Goal: Task Accomplishment & Management: Manage account settings

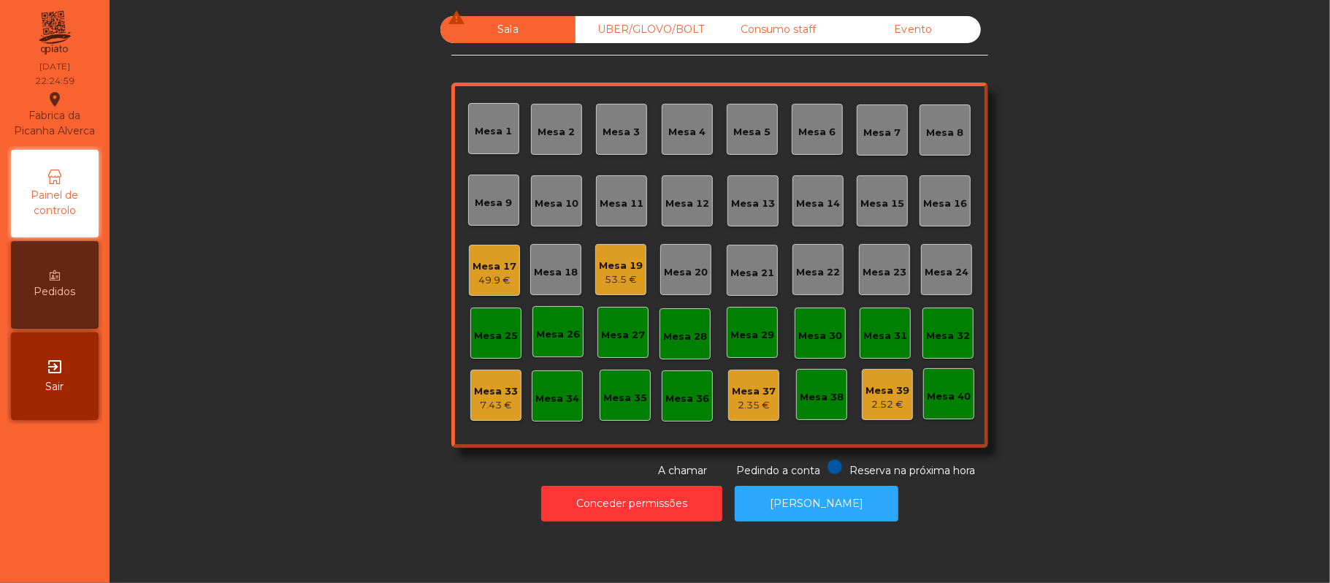
click at [616, 266] on div "Mesa 19" at bounding box center [621, 266] width 44 height 15
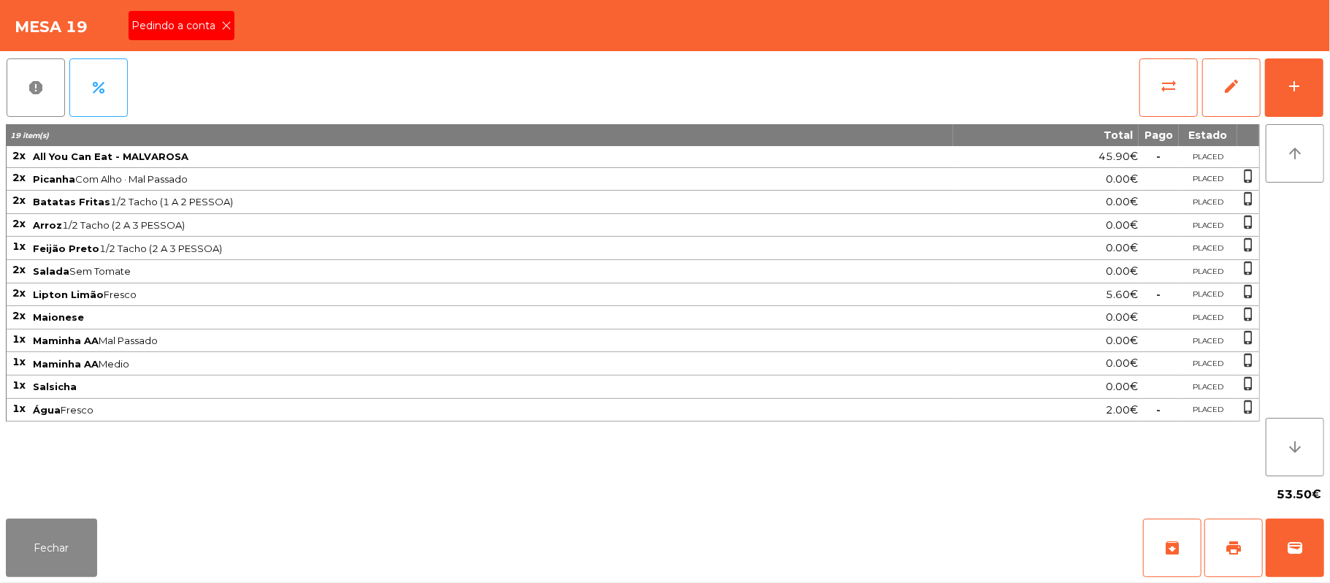
click at [225, 26] on icon at bounding box center [226, 25] width 10 height 10
click at [1224, 546] on button "print" at bounding box center [1233, 547] width 58 height 58
click at [1325, 532] on div "Fechar archive print wallet" at bounding box center [665, 548] width 1330 height 70
click at [1294, 548] on span "wallet" at bounding box center [1295, 548] width 18 height 18
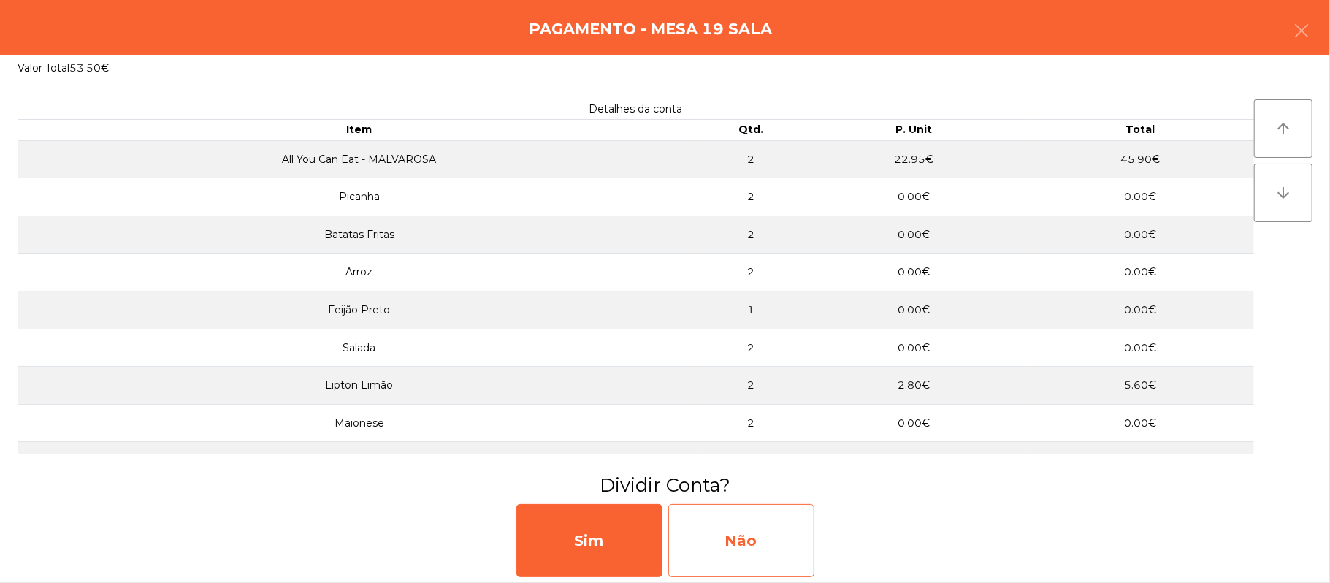
click at [798, 555] on div "Não" at bounding box center [741, 540] width 146 height 73
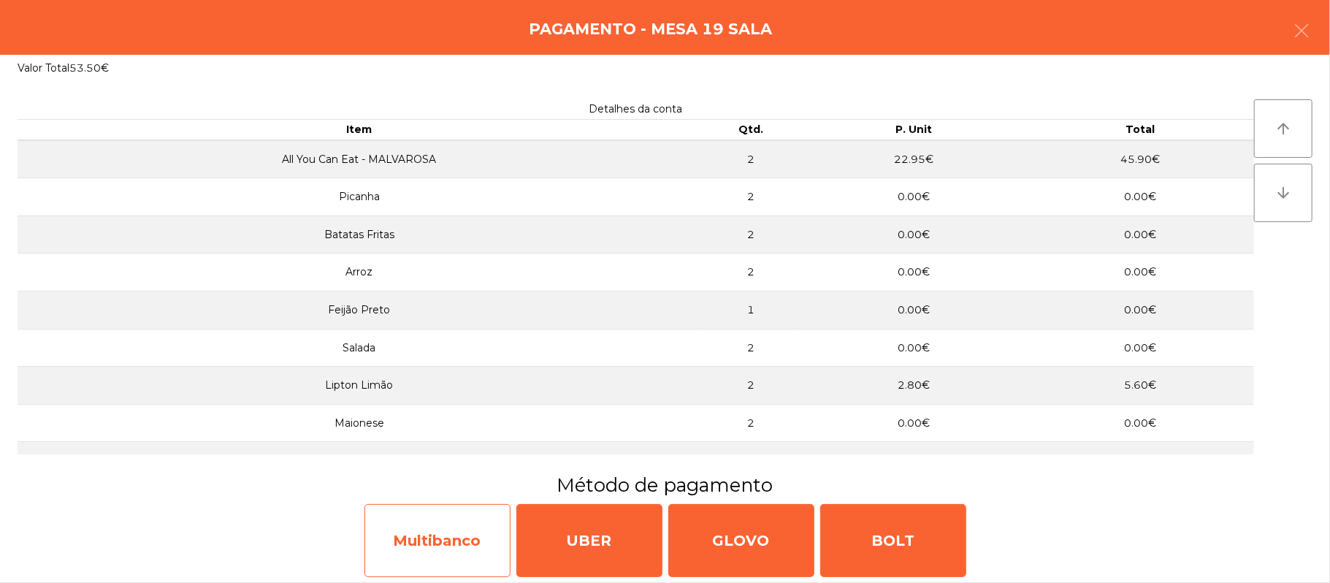
click at [491, 529] on div "Multibanco" at bounding box center [437, 540] width 146 height 73
select select "**"
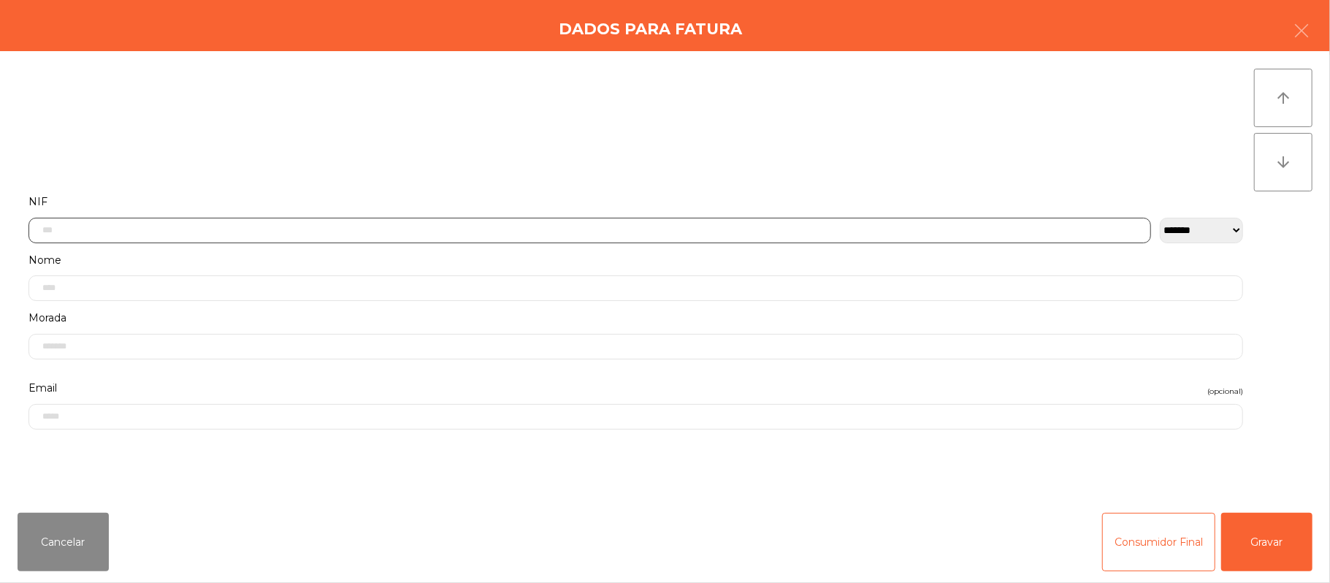
click at [784, 223] on input "text" at bounding box center [589, 231] width 1122 height 26
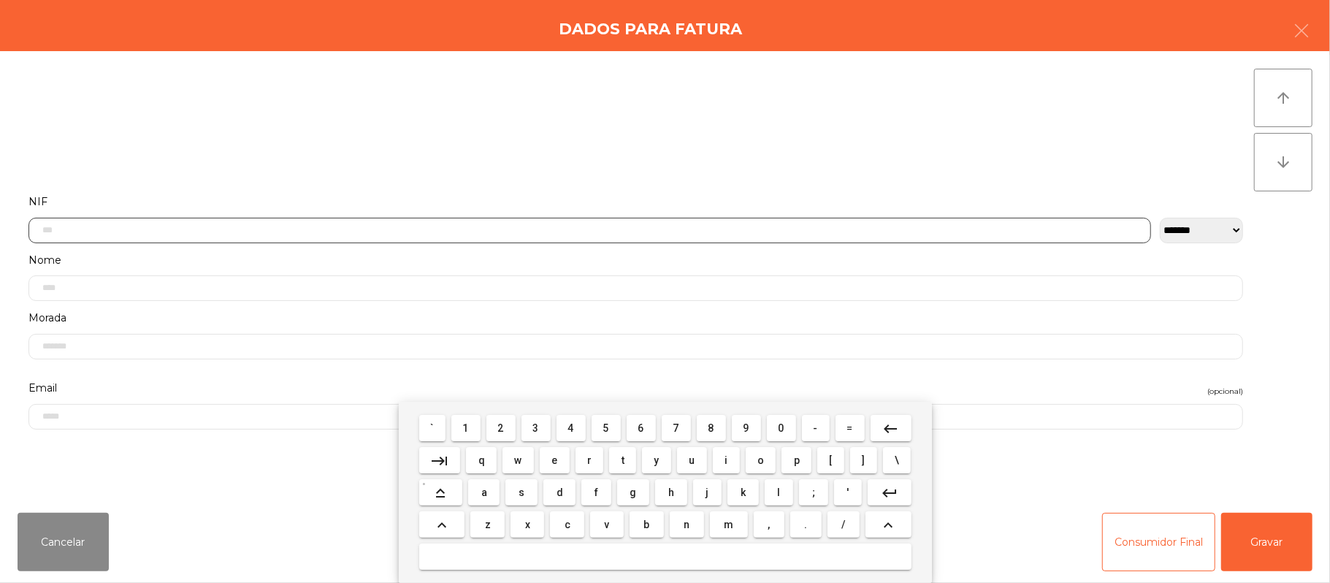
scroll to position [123, 0]
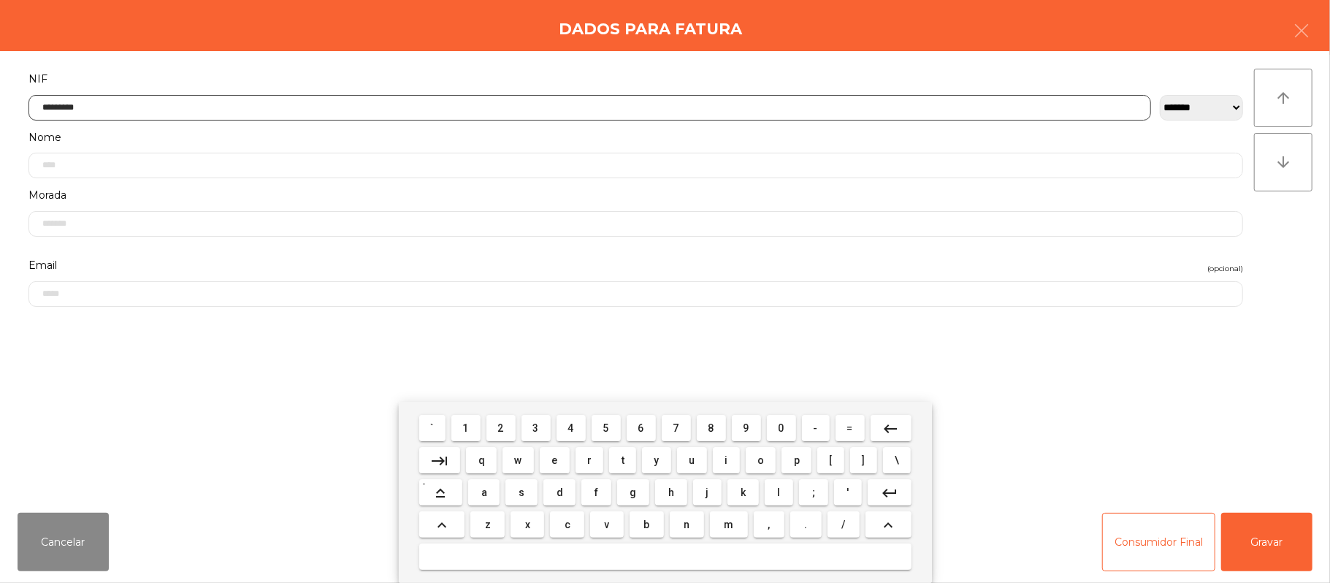
type input "*********"
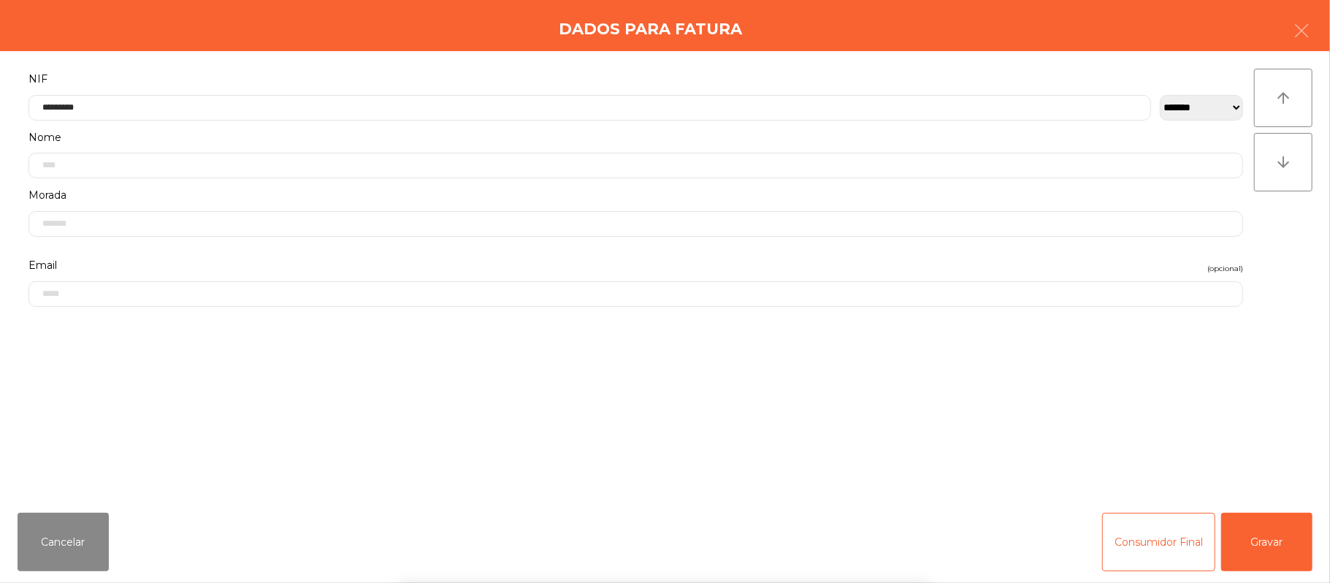
click at [1329, 521] on div "` 1 2 3 4 5 6 7 8 9 0 - = keyboard_backspace keyboard_tab q w e r t y u i o p […" at bounding box center [665, 492] width 1330 height 181
click at [1272, 539] on button "Gravar" at bounding box center [1266, 542] width 91 height 58
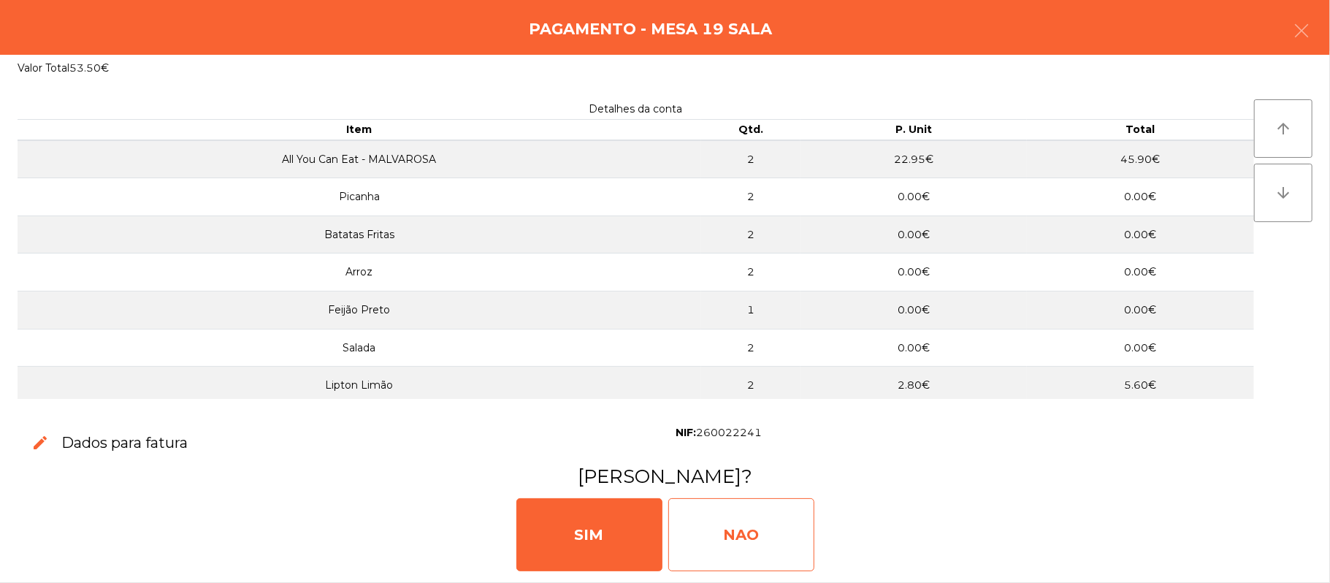
click at [773, 518] on div "NAO" at bounding box center [741, 534] width 146 height 73
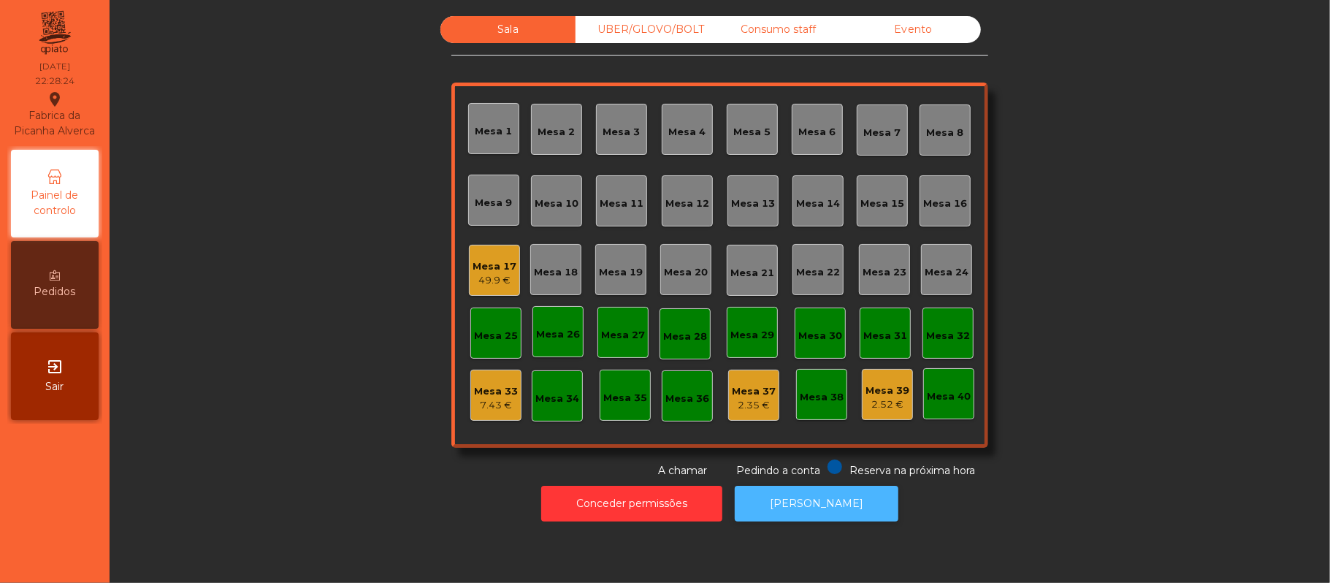
click at [819, 488] on button "[PERSON_NAME]" at bounding box center [817, 504] width 164 height 36
click at [494, 285] on div "49.9 €" at bounding box center [494, 280] width 44 height 15
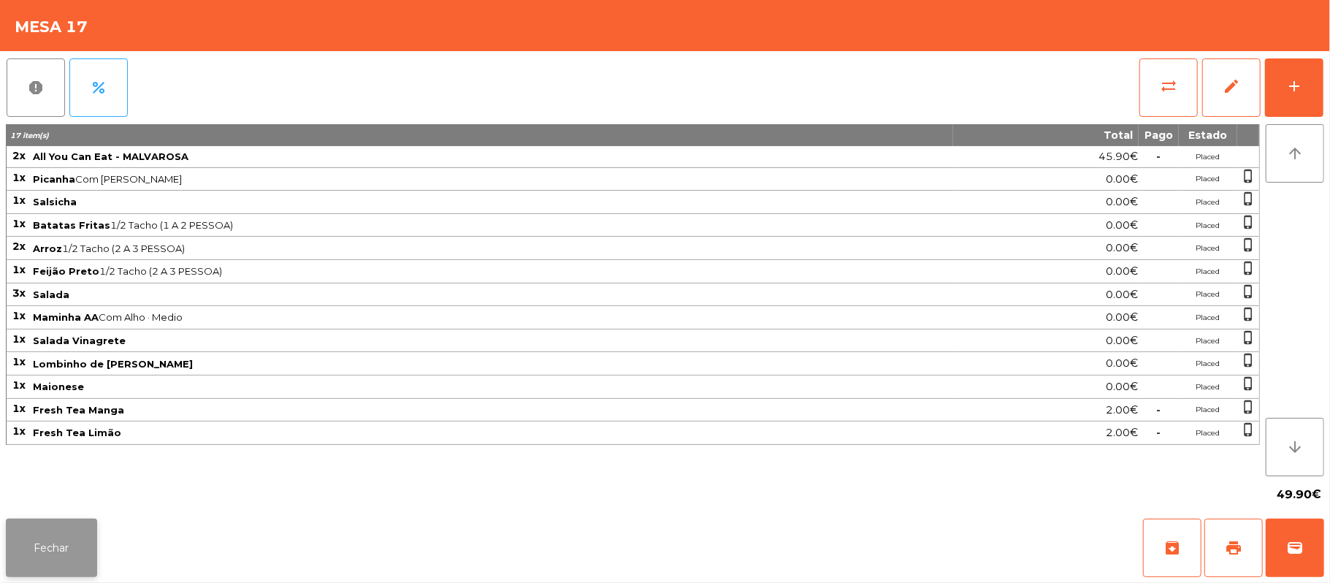
click at [77, 549] on button "Fechar" at bounding box center [51, 547] width 91 height 58
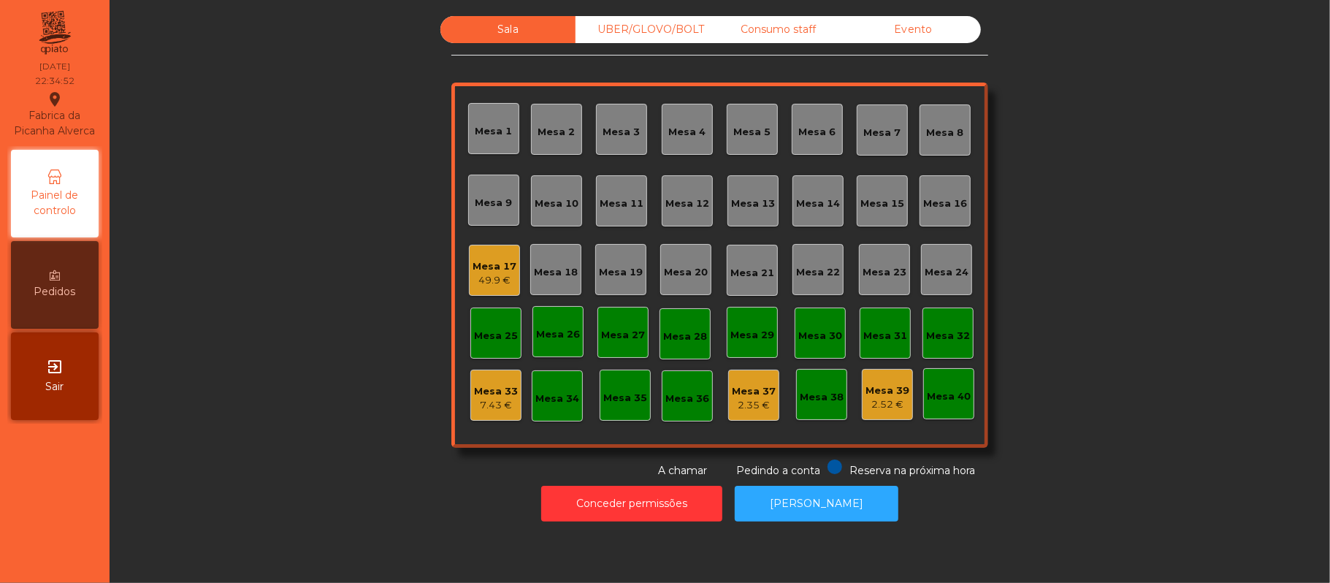
click at [497, 275] on div "49.9 €" at bounding box center [494, 280] width 44 height 15
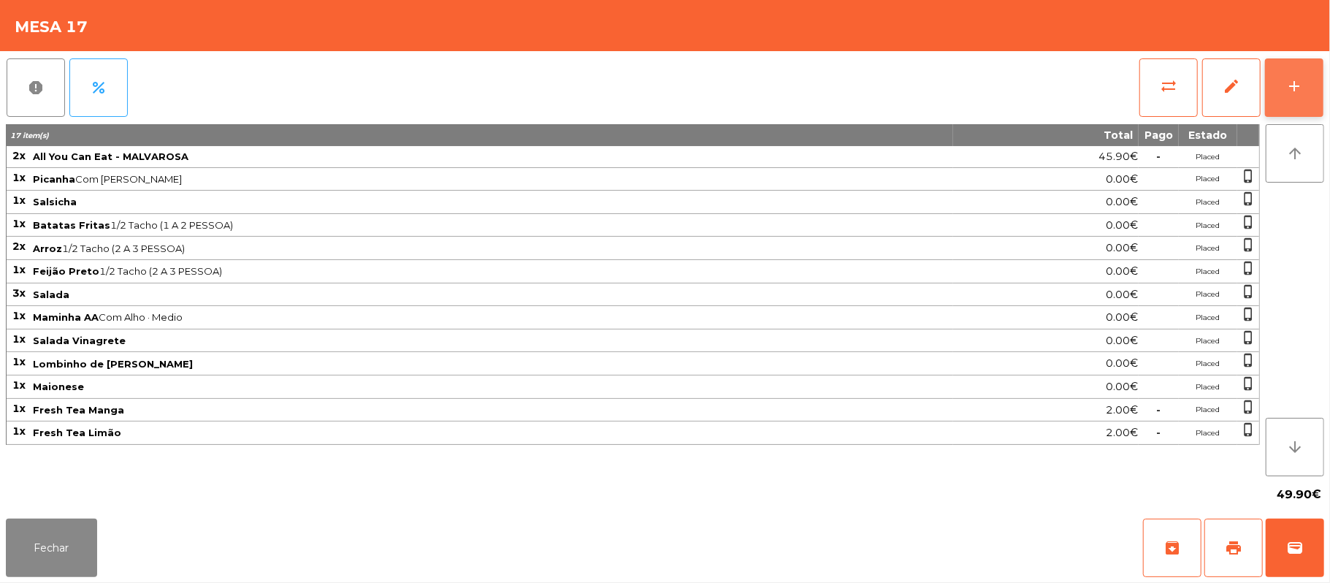
click at [1318, 77] on button "add" at bounding box center [1294, 87] width 58 height 58
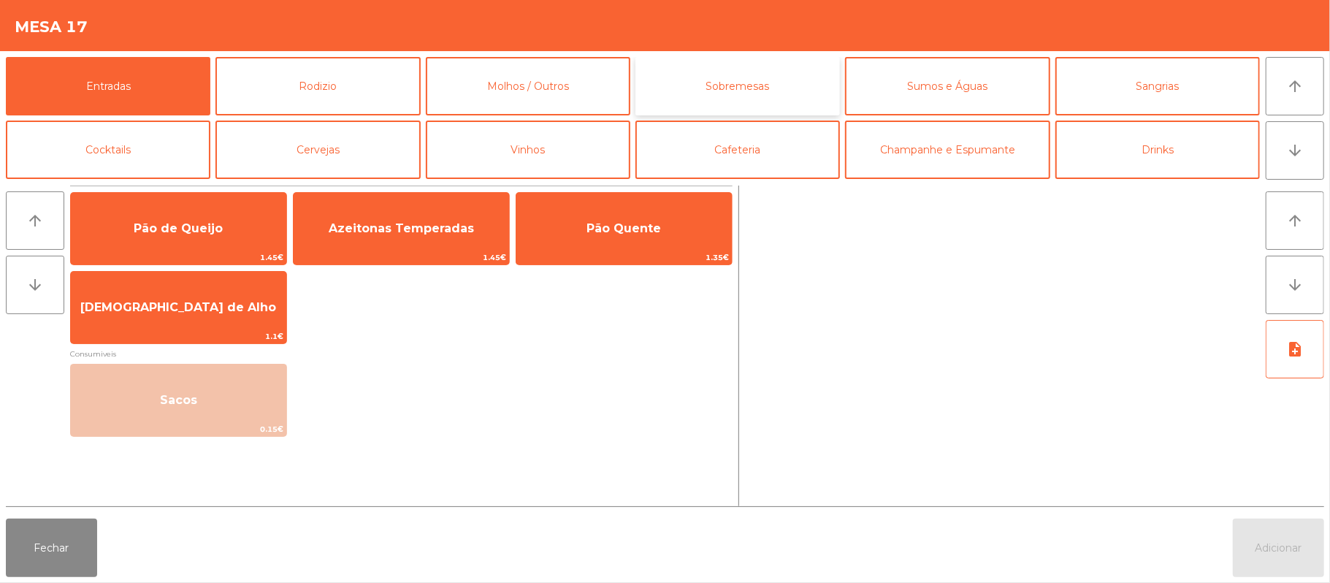
click at [701, 102] on button "Sobremesas" at bounding box center [737, 86] width 204 height 58
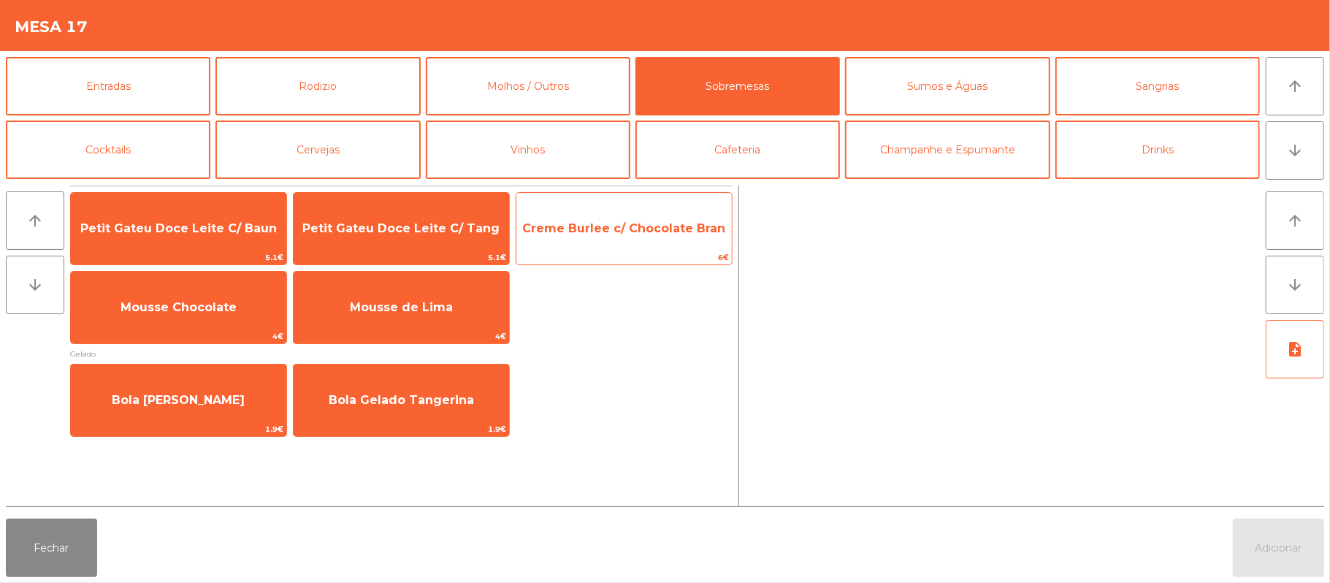
click at [696, 248] on span "Creme Burlee c/ Chocolate Bran" at bounding box center [623, 228] width 215 height 39
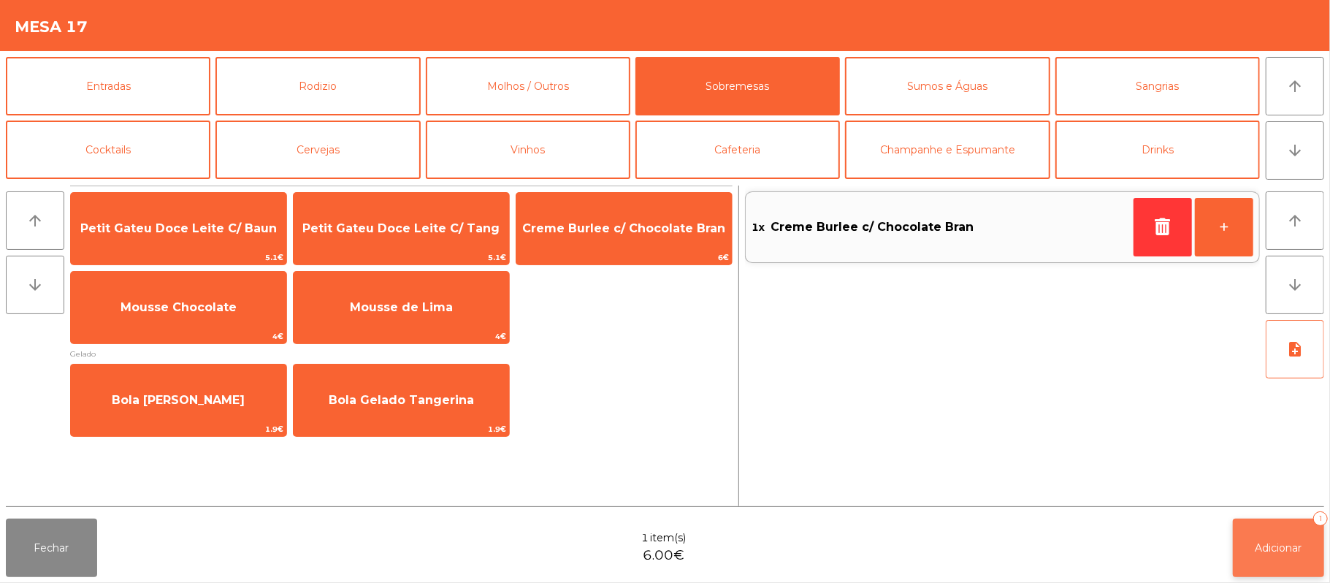
click at [1322, 526] on div "1" at bounding box center [1320, 518] width 15 height 15
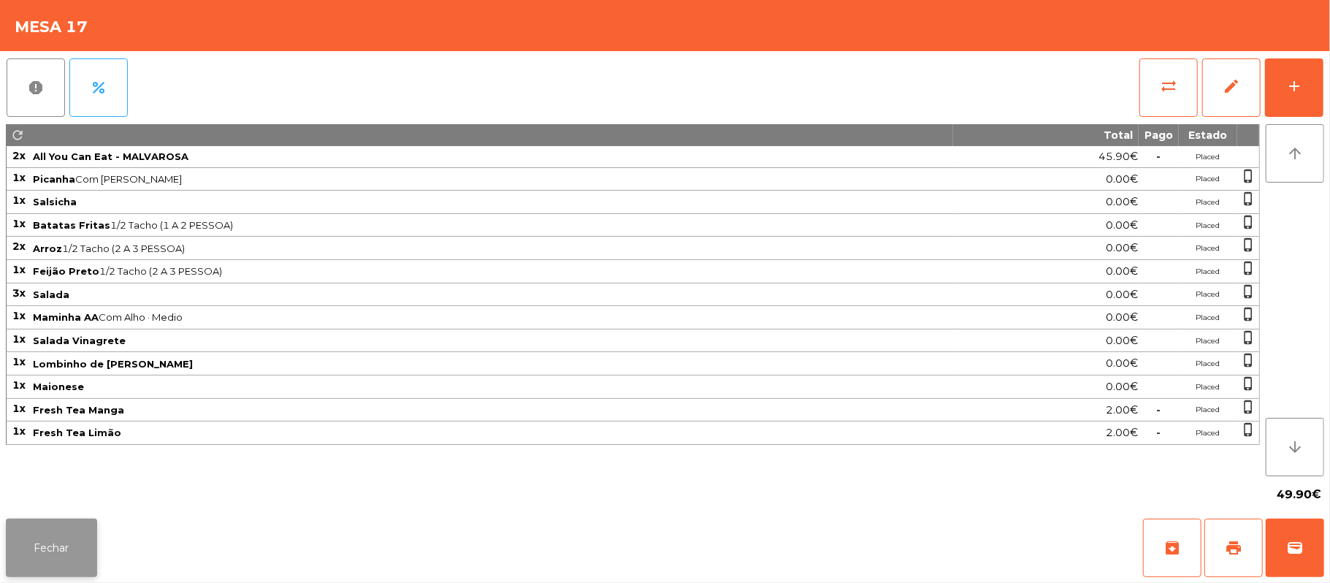
click at [73, 567] on button "Fechar" at bounding box center [51, 547] width 91 height 58
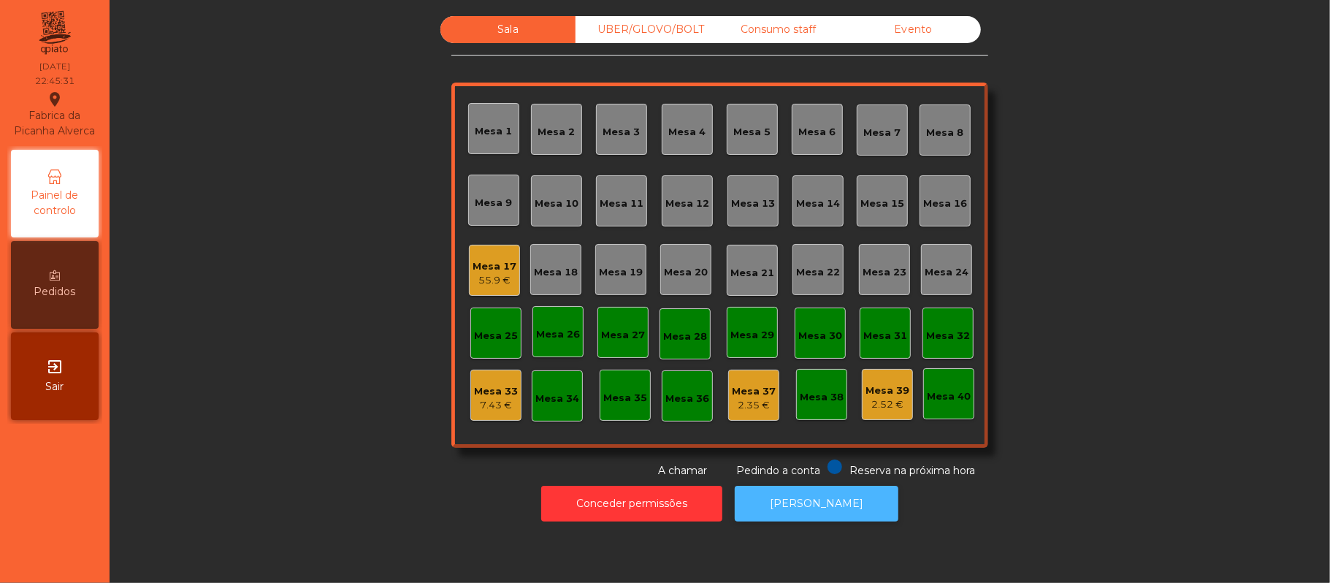
click at [852, 510] on button "[PERSON_NAME]" at bounding box center [817, 504] width 164 height 36
click at [786, 28] on div "Consumo staff" at bounding box center [778, 29] width 135 height 27
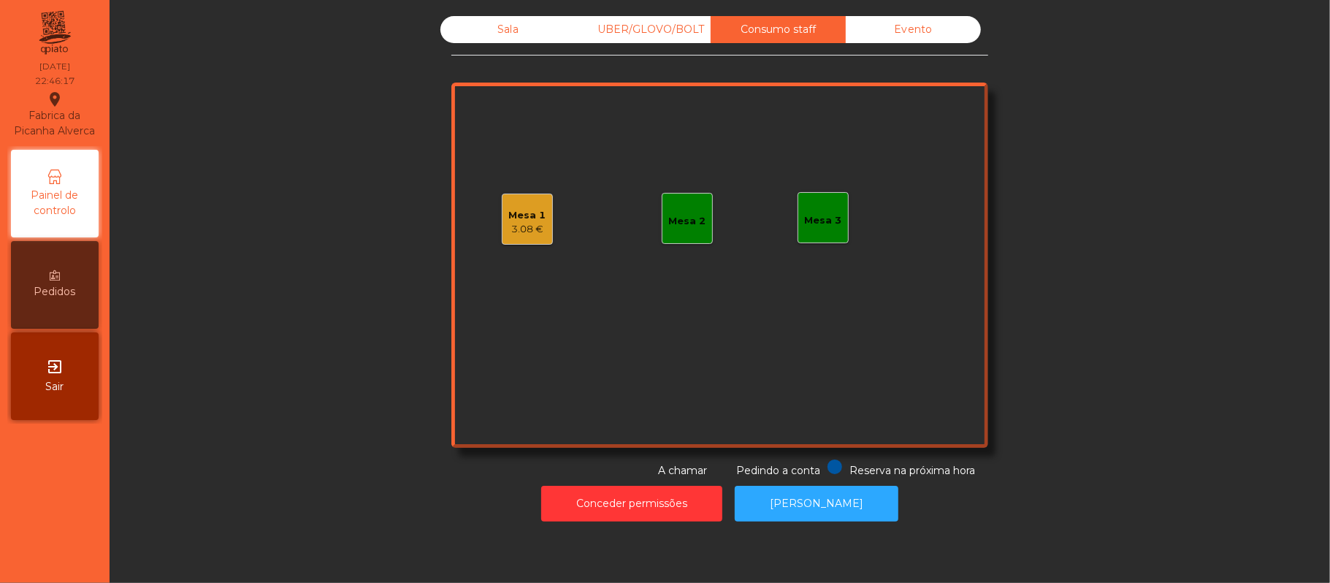
click at [515, 231] on div "3.08 €" at bounding box center [527, 229] width 37 height 15
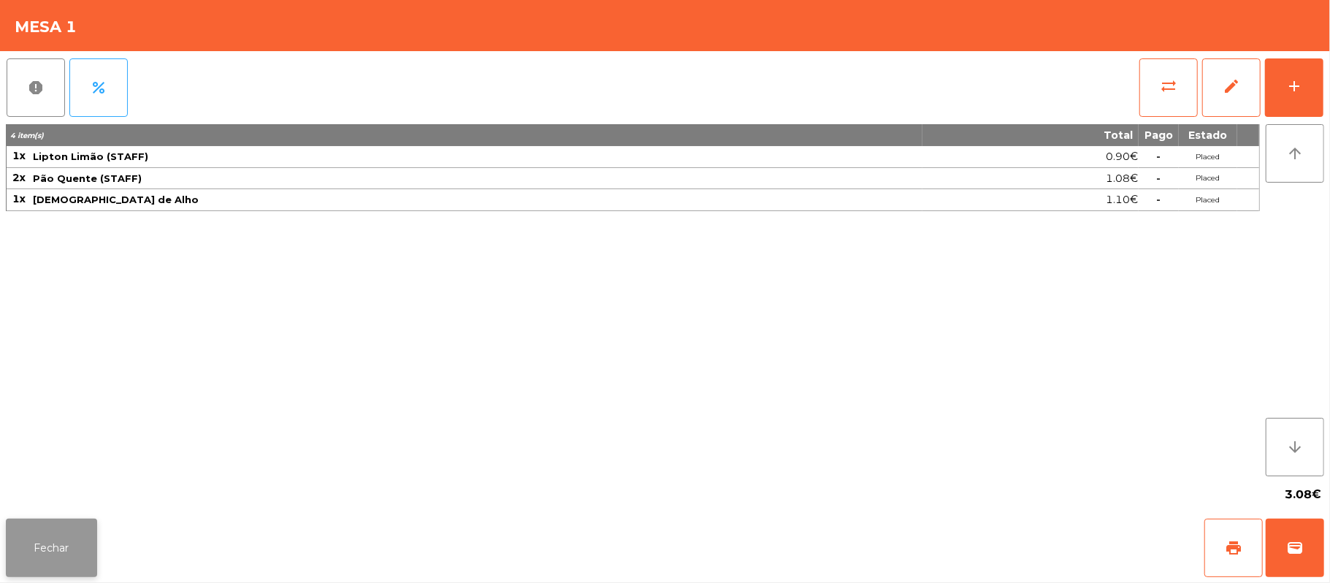
click at [53, 524] on button "Fechar" at bounding box center [51, 547] width 91 height 58
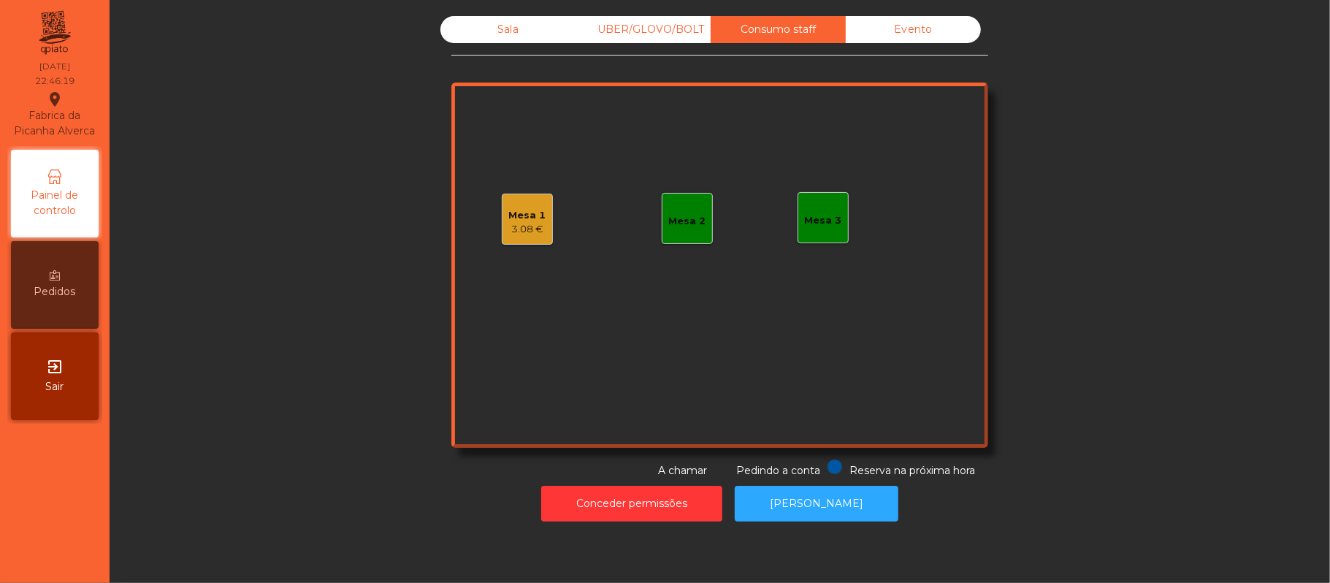
click at [535, 232] on div "3.08 €" at bounding box center [527, 229] width 37 height 15
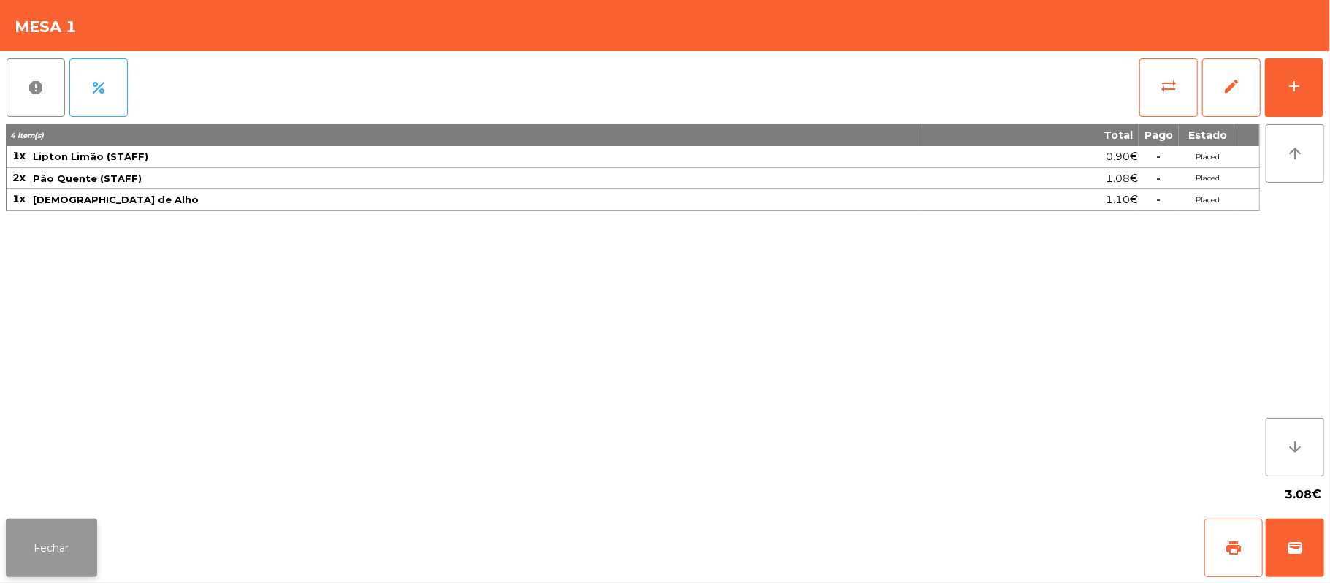
click at [77, 529] on button "Fechar" at bounding box center [51, 547] width 91 height 58
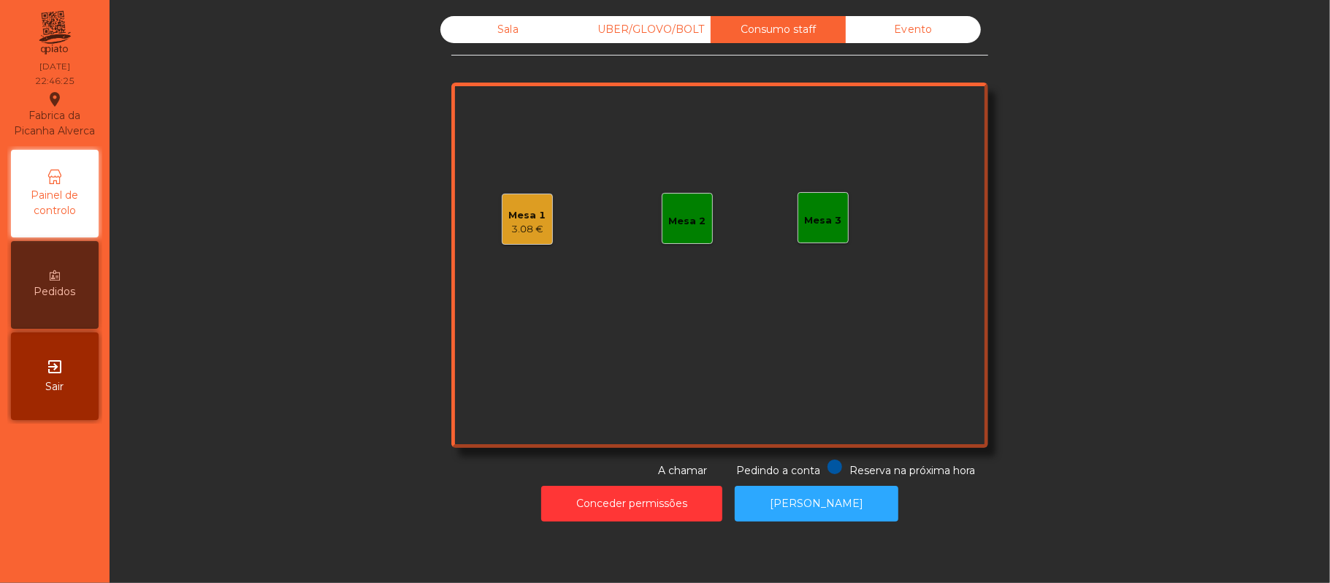
click at [513, 229] on div "3.08 €" at bounding box center [527, 229] width 37 height 15
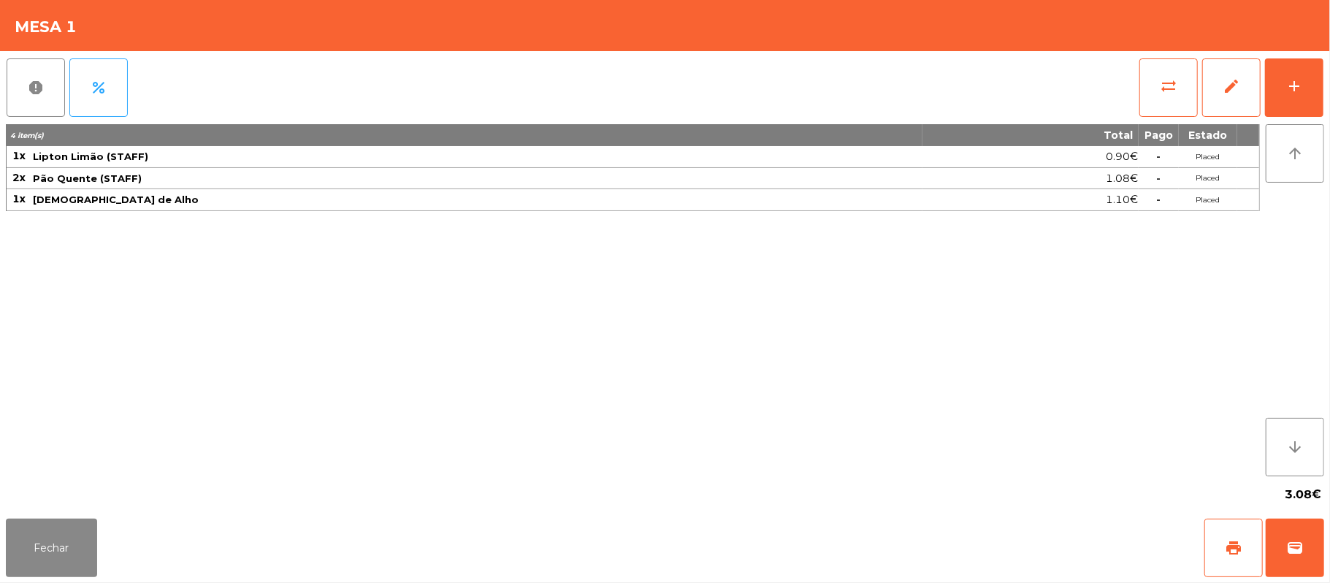
click at [1327, 83] on div "report percent sync_alt edit add 4 item(s) Total Pago Estado 1x Lipton Limão (S…" at bounding box center [665, 282] width 1330 height 462
click at [1327, 95] on div "report percent sync_alt edit add 4 item(s) Total Pago Estado 1x Lipton Limão (S…" at bounding box center [665, 282] width 1330 height 462
click at [1304, 93] on button "add" at bounding box center [1294, 87] width 58 height 58
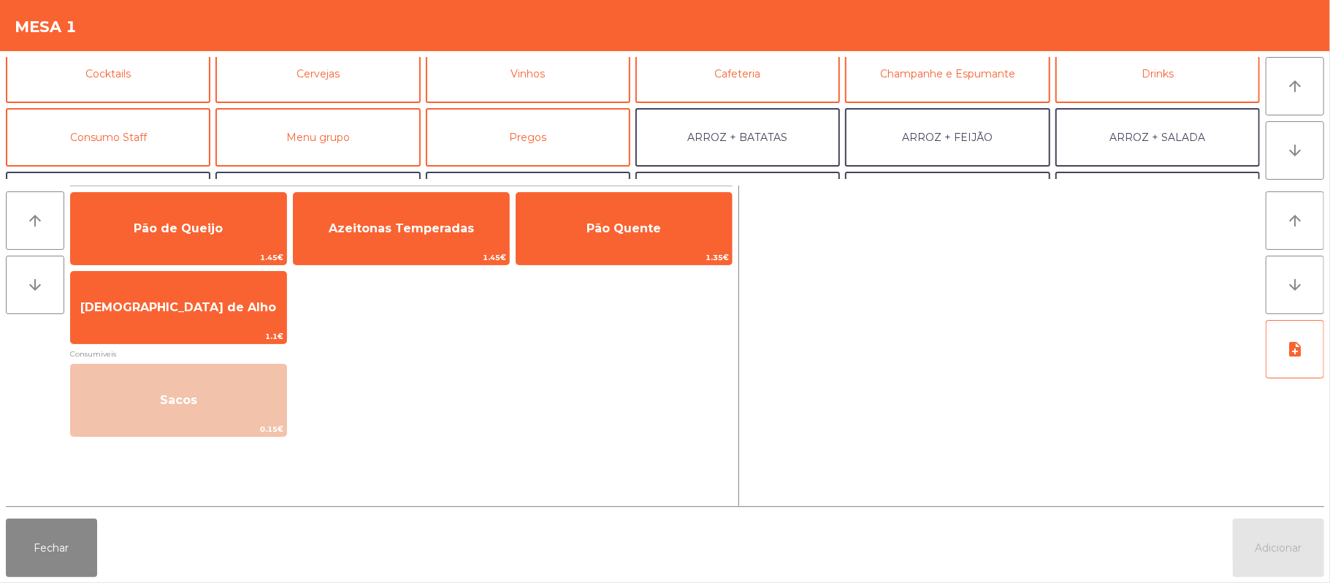
scroll to position [82, 0]
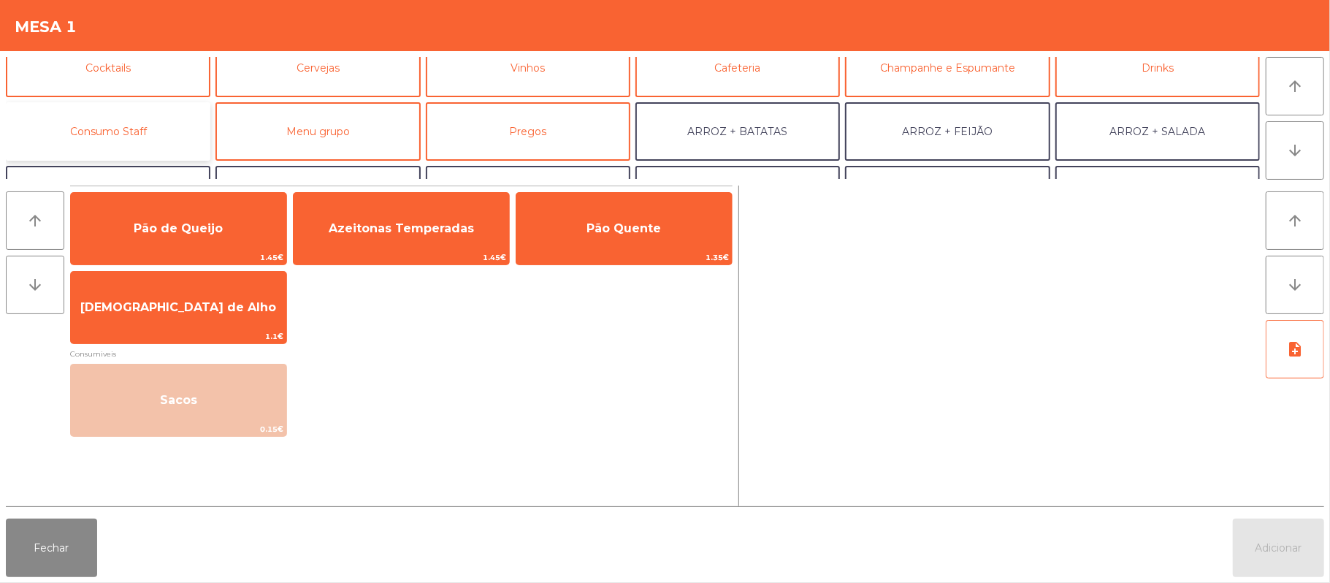
click at [147, 127] on button "Consumo Staff" at bounding box center [108, 131] width 204 height 58
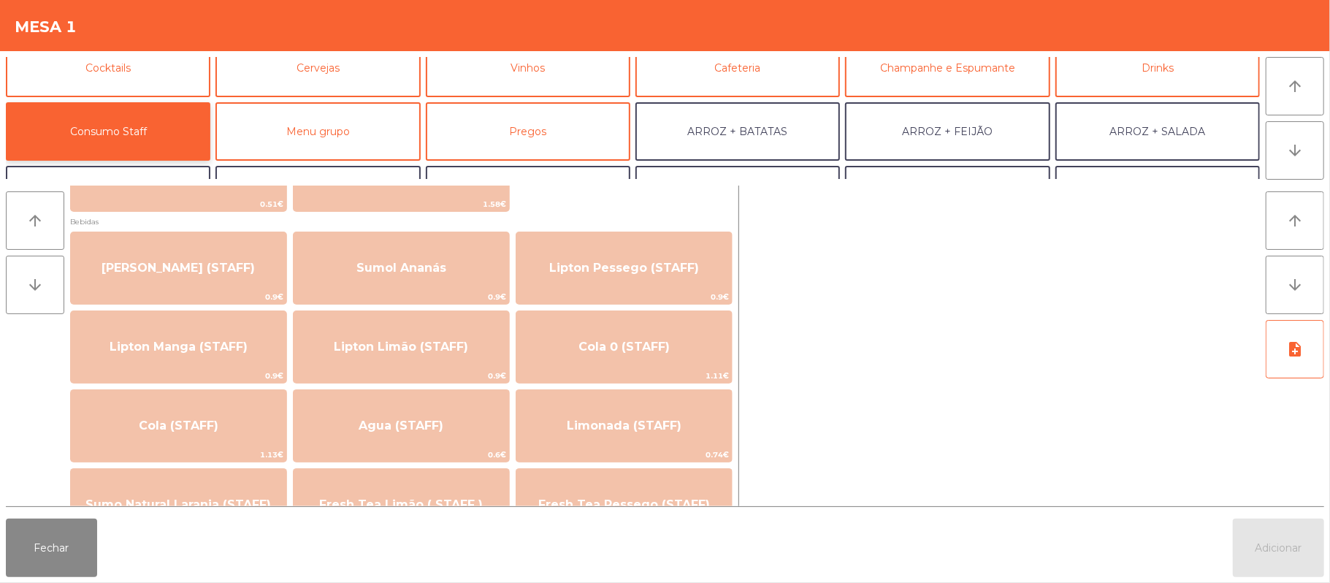
scroll to position [156, 0]
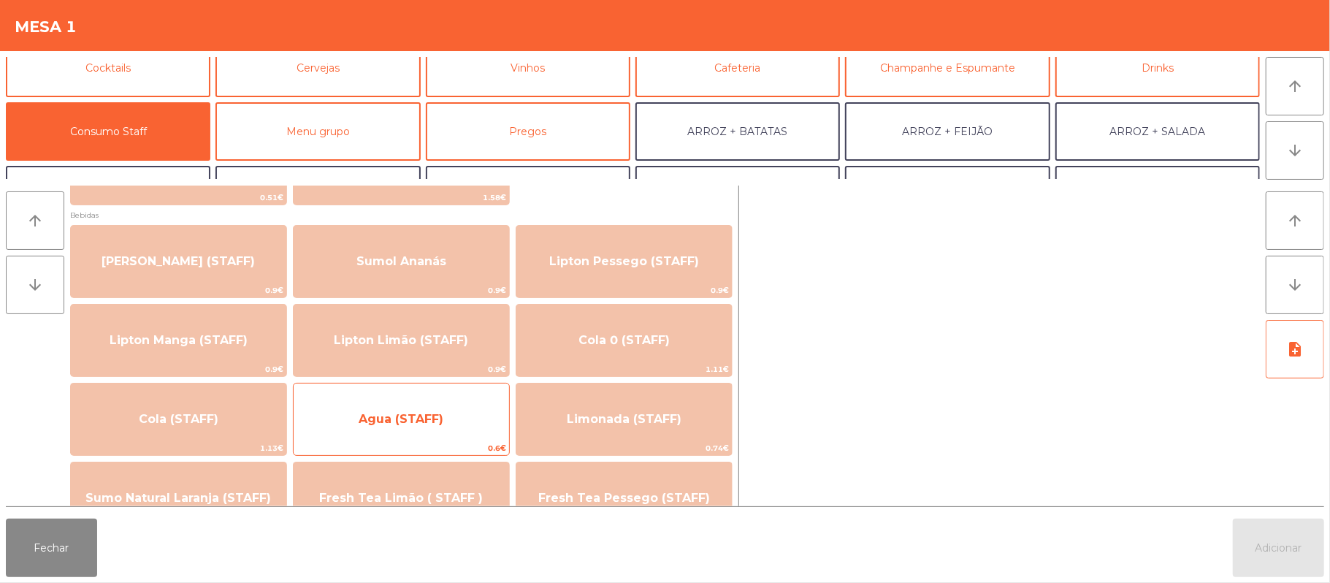
click at [437, 432] on span "Agua (STAFF)" at bounding box center [401, 418] width 215 height 39
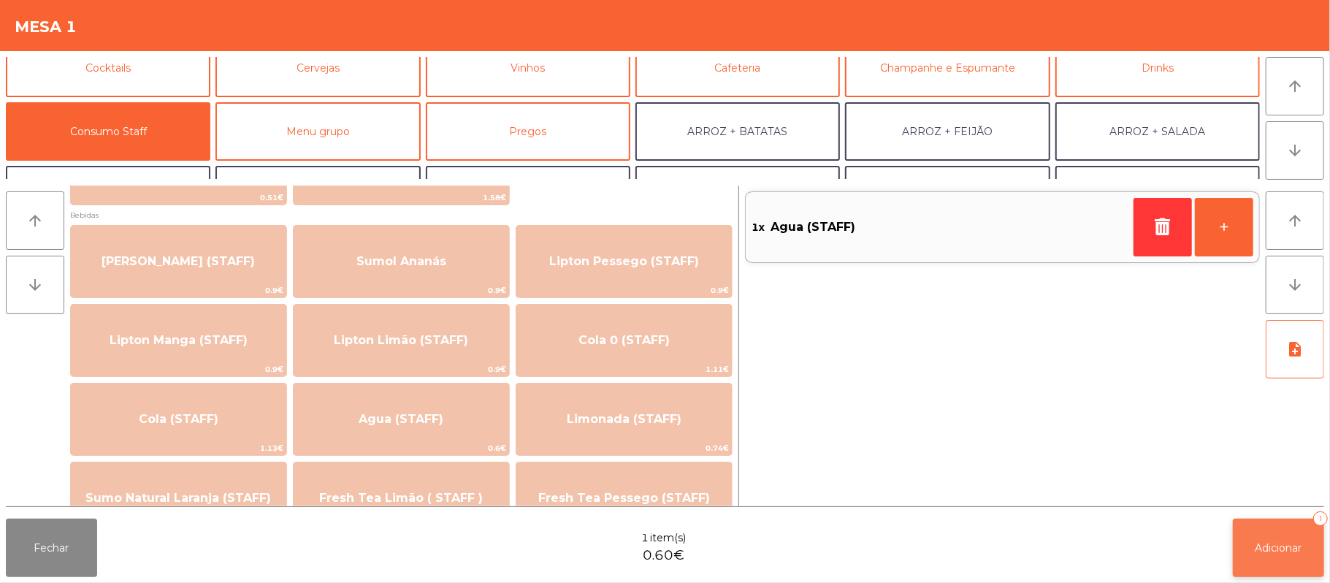
click at [1275, 550] on span "Adicionar" at bounding box center [1278, 547] width 47 height 13
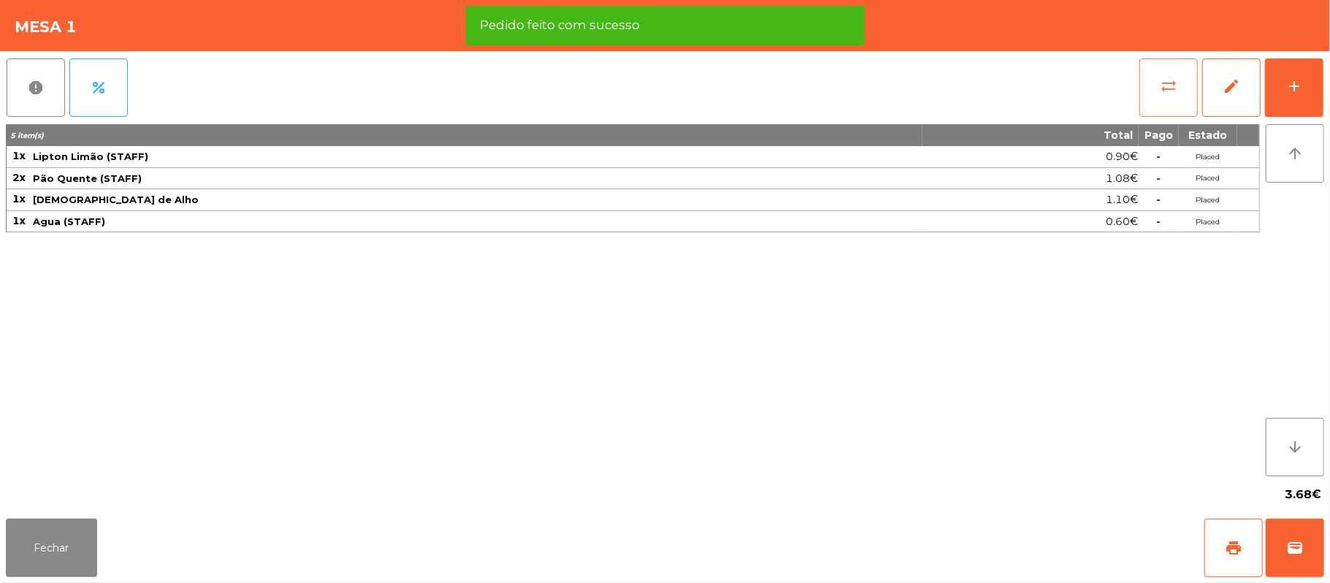
click at [1154, 91] on button "sync_alt" at bounding box center [1168, 87] width 58 height 58
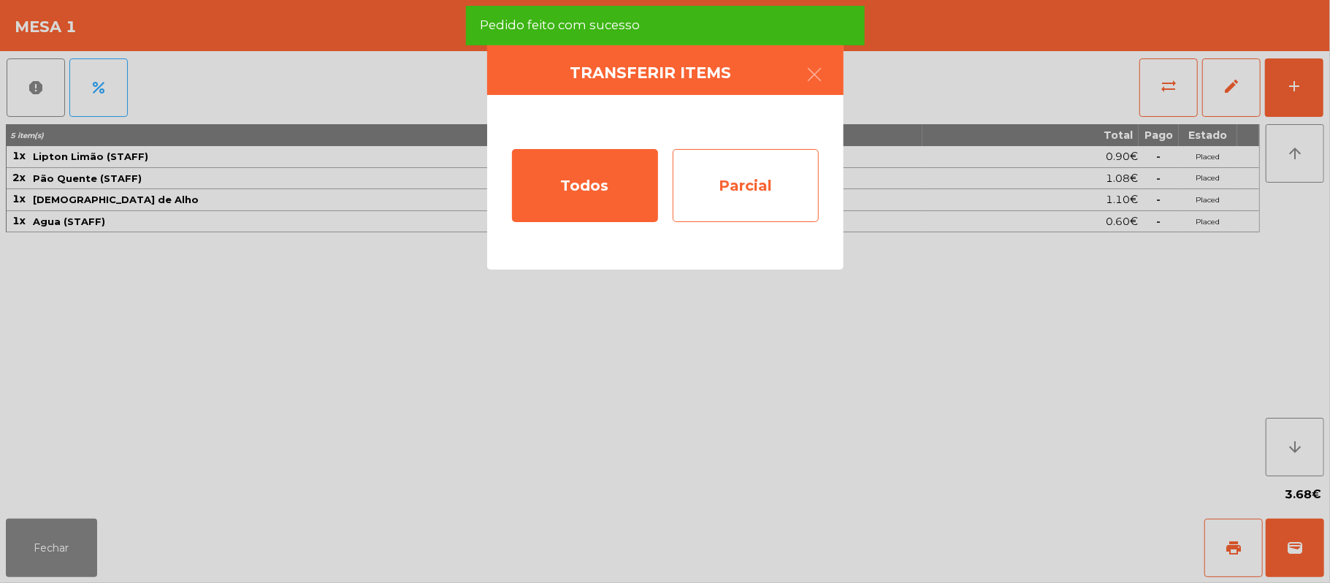
click at [757, 190] on div "Parcial" at bounding box center [746, 185] width 146 height 73
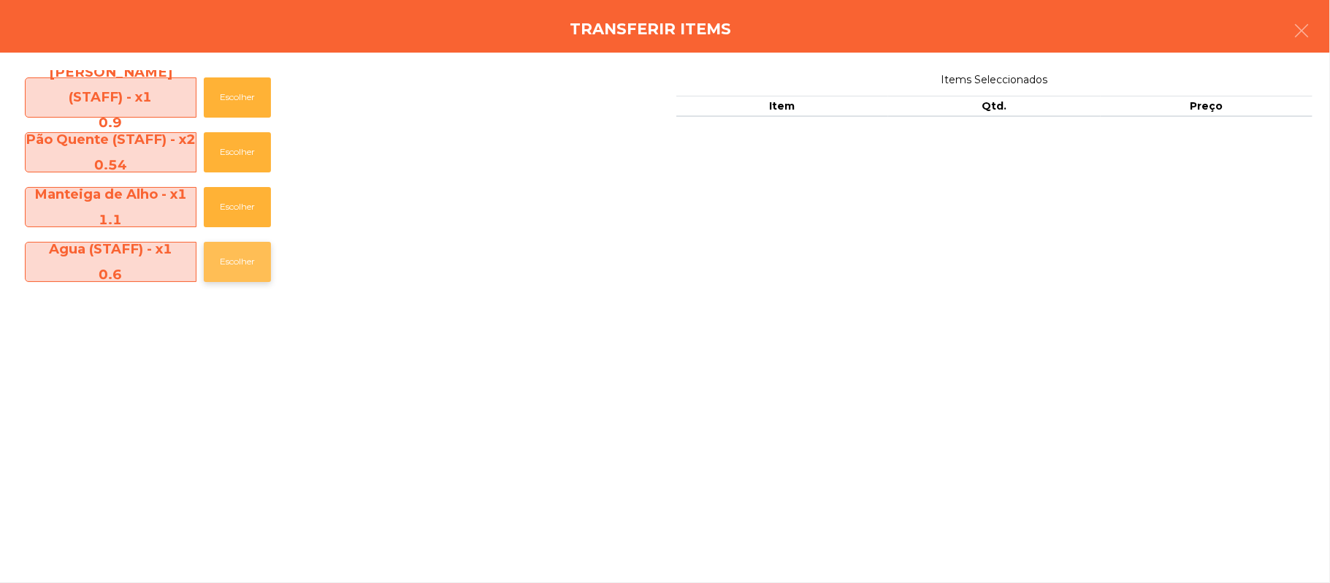
click at [245, 259] on button "Escolher" at bounding box center [237, 262] width 67 height 40
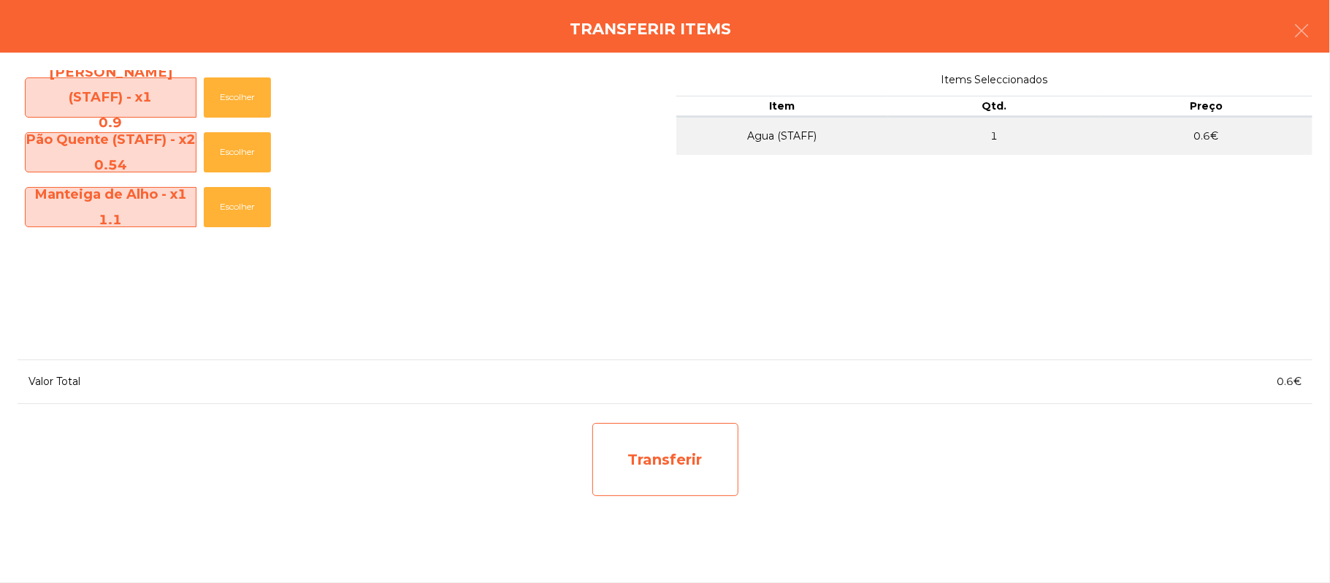
click at [651, 459] on div "Transferir" at bounding box center [665, 459] width 146 height 73
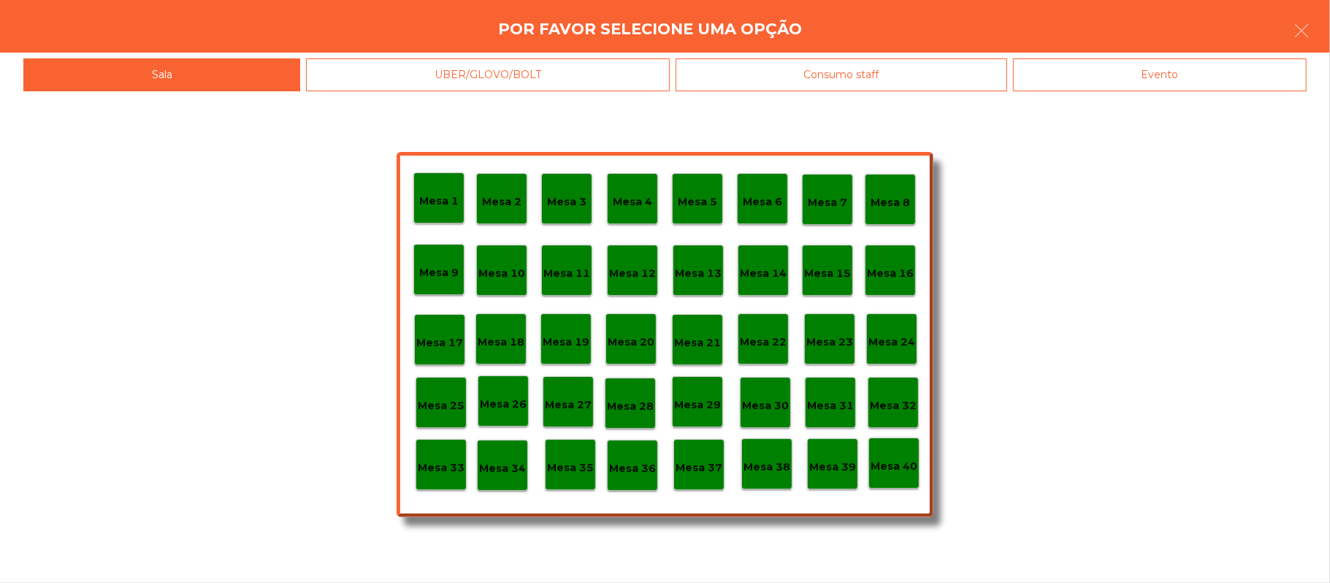
click at [600, 79] on div "UBER/GLOVO/BOLT" at bounding box center [487, 74] width 363 height 33
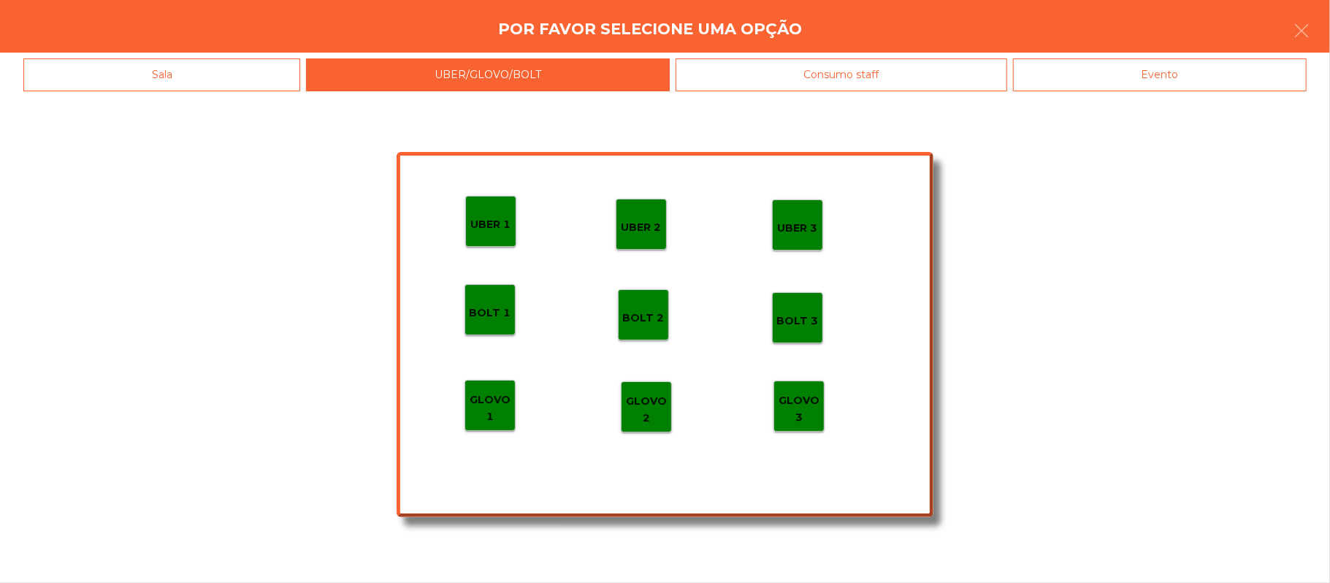
click at [838, 74] on div "Consumo staff" at bounding box center [842, 74] width 332 height 33
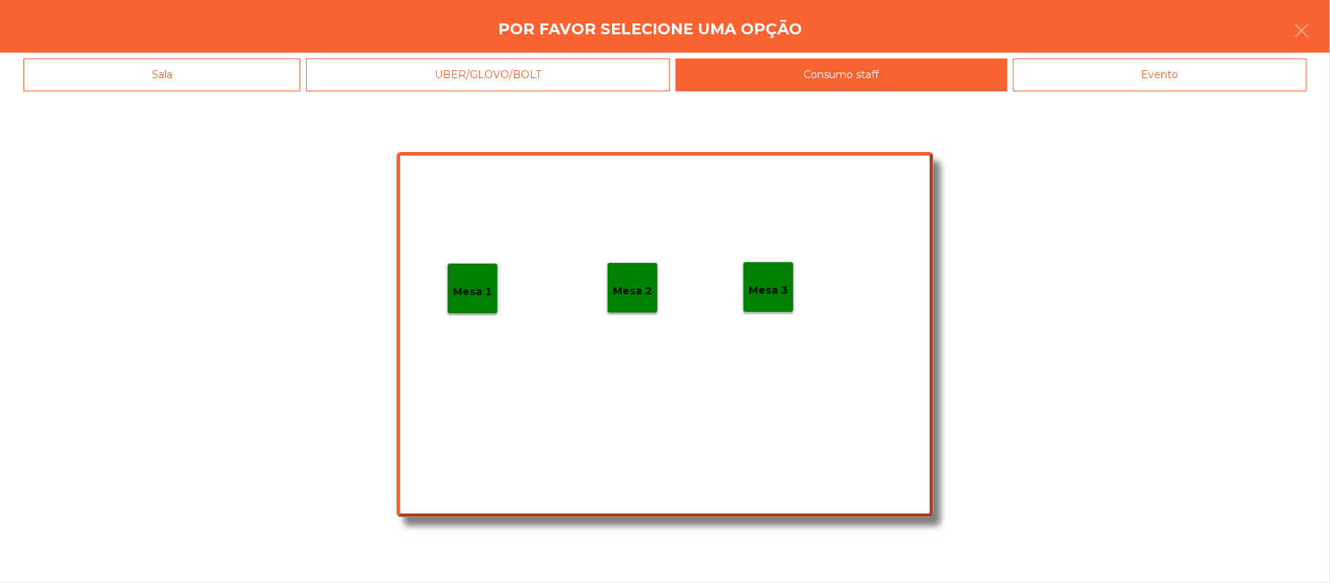
click at [628, 287] on p "Mesa 2" at bounding box center [632, 291] width 39 height 17
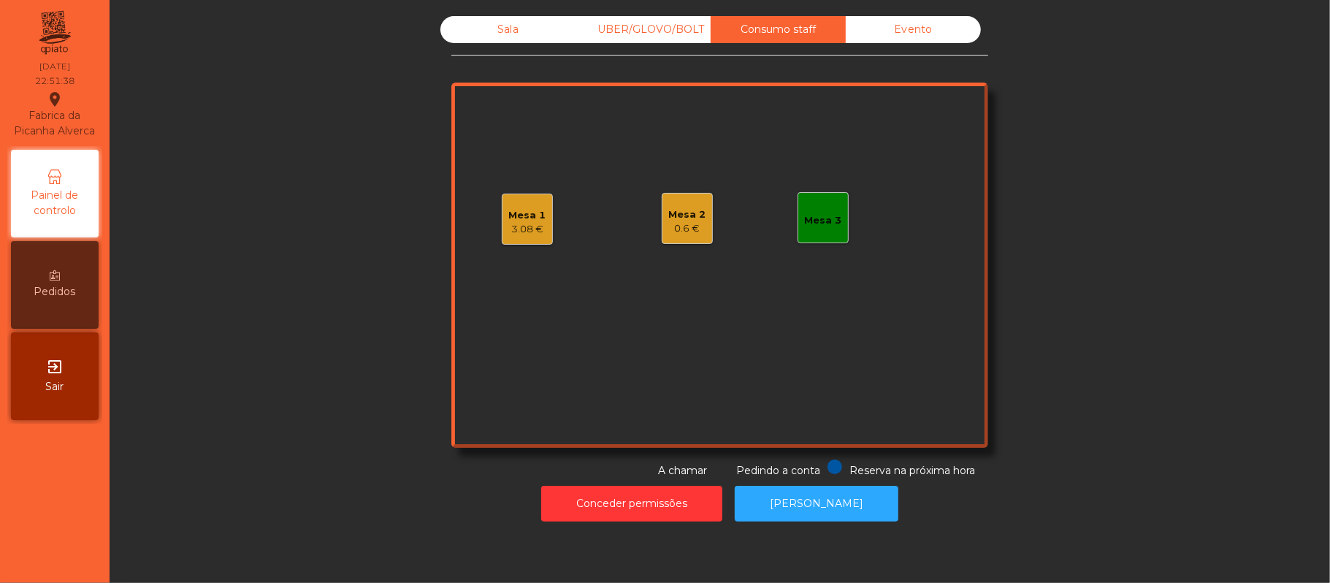
click at [562, 223] on div "Mesa 1 3.08 € Mesa 2 0.6 € Mesa 3" at bounding box center [719, 265] width 537 height 365
click at [512, 218] on div "Mesa 1" at bounding box center [527, 215] width 37 height 15
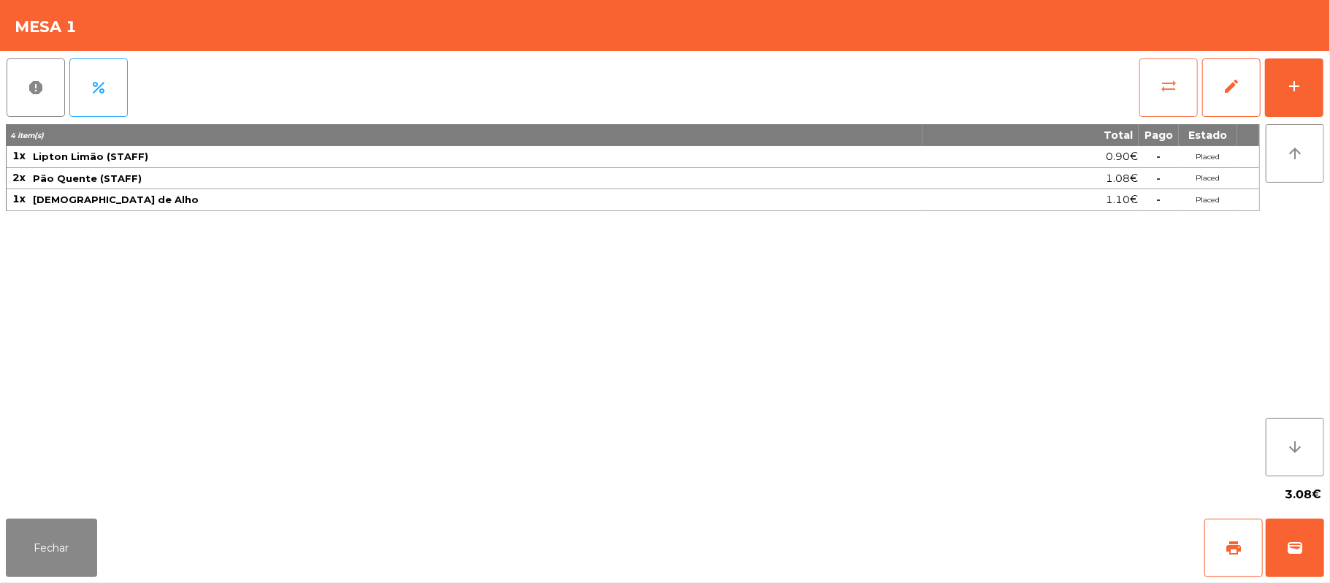
click at [1143, 100] on button "sync_alt" at bounding box center [1168, 87] width 58 height 58
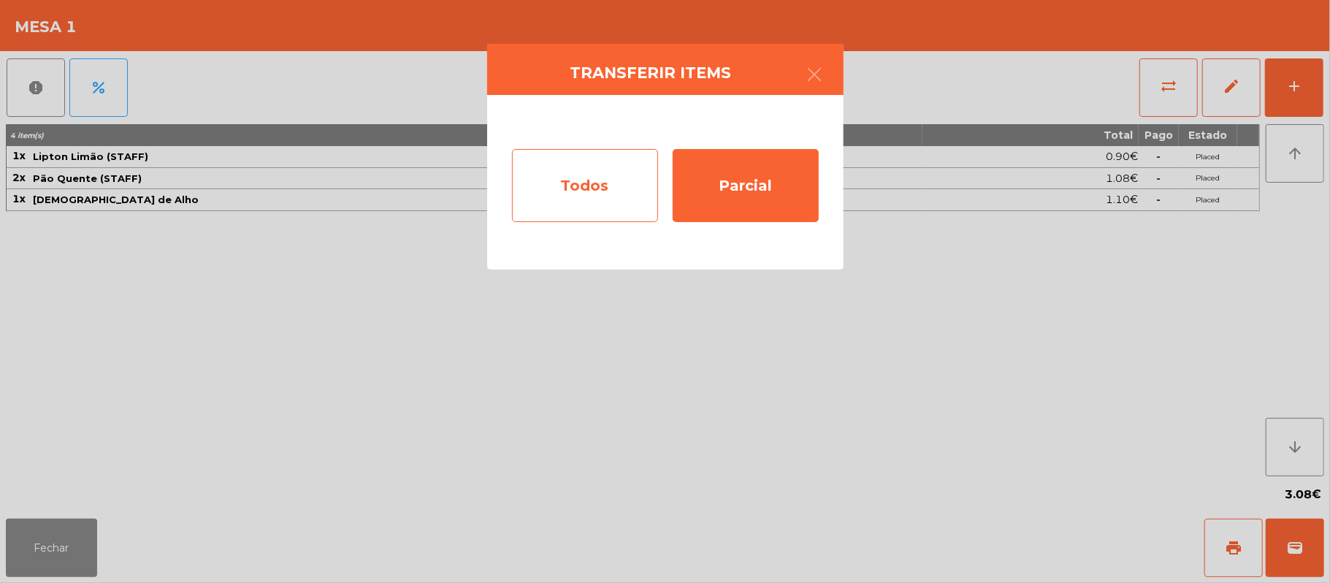
click at [594, 191] on div "Todos" at bounding box center [585, 185] width 146 height 73
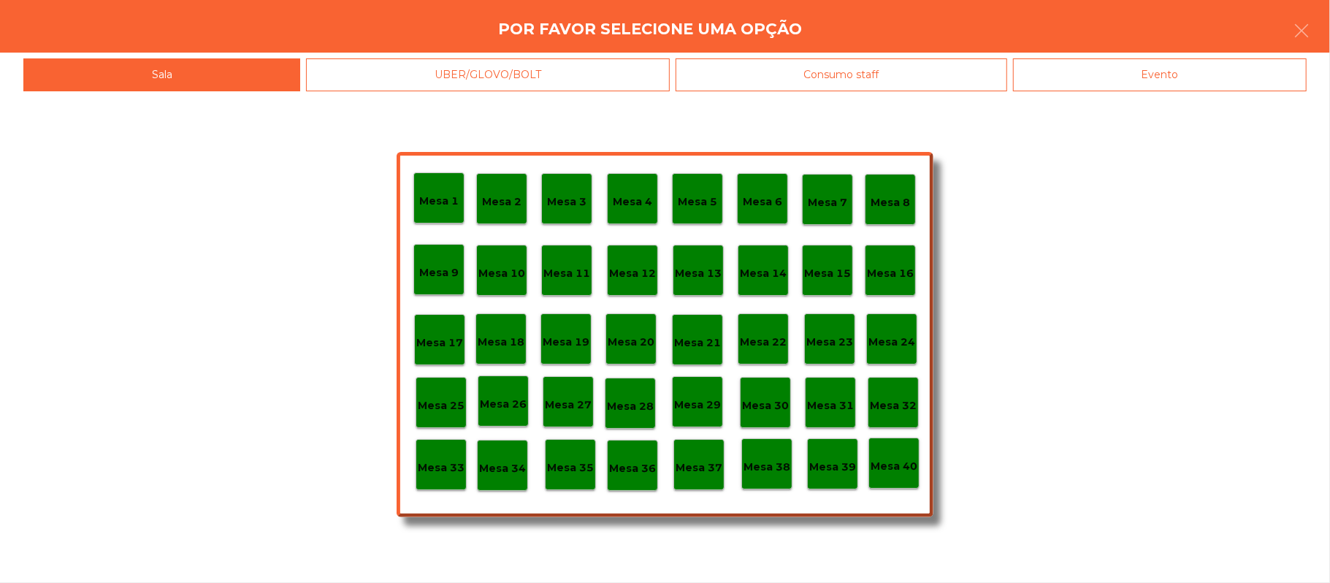
click at [1146, 61] on div "Evento" at bounding box center [1160, 74] width 294 height 33
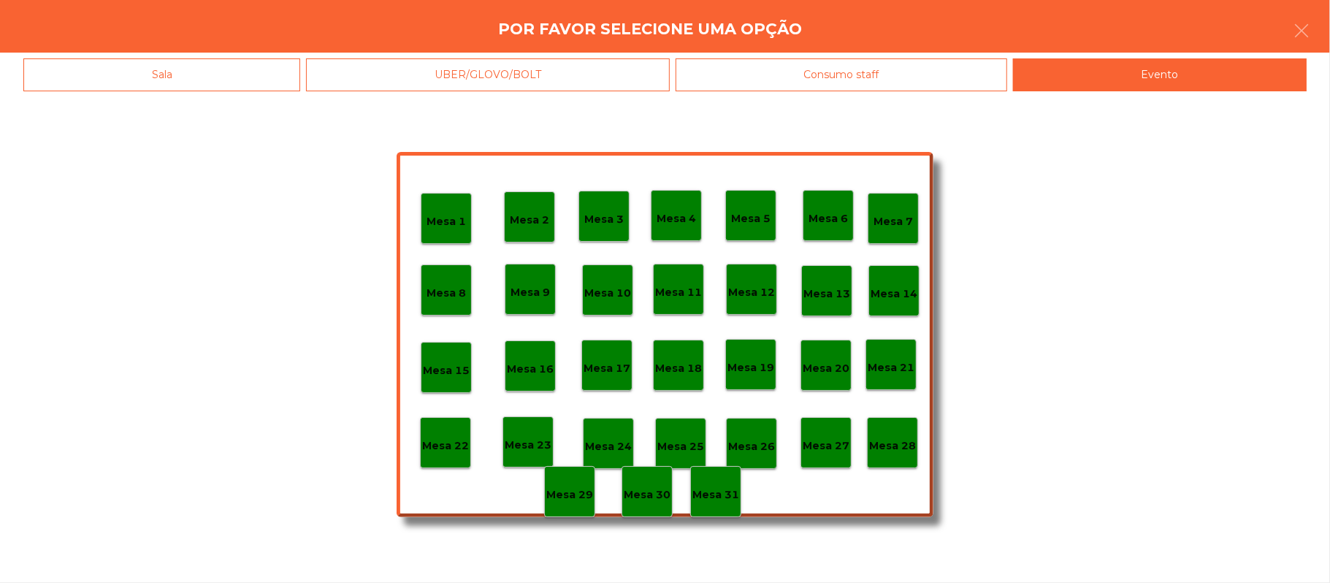
click at [915, 454] on div "Mesa 28" at bounding box center [892, 442] width 51 height 51
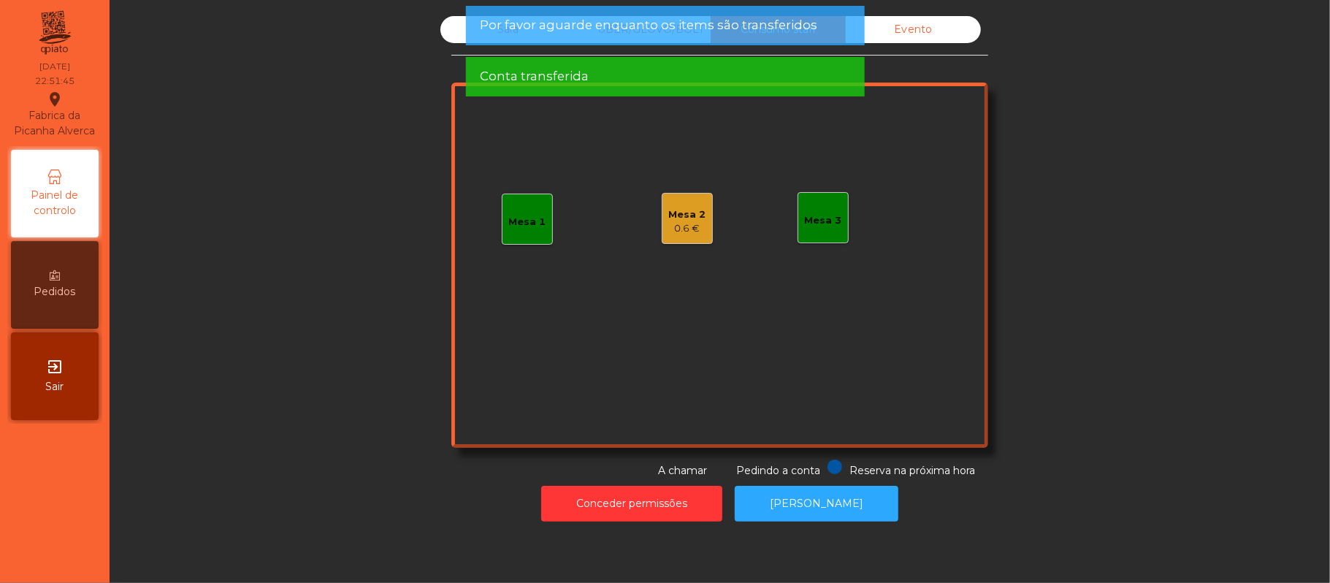
click at [459, 35] on div "Sala" at bounding box center [507, 29] width 135 height 27
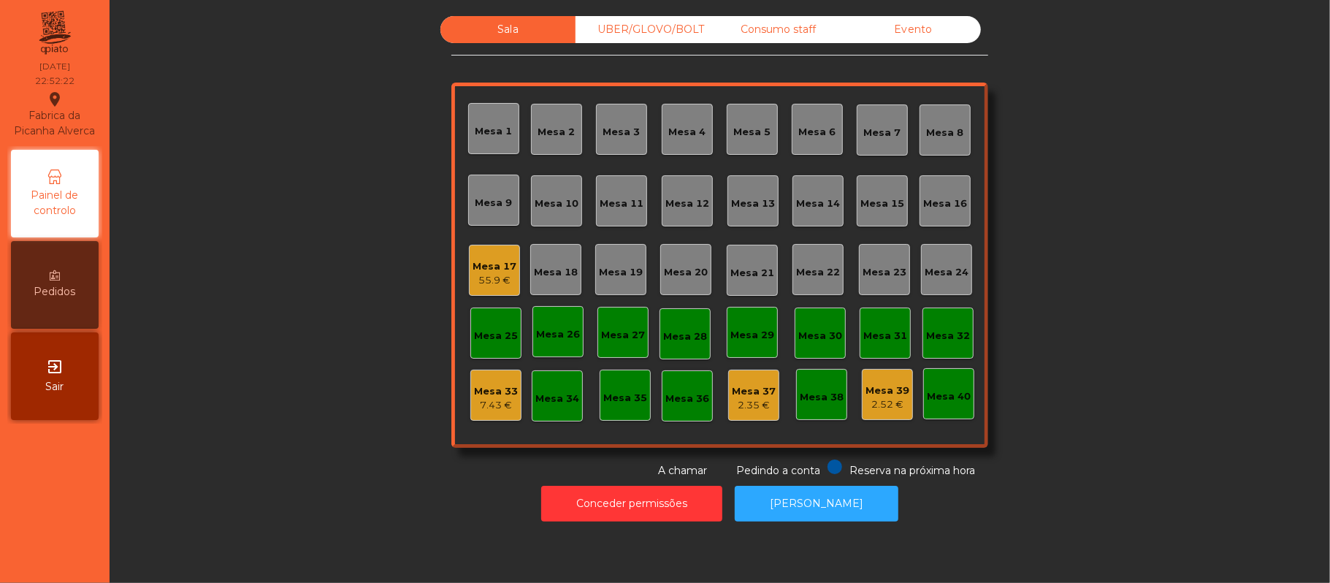
click at [479, 279] on div "55.9 €" at bounding box center [494, 280] width 44 height 15
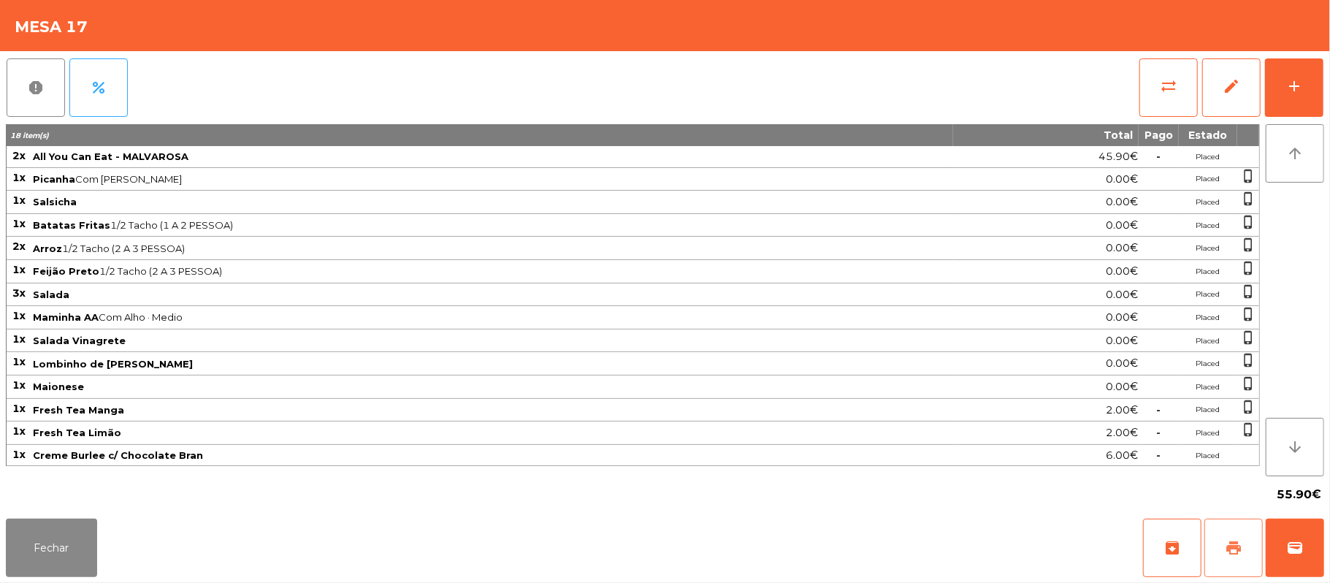
click at [1221, 555] on button "print" at bounding box center [1233, 547] width 58 height 58
click at [1323, 571] on button "wallet" at bounding box center [1295, 547] width 58 height 58
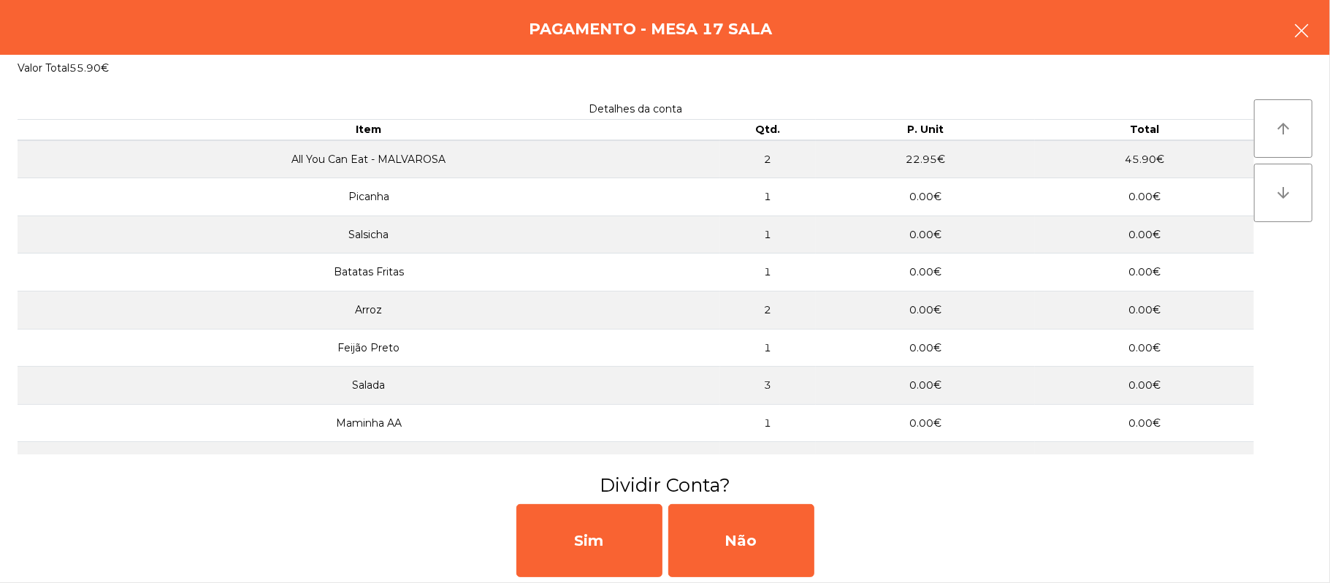
click at [1291, 34] on button "button" at bounding box center [1301, 32] width 41 height 44
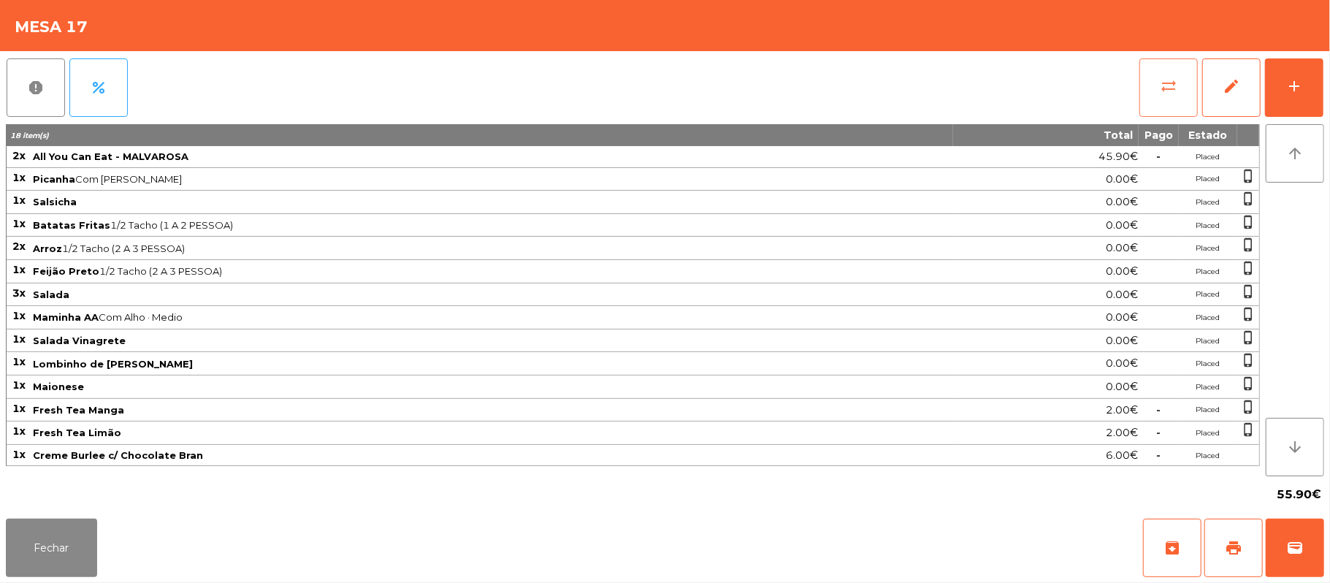
click at [1181, 67] on button "sync_alt" at bounding box center [1168, 87] width 58 height 58
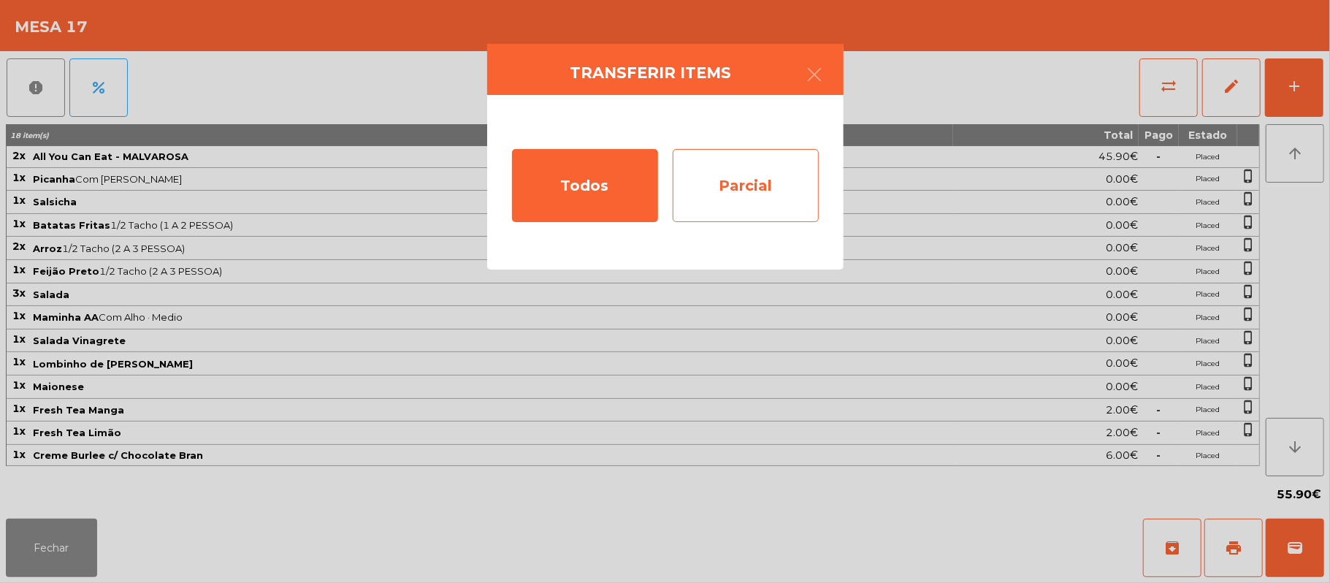
click at [770, 196] on div "Parcial" at bounding box center [746, 185] width 146 height 73
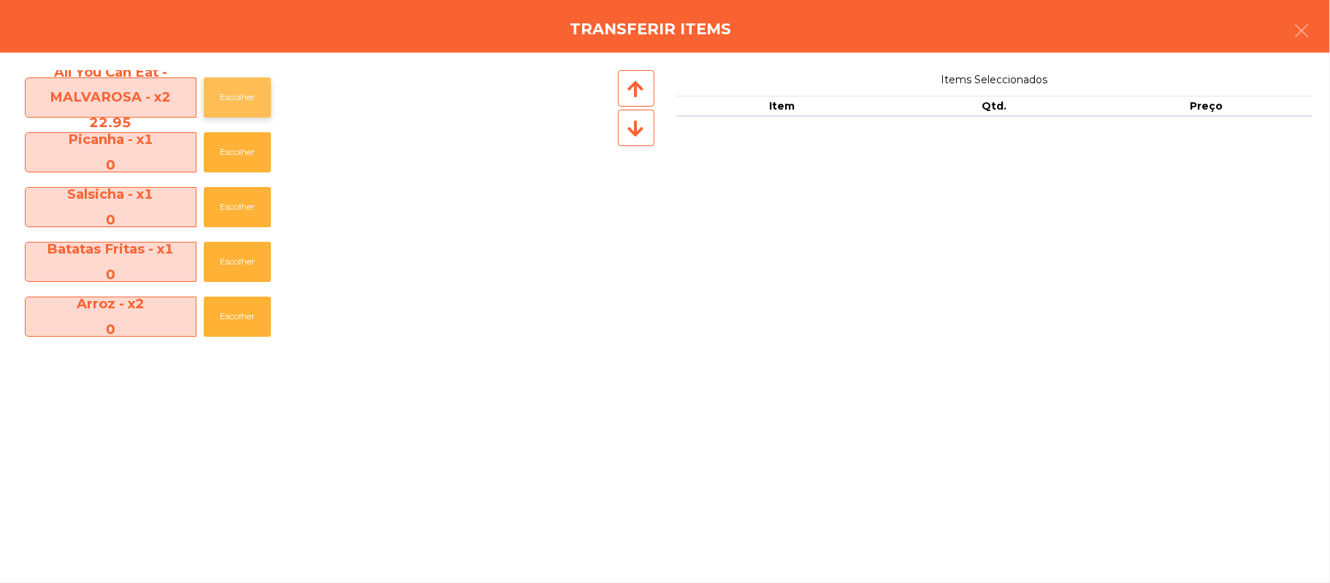
click at [244, 94] on button "Escolher" at bounding box center [237, 97] width 67 height 40
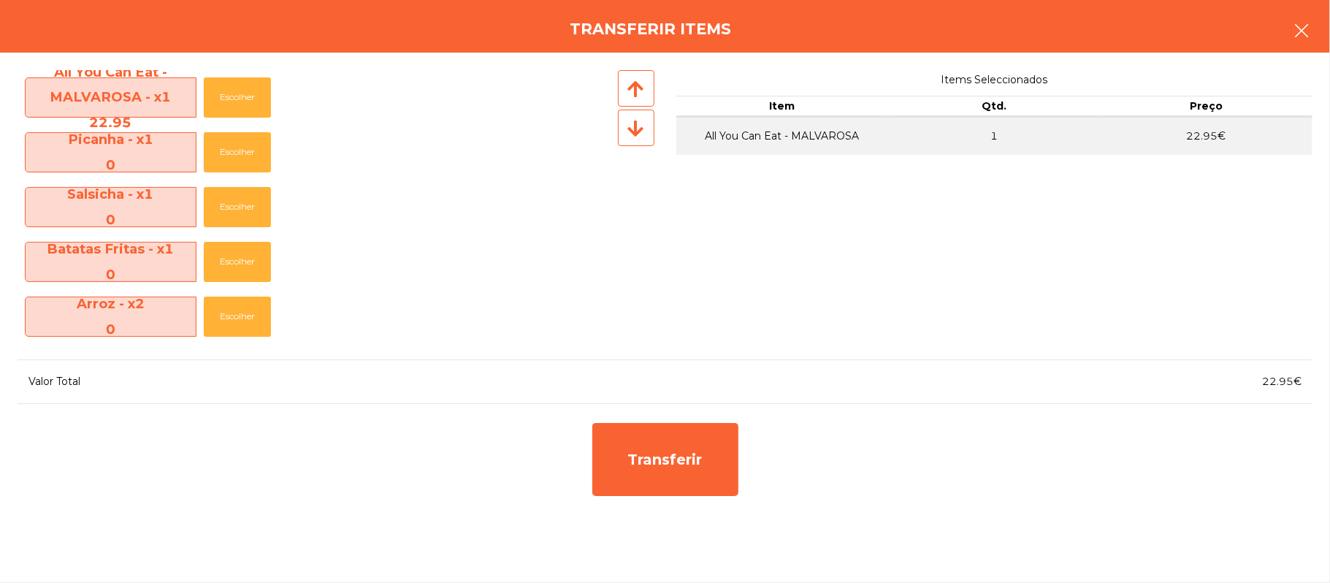
click at [1287, 37] on button "button" at bounding box center [1301, 32] width 41 height 44
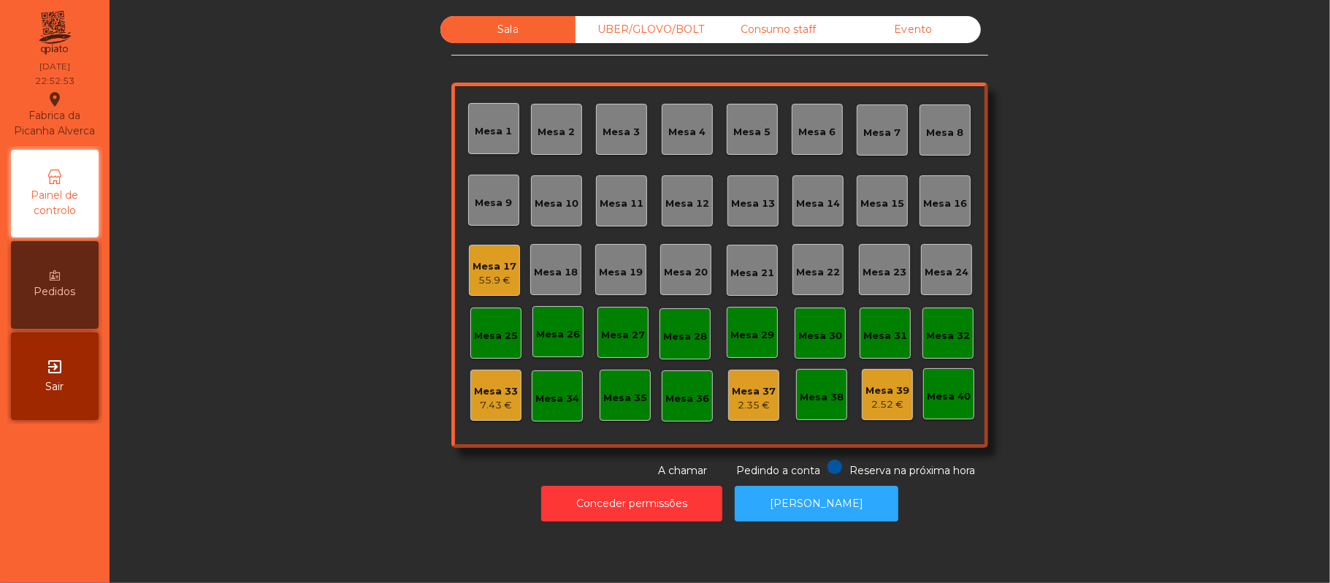
click at [530, 259] on div "Mesa 18" at bounding box center [555, 269] width 51 height 51
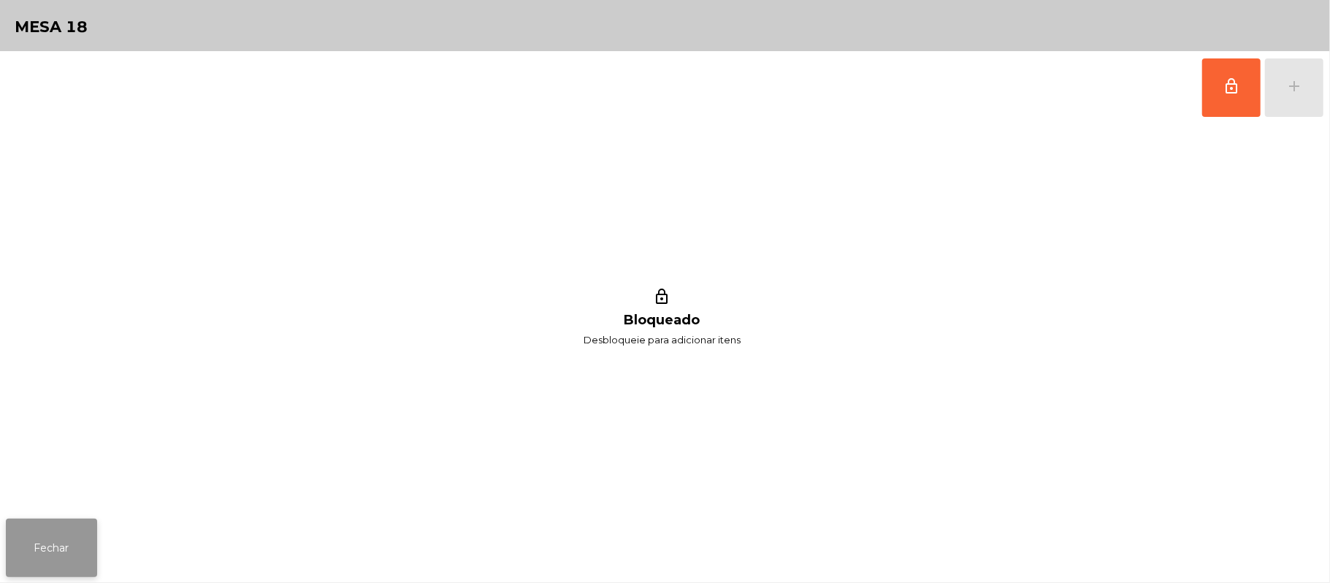
click at [92, 535] on button "Fechar" at bounding box center [51, 547] width 91 height 58
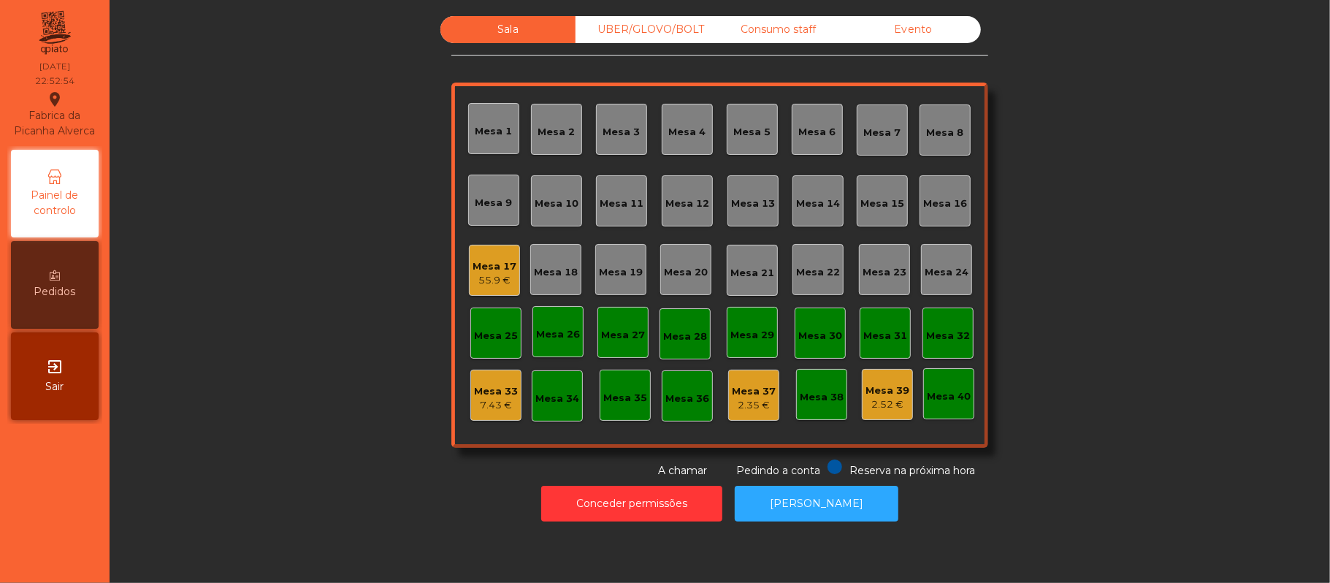
click at [472, 278] on div "55.9 €" at bounding box center [494, 280] width 44 height 15
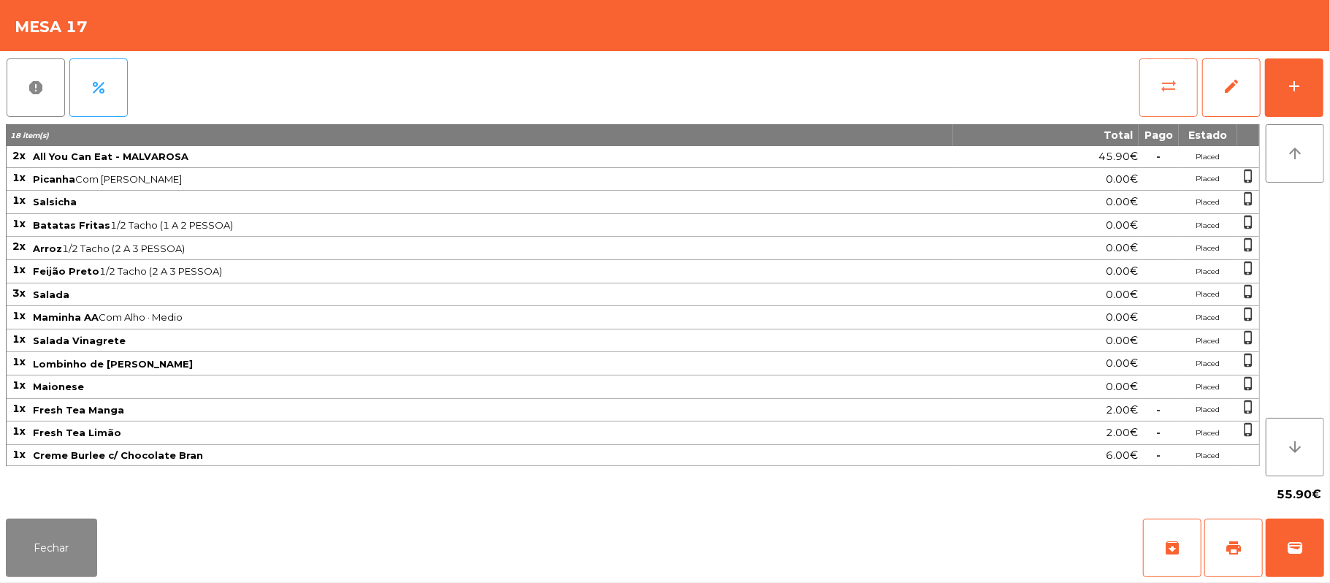
click at [1142, 105] on button "sync_alt" at bounding box center [1168, 87] width 58 height 58
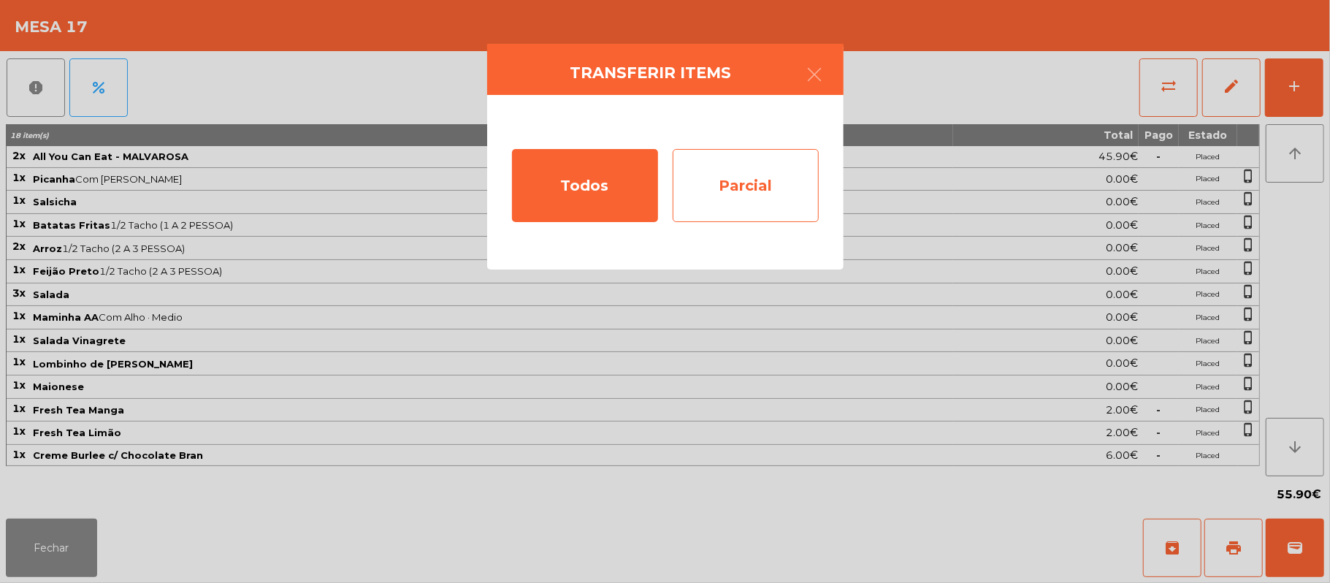
click at [789, 200] on div "Parcial" at bounding box center [746, 185] width 146 height 73
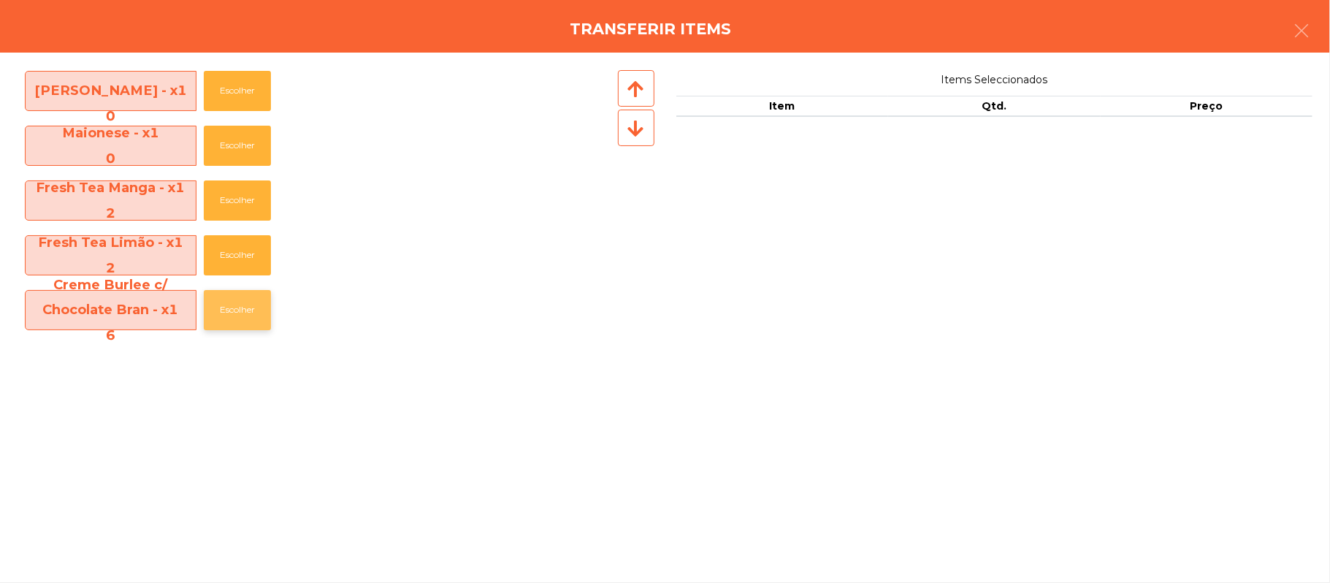
click at [235, 310] on button "Escolher" at bounding box center [237, 310] width 67 height 40
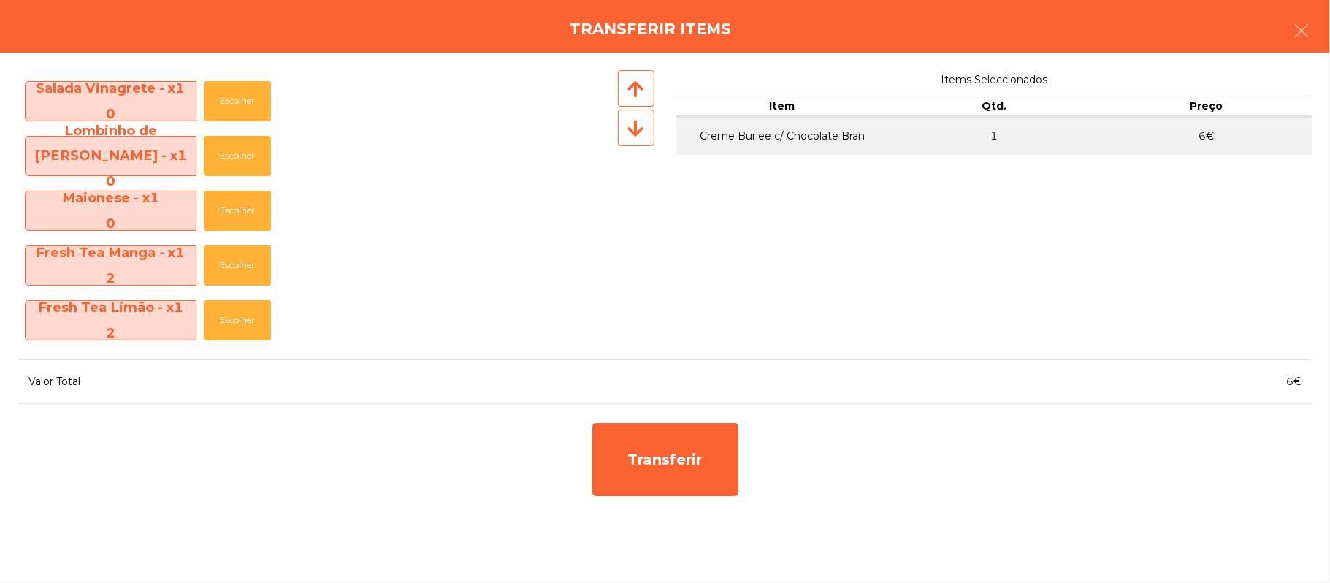
scroll to position [434, 0]
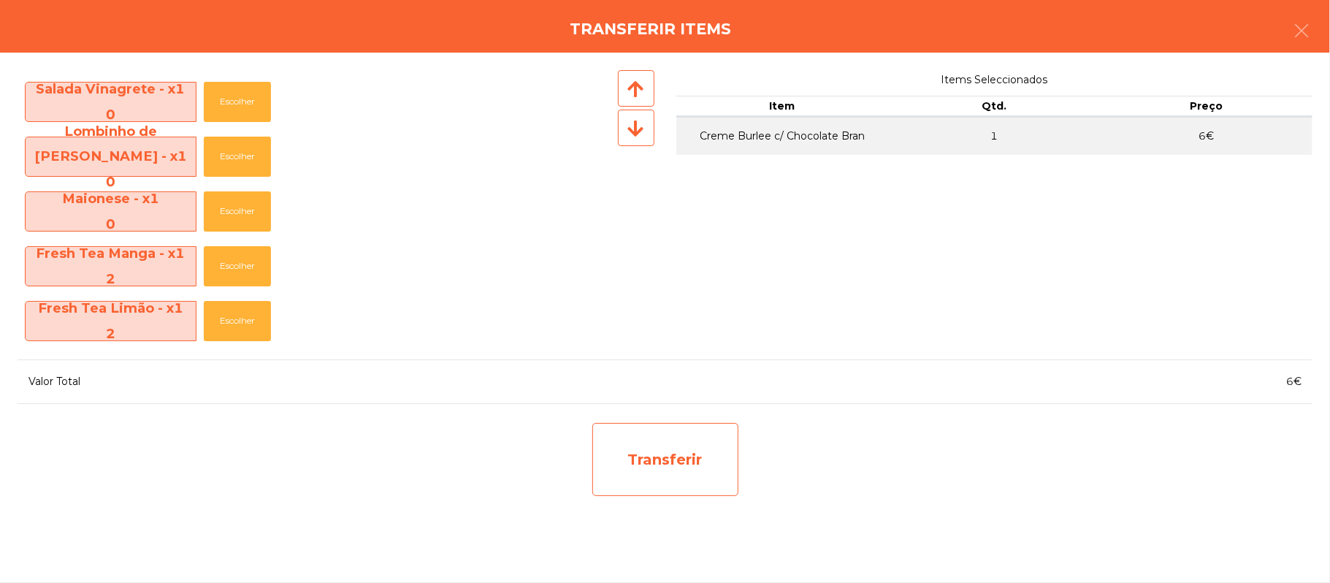
click at [623, 465] on div "Transferir" at bounding box center [665, 459] width 146 height 73
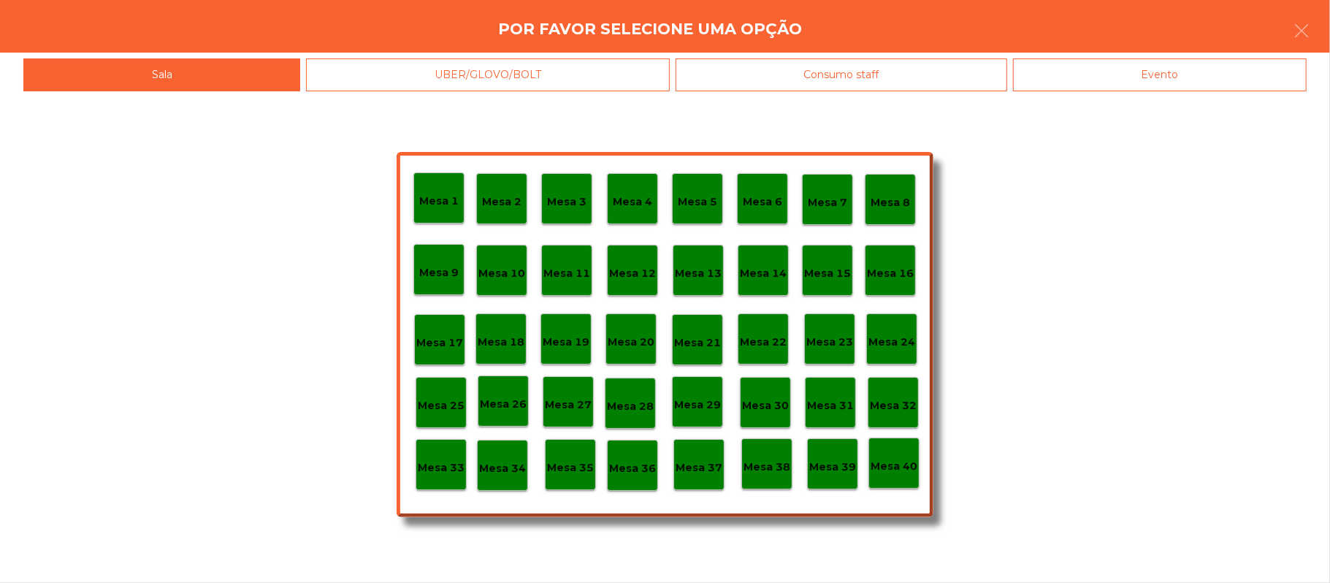
click at [443, 407] on p "Mesa 25" at bounding box center [441, 405] width 47 height 17
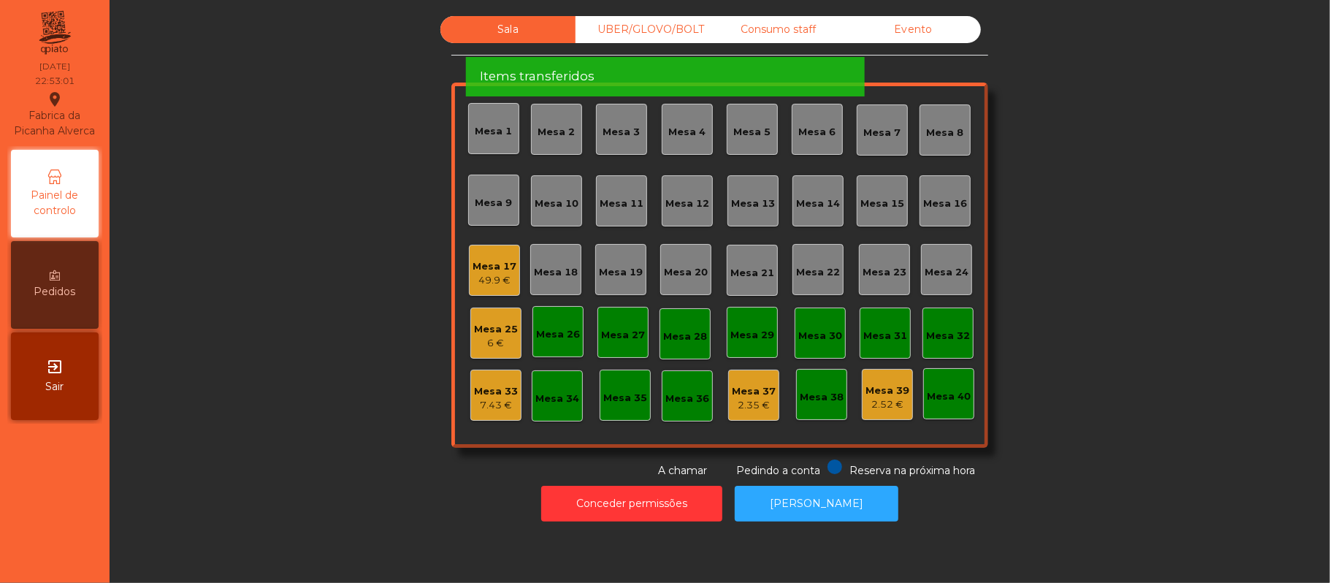
click at [480, 261] on div "Mesa 17" at bounding box center [494, 266] width 44 height 15
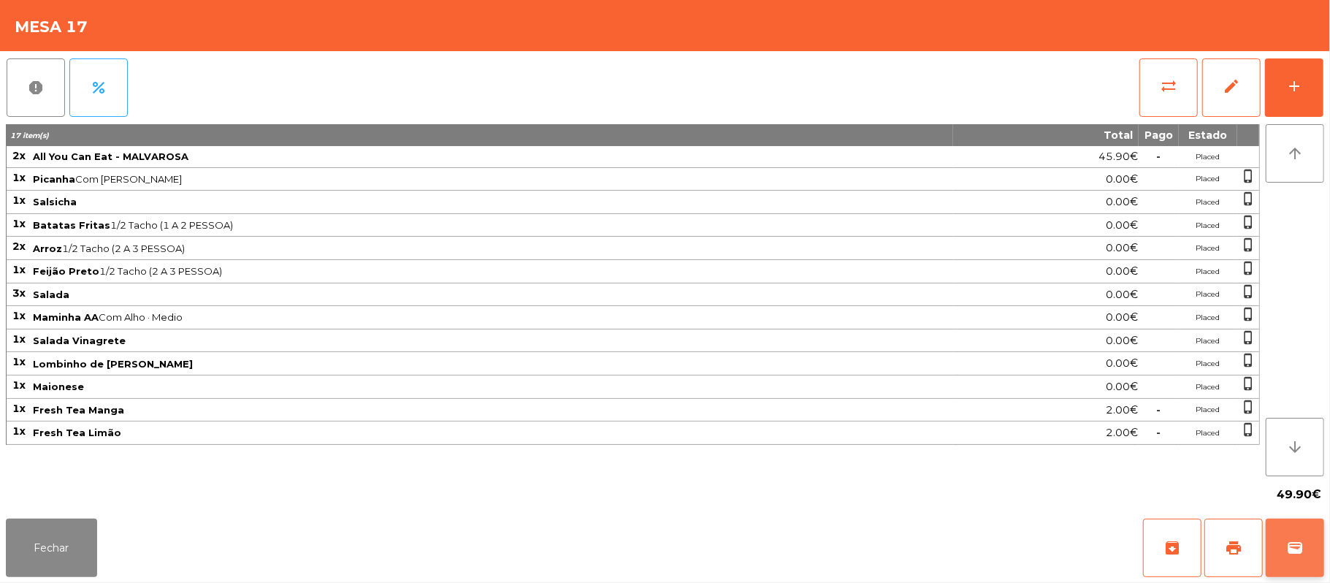
click at [1310, 574] on button "wallet" at bounding box center [1295, 547] width 58 height 58
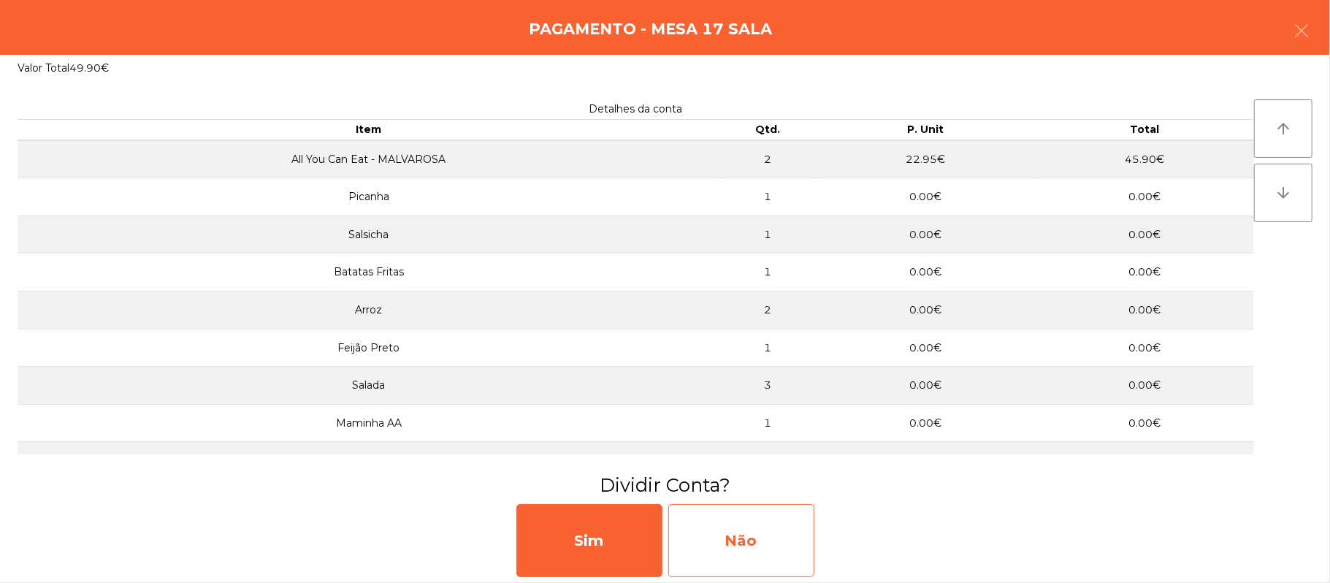
click at [766, 529] on div "Não" at bounding box center [741, 540] width 146 height 73
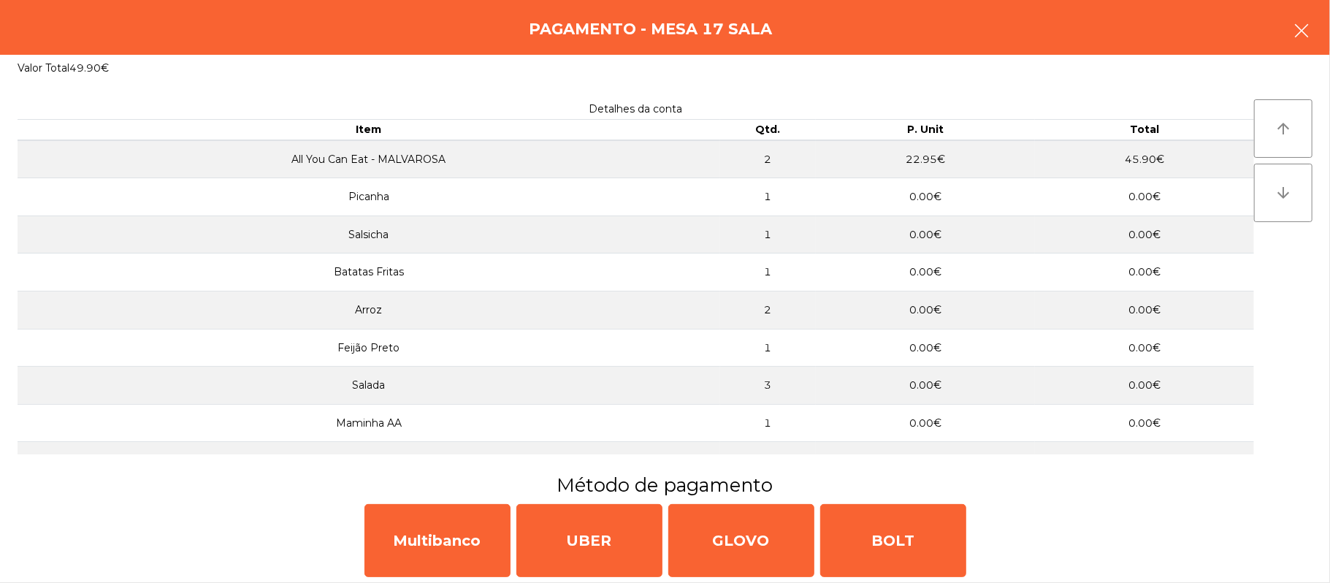
click at [1297, 23] on icon "button" at bounding box center [1302, 31] width 18 height 18
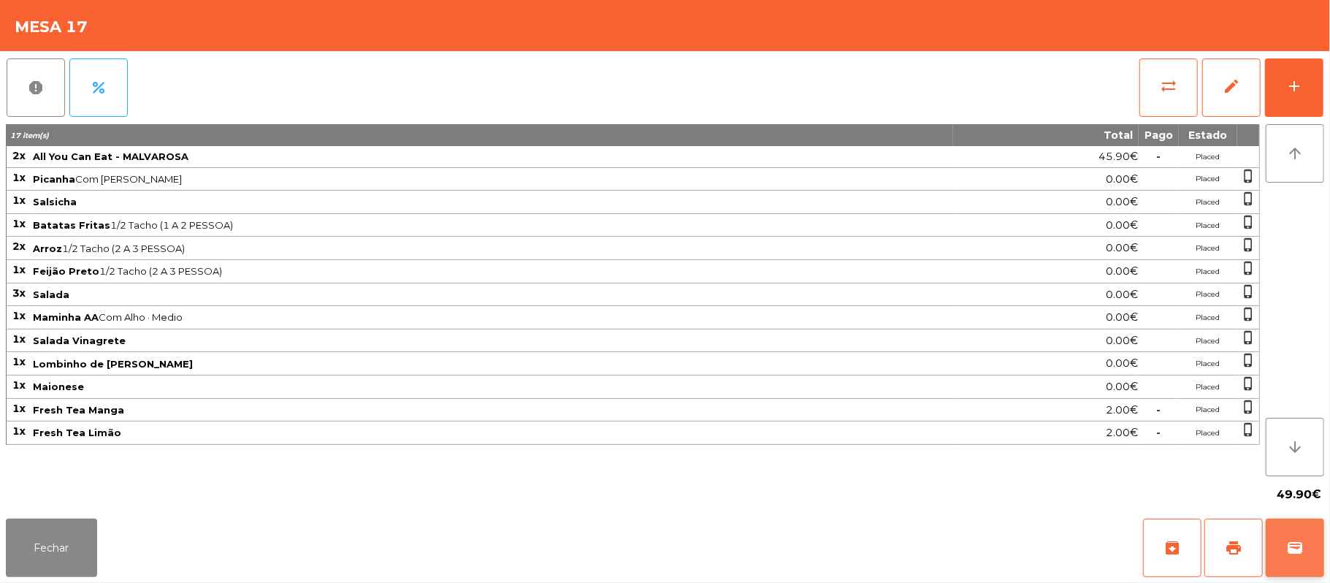
click at [1298, 542] on span "wallet" at bounding box center [1295, 548] width 18 height 18
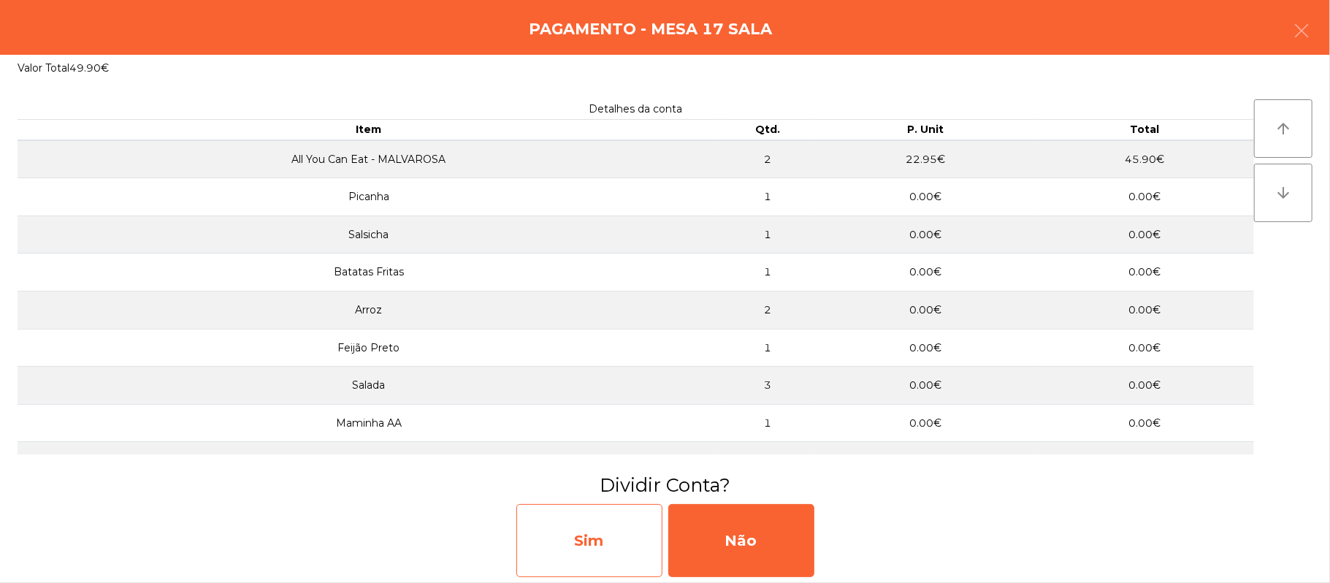
click at [616, 547] on div "Sim" at bounding box center [589, 540] width 146 height 73
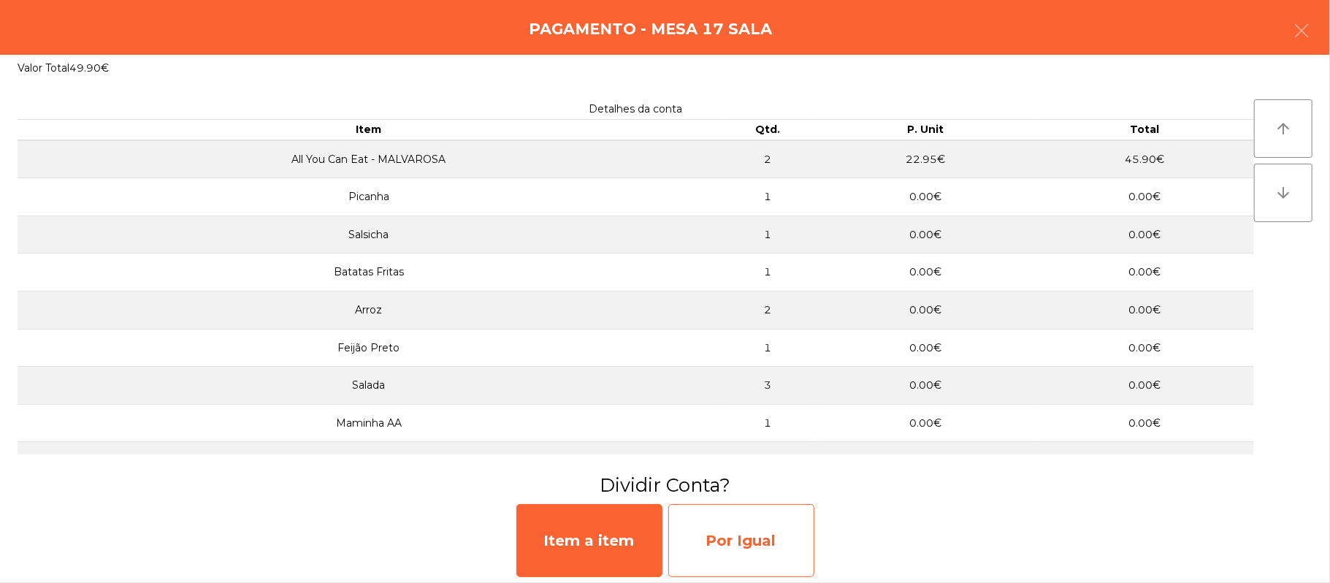
click at [731, 527] on div "Por Igual" at bounding box center [741, 540] width 146 height 73
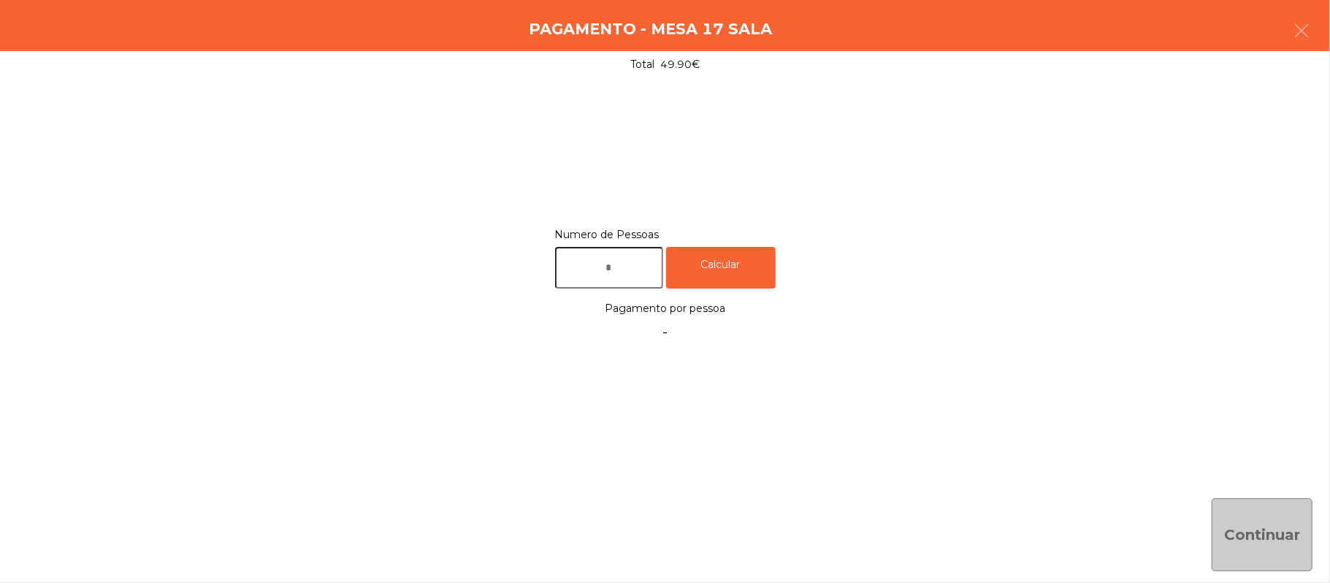
click at [622, 273] on input "text" at bounding box center [609, 268] width 108 height 42
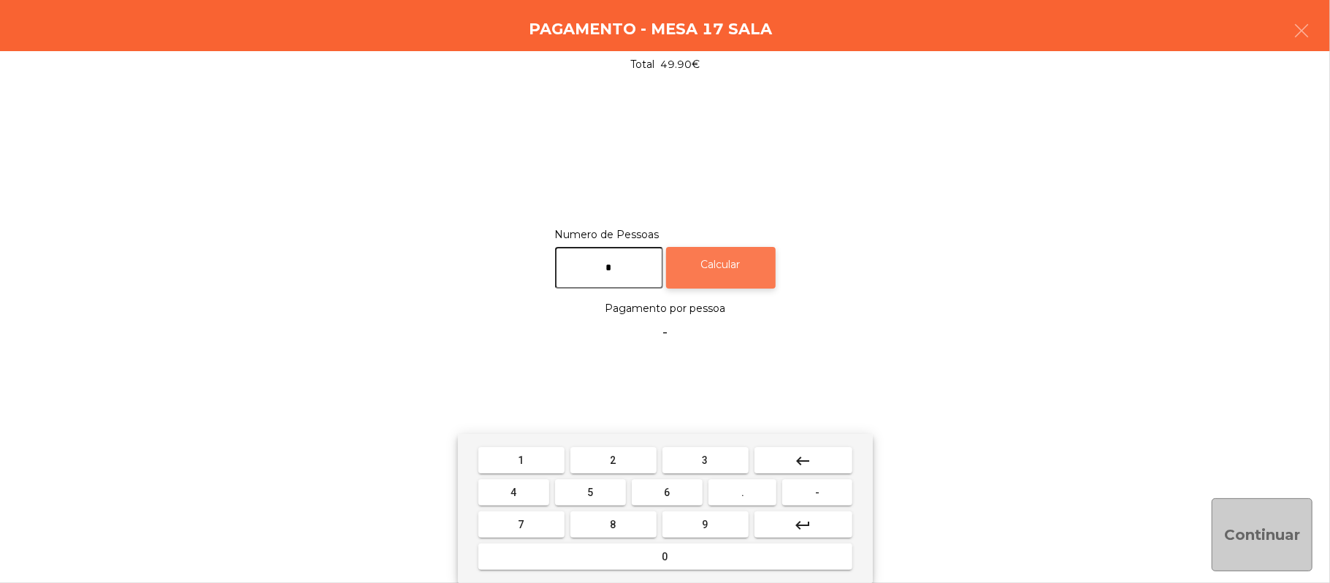
type input "*"
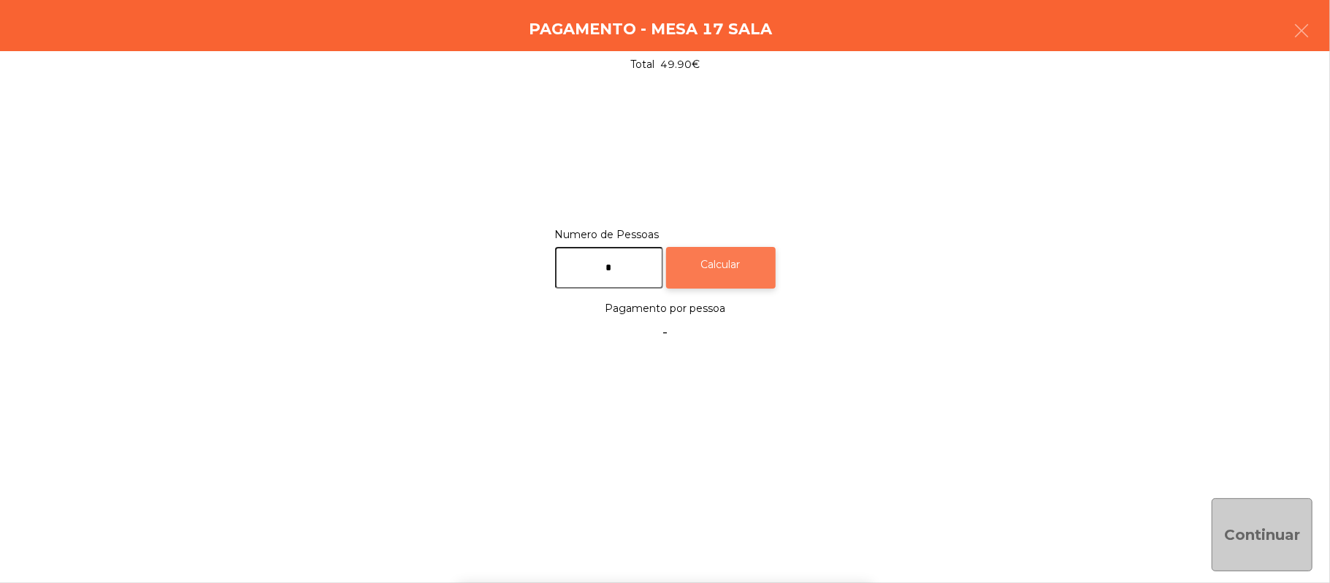
click at [708, 272] on div "Calcular" at bounding box center [721, 268] width 110 height 42
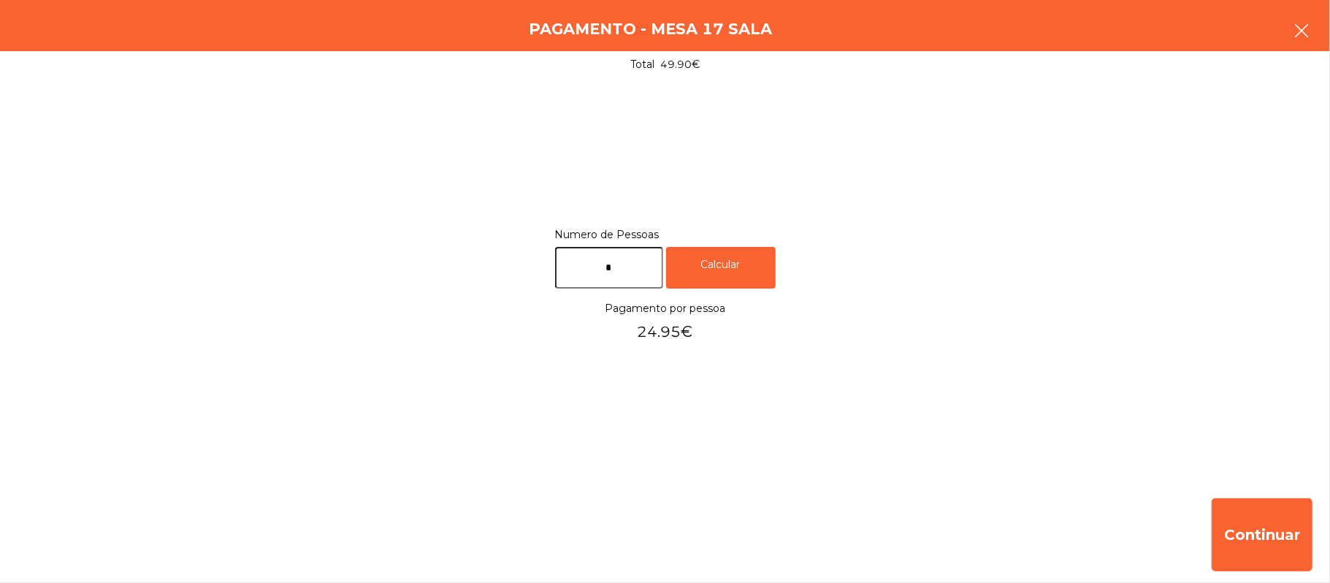
click at [1304, 28] on icon "button" at bounding box center [1302, 31] width 18 height 18
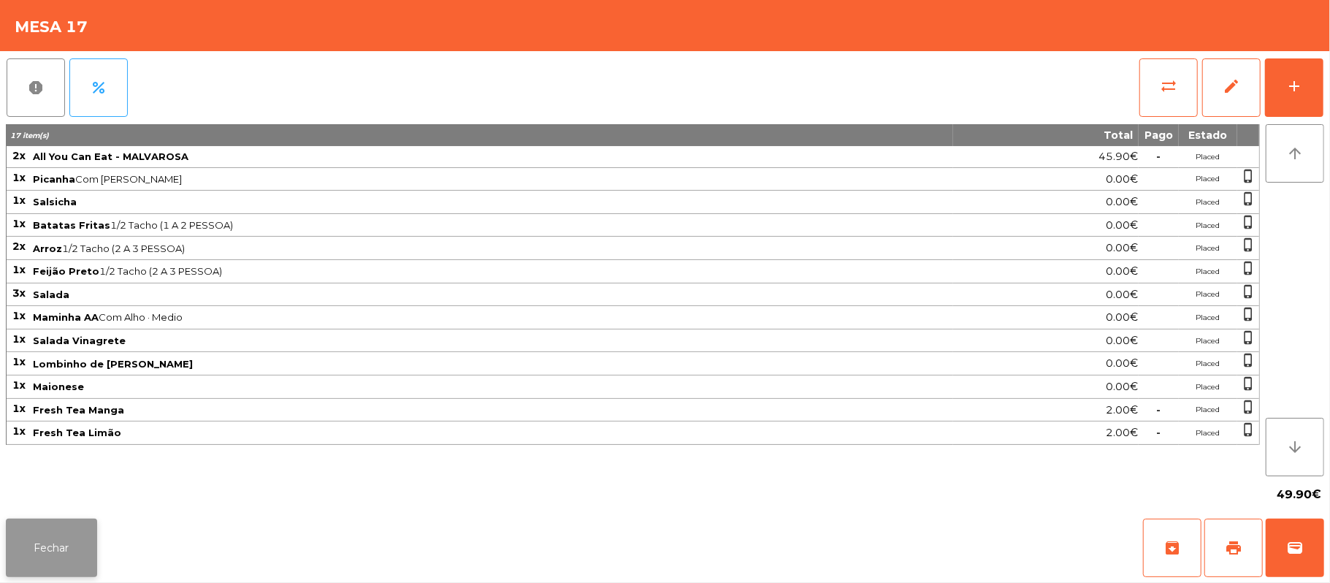
click at [47, 540] on button "Fechar" at bounding box center [51, 547] width 91 height 58
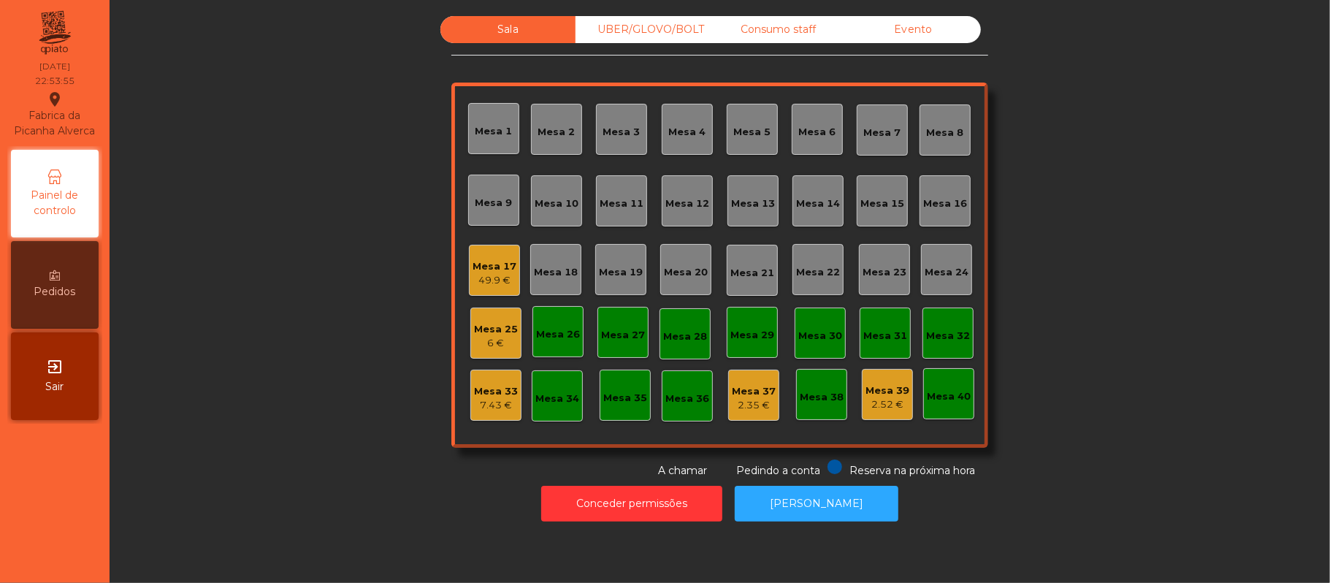
click at [500, 345] on div "6 €" at bounding box center [496, 343] width 44 height 15
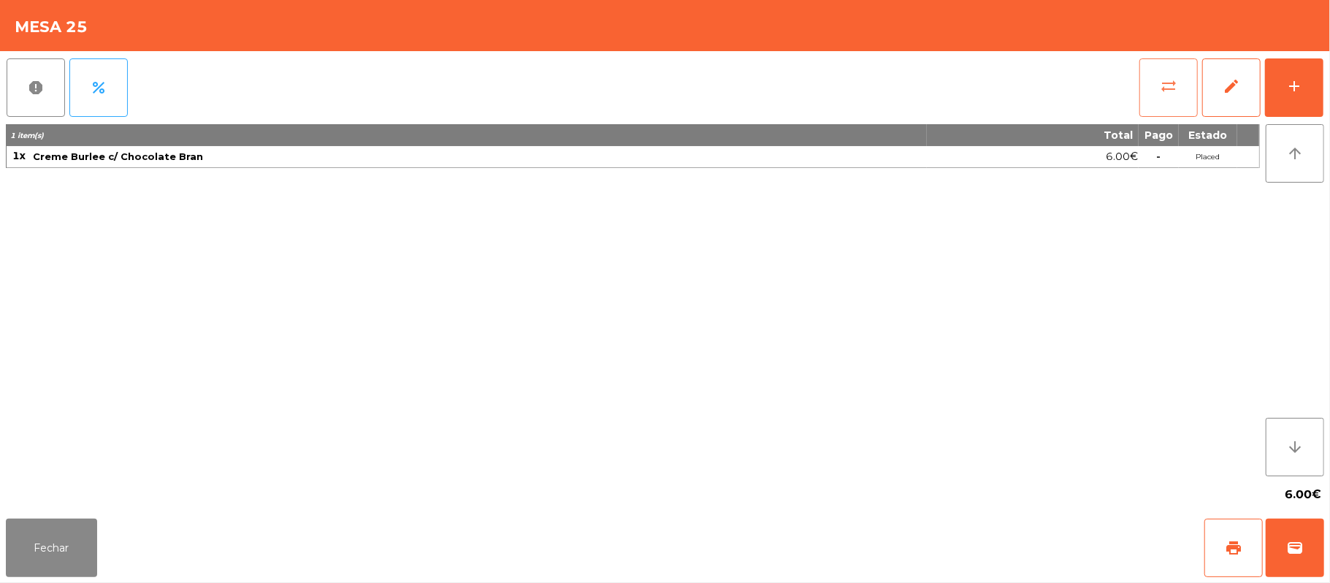
click at [1157, 94] on button "sync_alt" at bounding box center [1168, 87] width 58 height 58
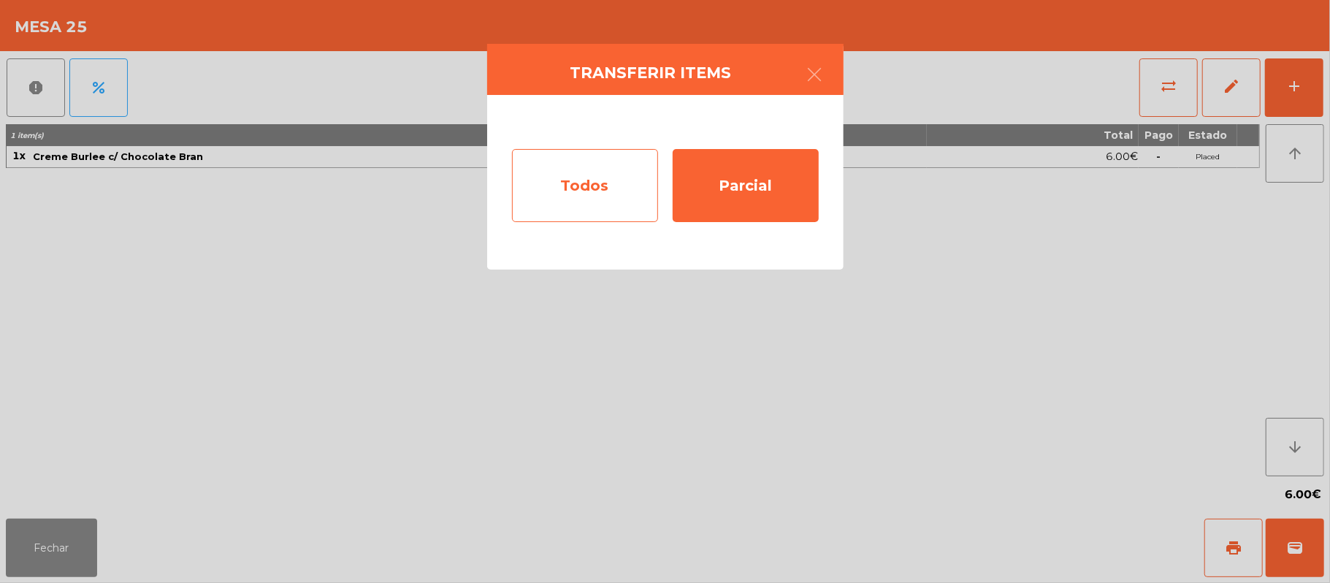
click at [600, 190] on div "Todos" at bounding box center [585, 185] width 146 height 73
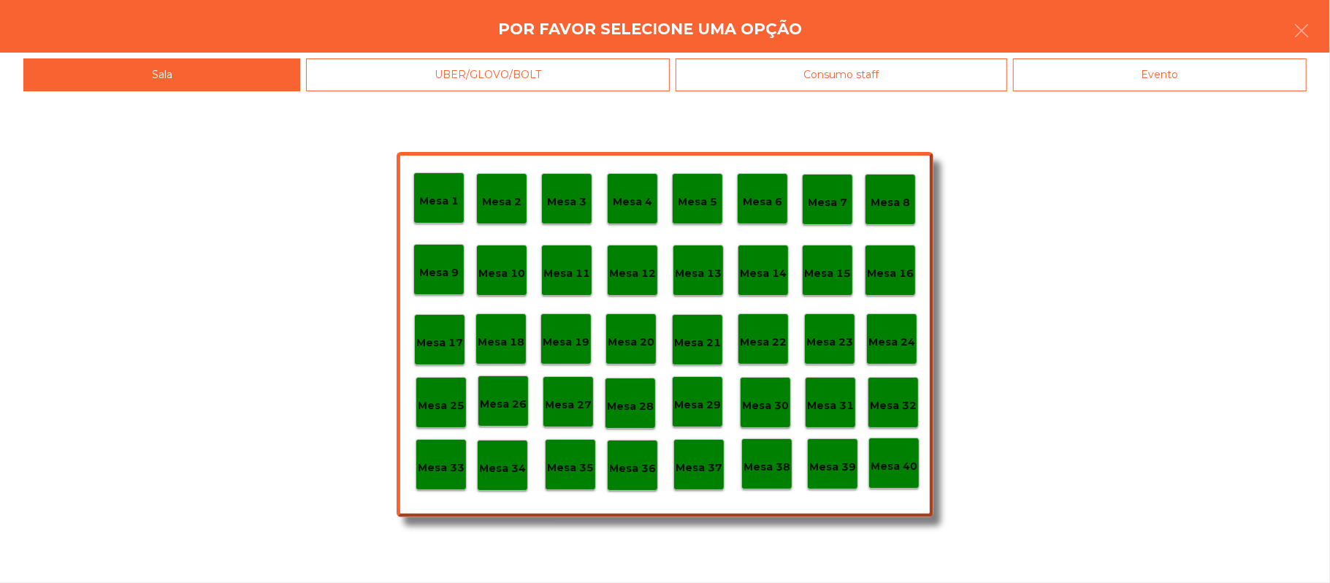
click at [439, 343] on p "Mesa 17" at bounding box center [439, 342] width 47 height 17
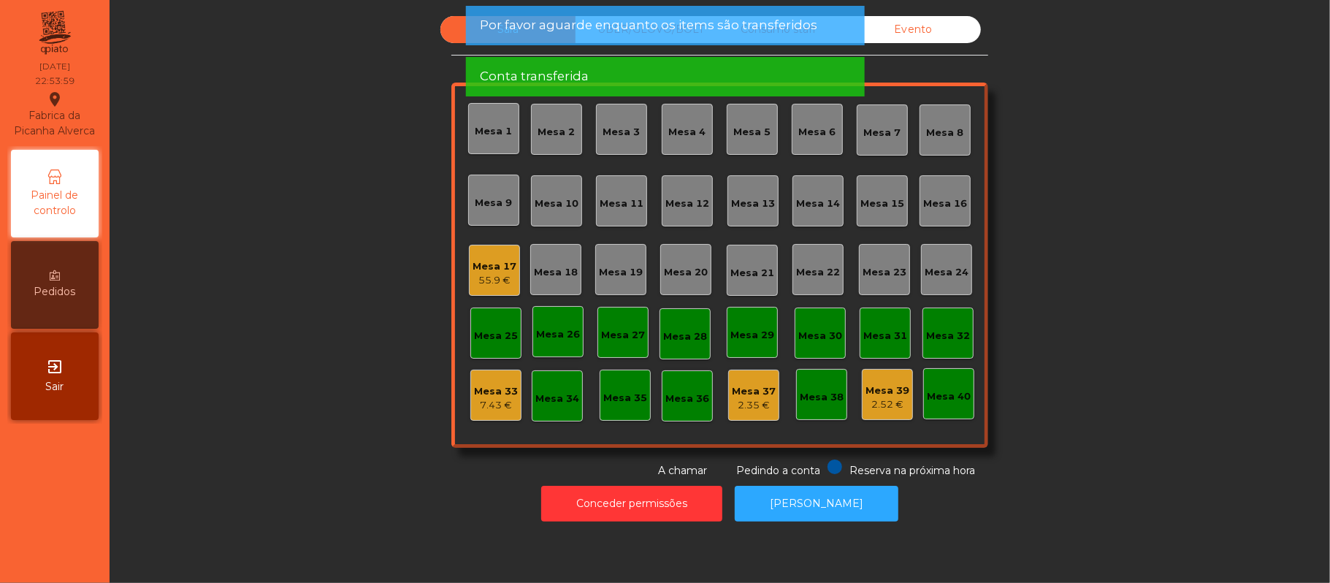
click at [473, 267] on div "Mesa 17" at bounding box center [494, 266] width 44 height 15
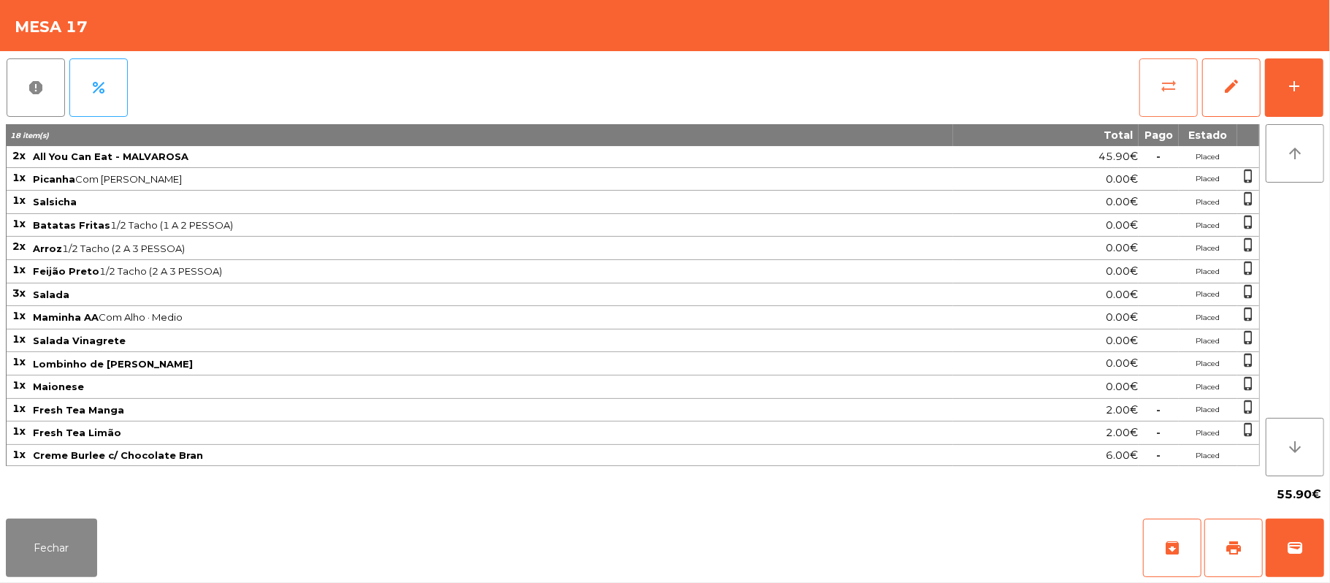
click at [1152, 74] on button "sync_alt" at bounding box center [1168, 87] width 58 height 58
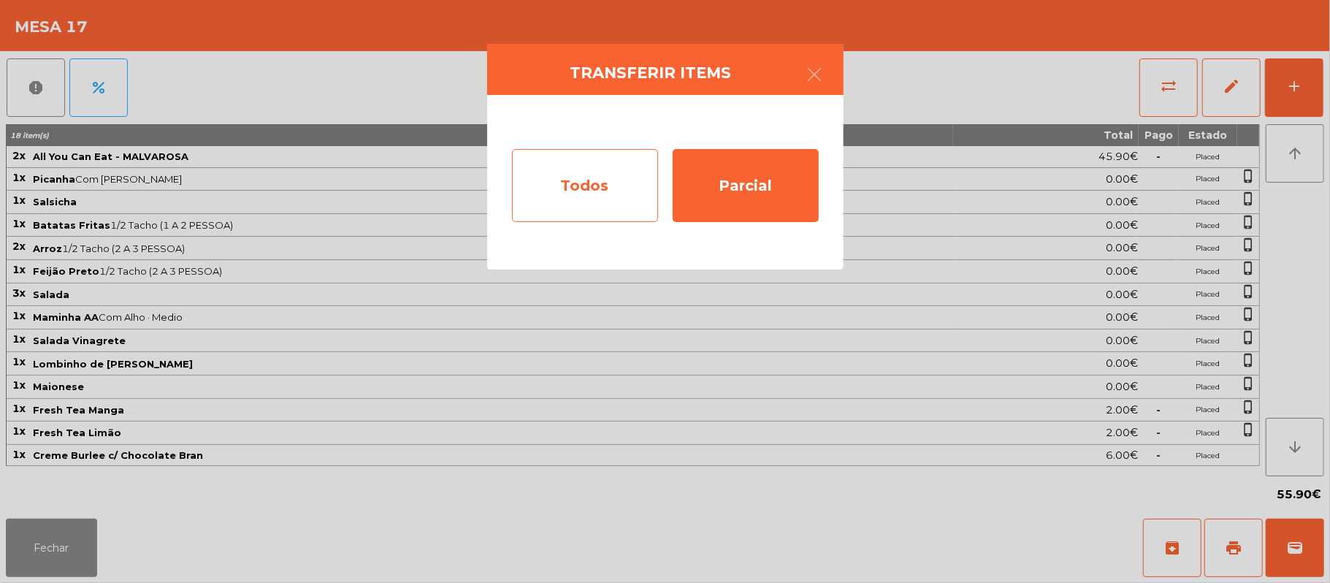
click at [544, 181] on div "Todos" at bounding box center [585, 185] width 146 height 73
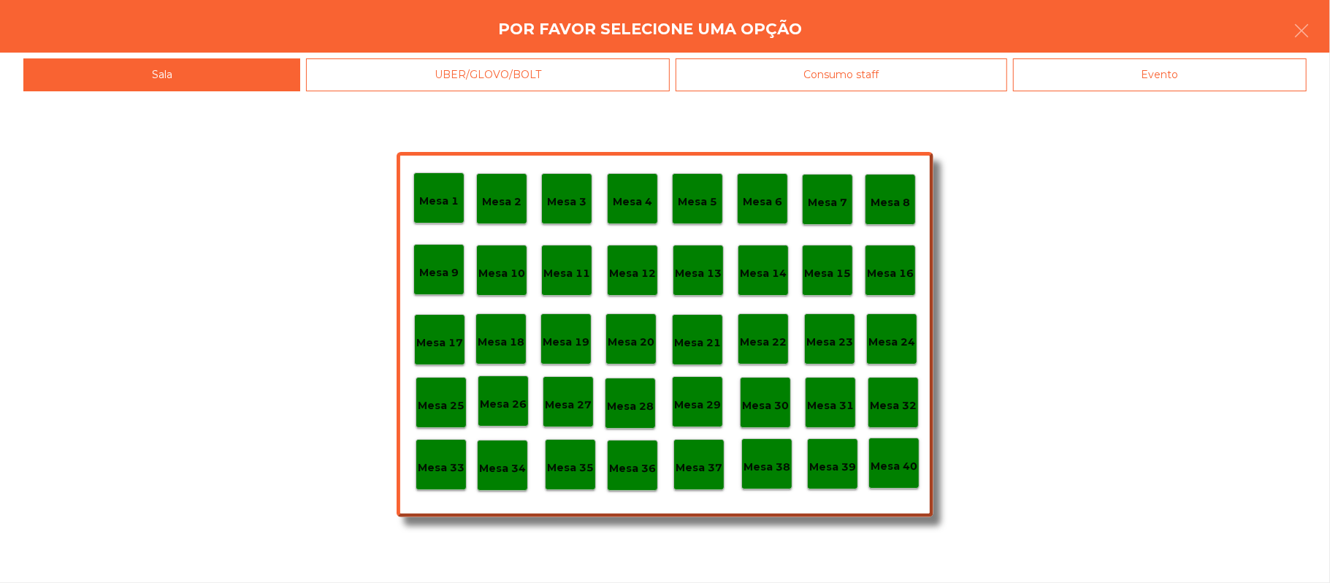
click at [1151, 82] on div "Evento" at bounding box center [1160, 74] width 294 height 33
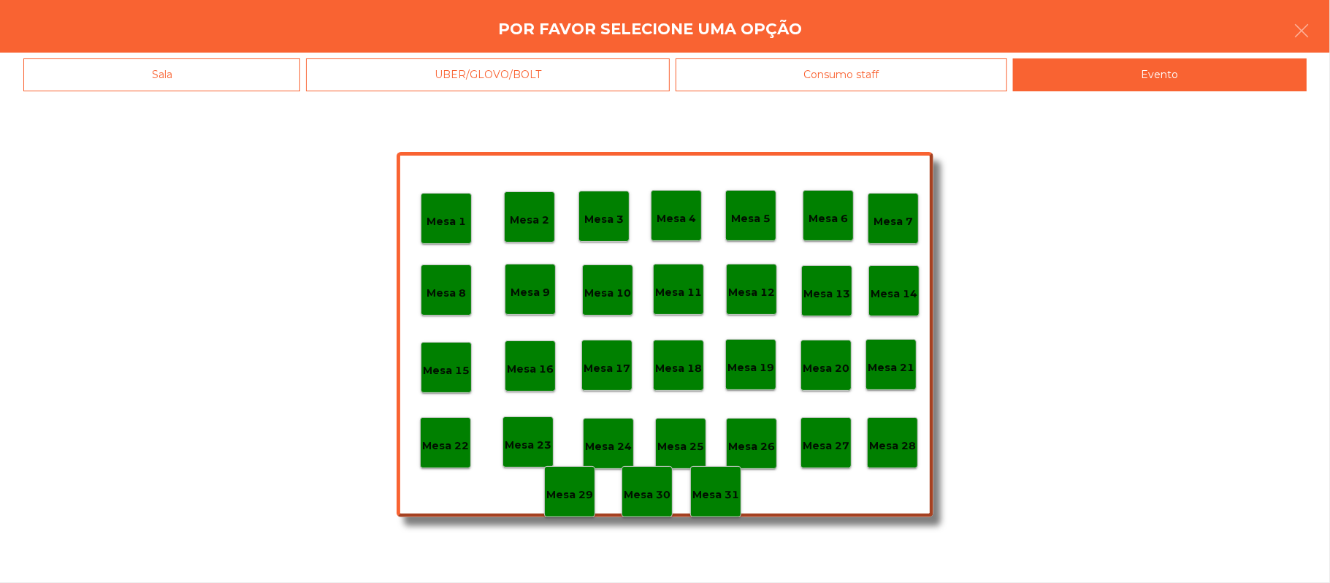
click at [901, 448] on p "Mesa 28" at bounding box center [892, 445] width 47 height 17
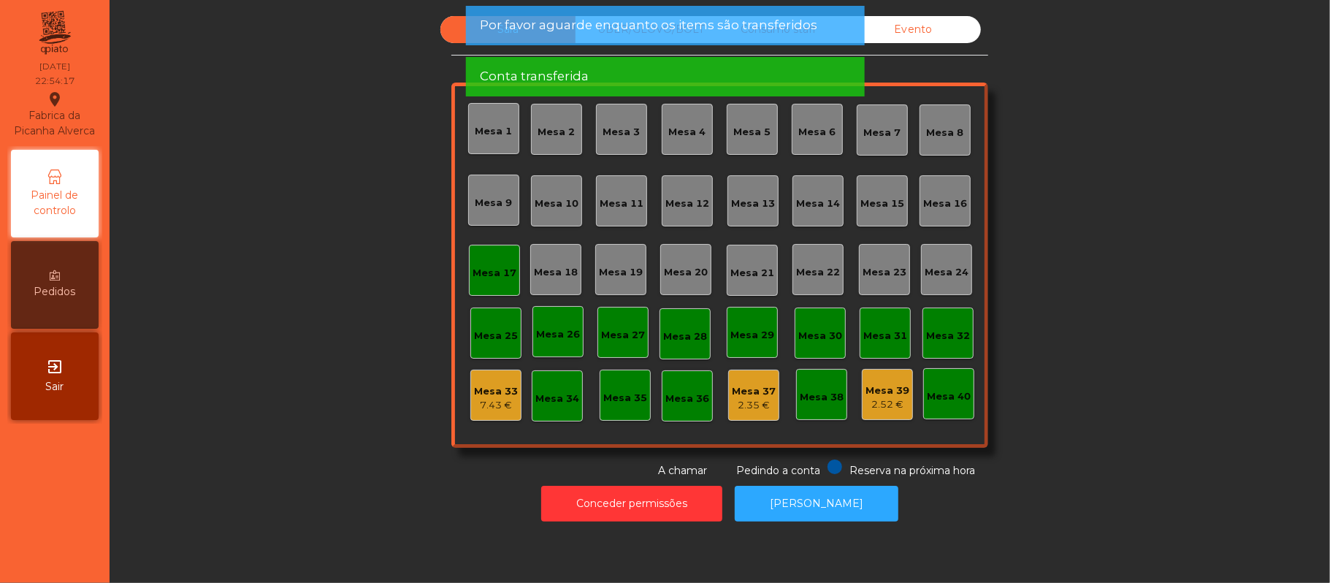
click at [492, 285] on div "Mesa 17" at bounding box center [494, 270] width 51 height 51
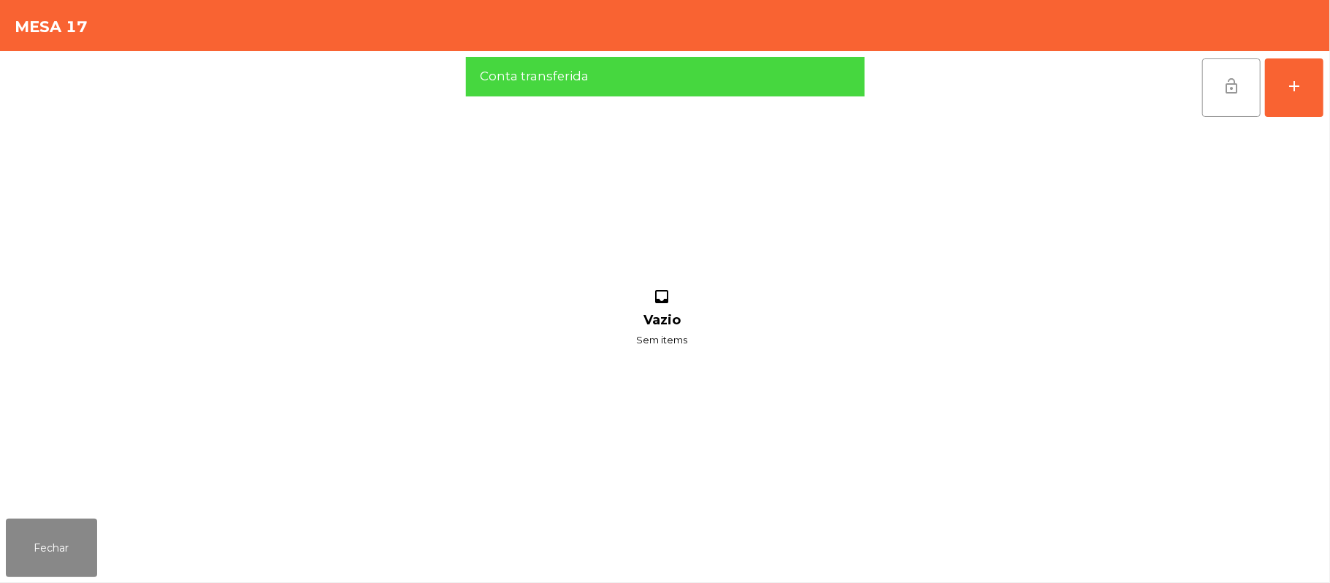
click at [1251, 96] on button "lock_open" at bounding box center [1231, 87] width 58 height 58
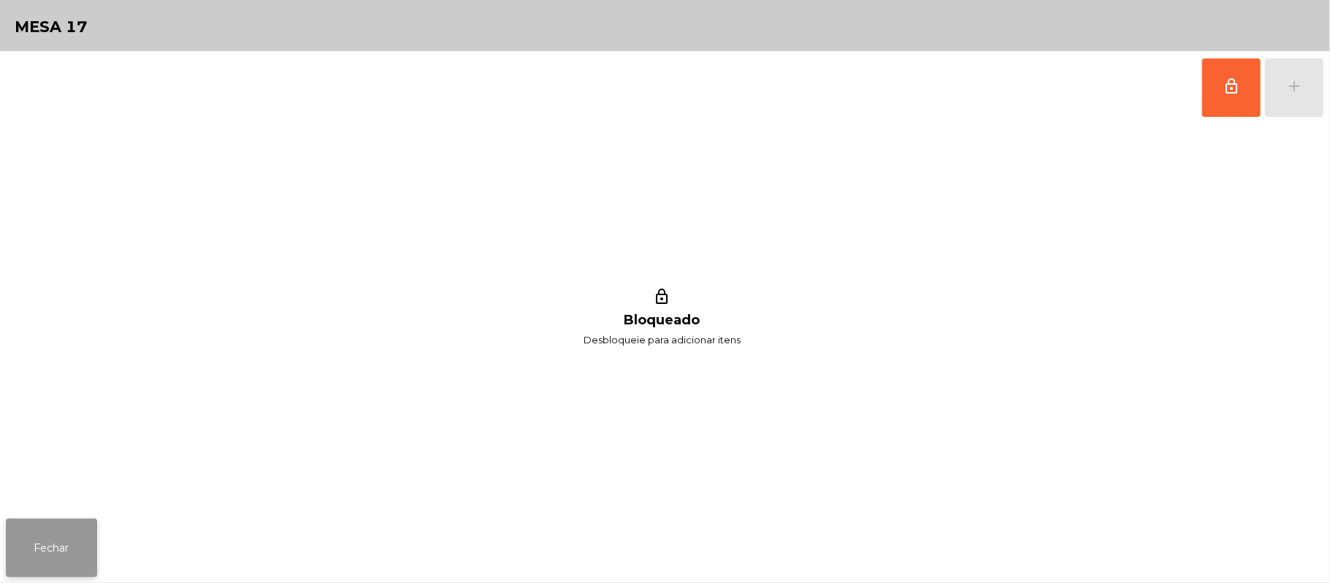
click at [88, 524] on button "Fechar" at bounding box center [51, 547] width 91 height 58
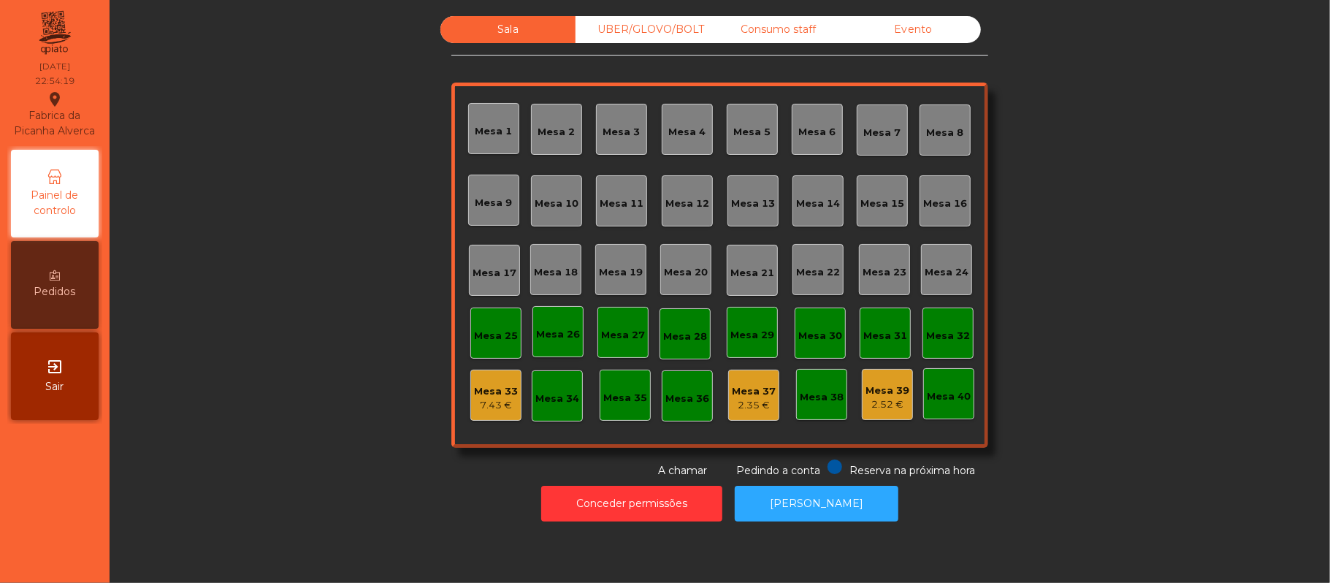
click at [651, 30] on div "UBER/GLOVO/BOLT" at bounding box center [642, 29] width 135 height 27
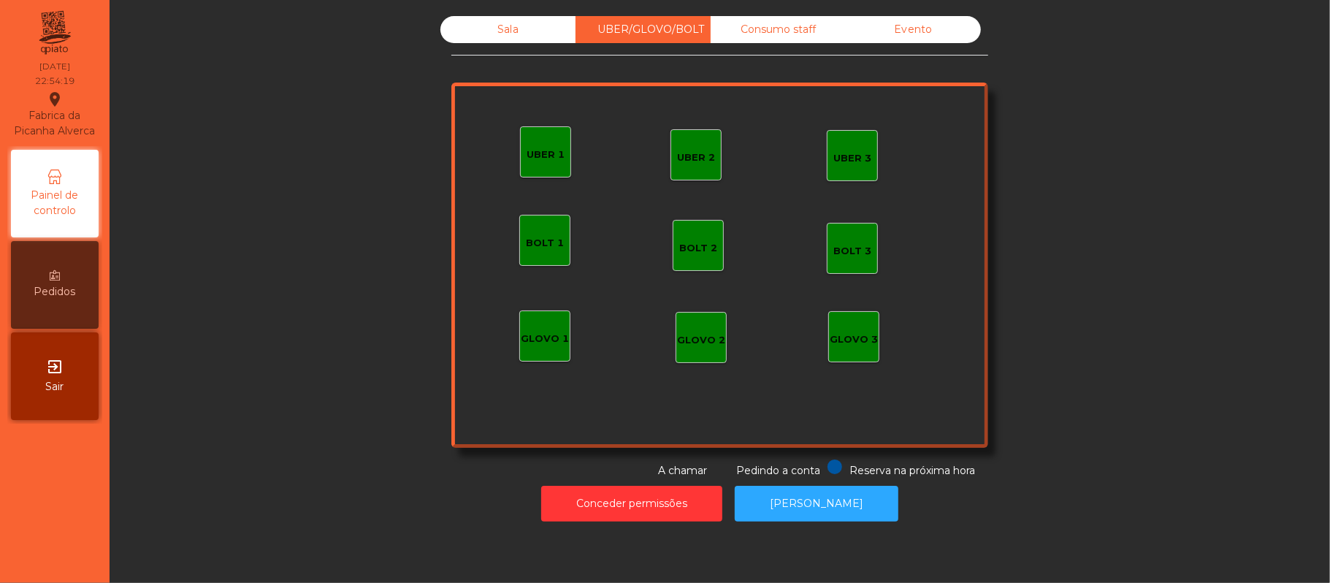
click at [776, 34] on div "Consumo staff" at bounding box center [778, 29] width 135 height 27
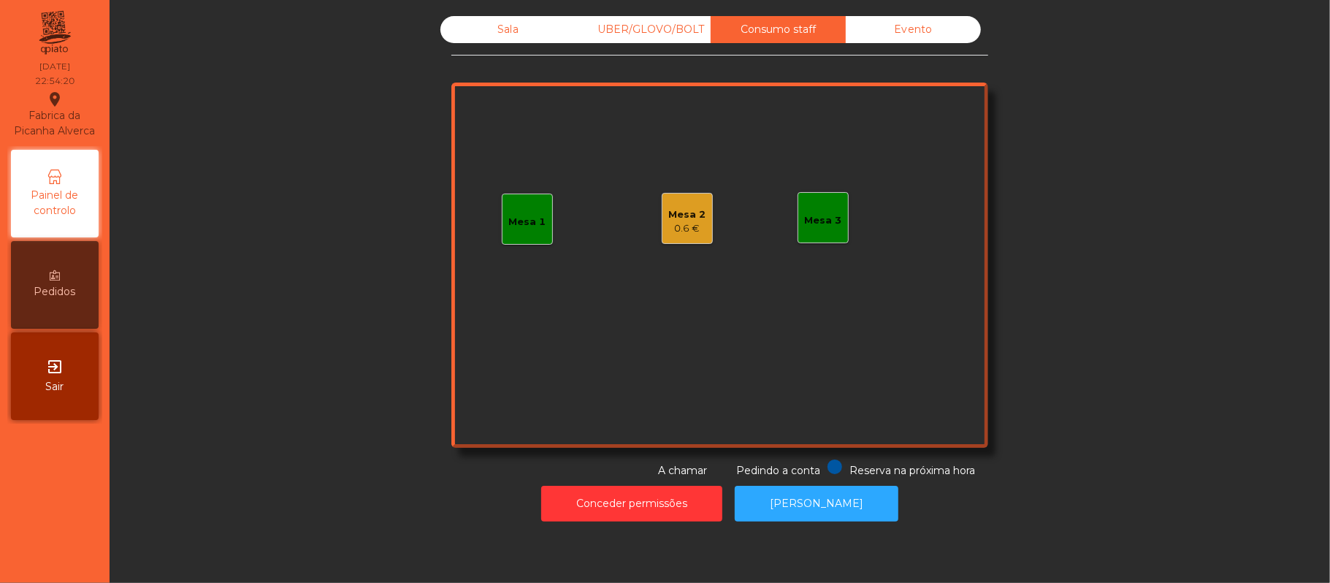
click at [692, 226] on div "0.6 €" at bounding box center [687, 228] width 37 height 15
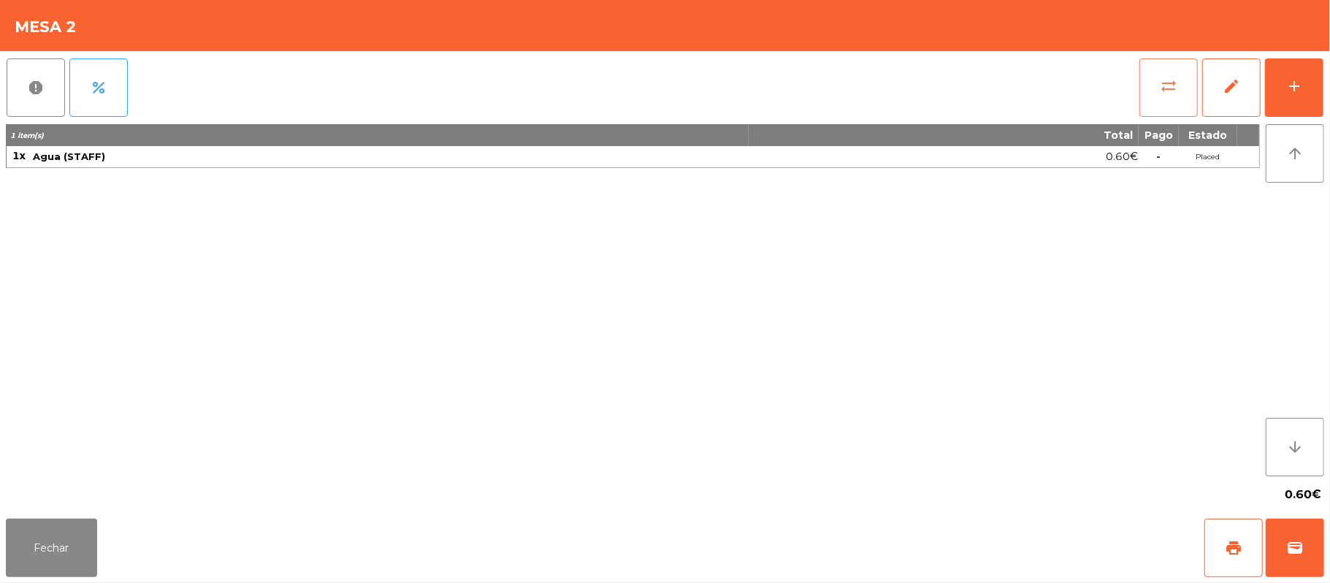
click at [1178, 94] on button "sync_alt" at bounding box center [1168, 87] width 58 height 58
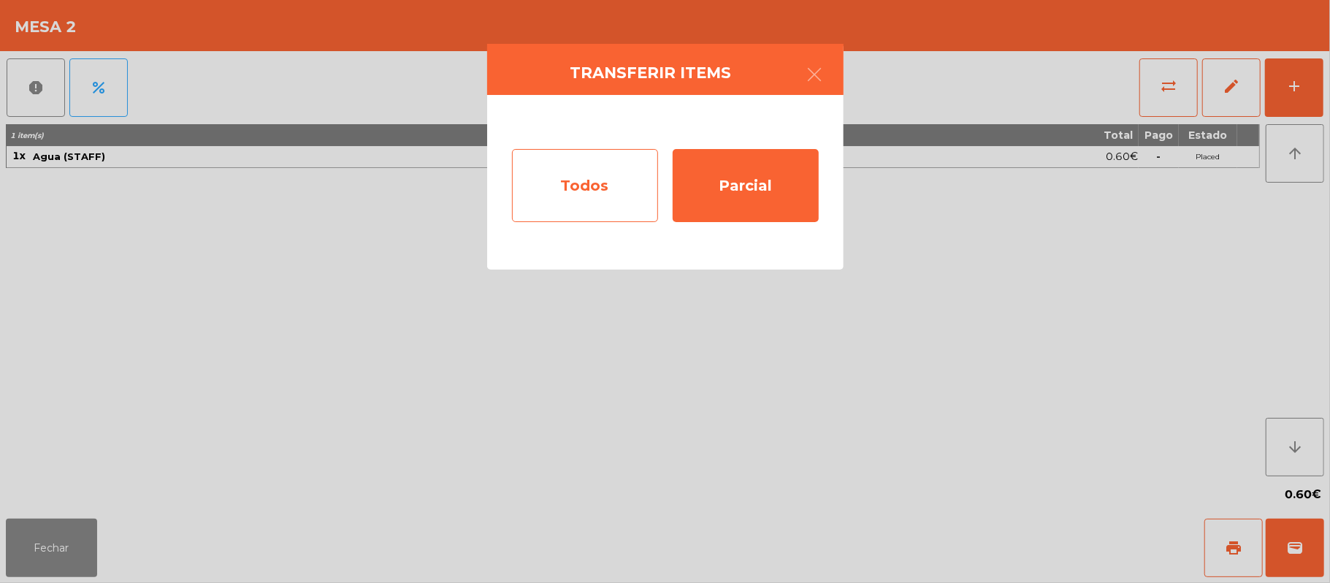
click at [603, 202] on div "Todos" at bounding box center [585, 185] width 146 height 73
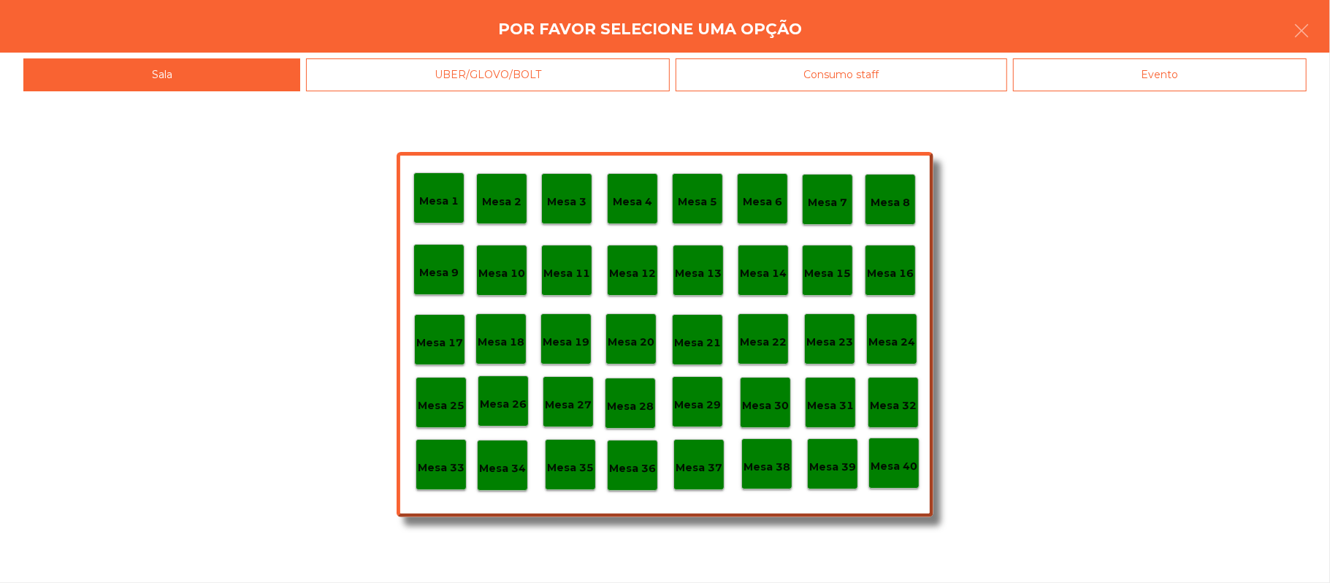
click at [691, 470] on p "Mesa 37" at bounding box center [699, 467] width 47 height 17
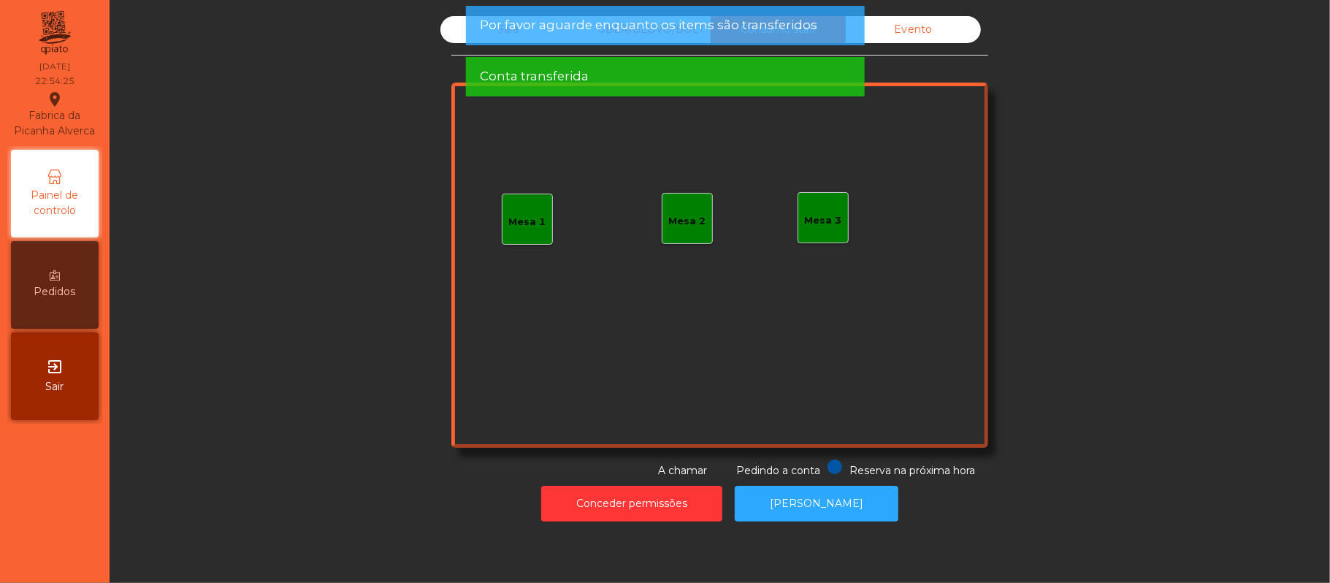
click at [555, 83] on span "Conta transferida" at bounding box center [534, 76] width 109 height 18
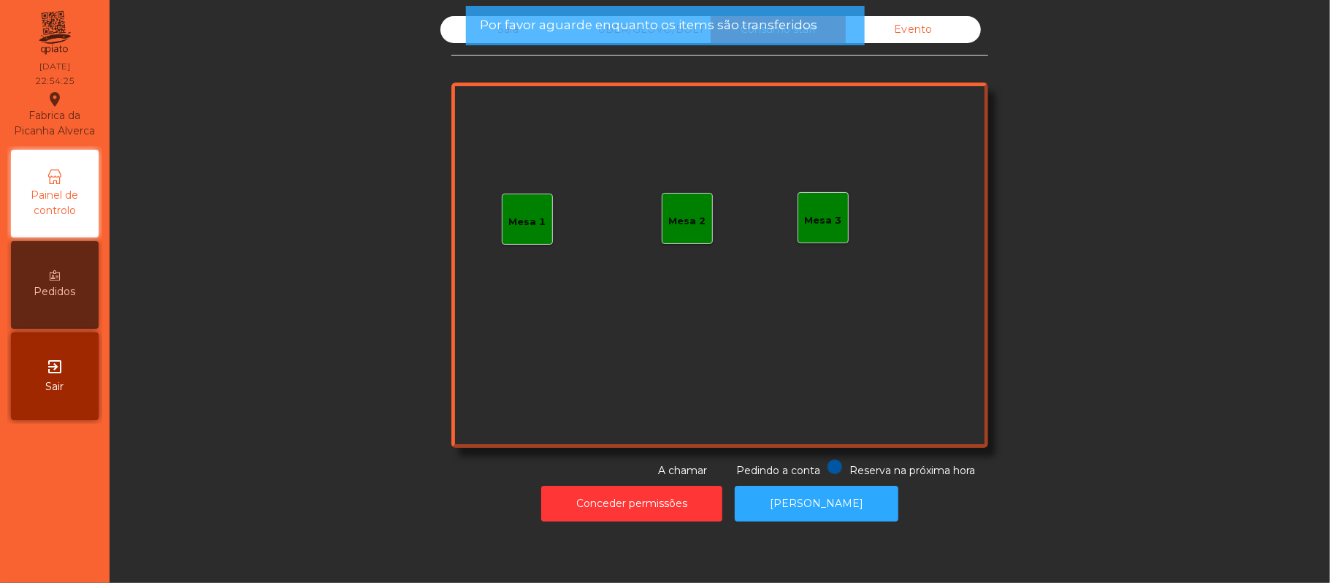
click at [567, 28] on span "Por favor aguarde enquanto os items são transferidos" at bounding box center [648, 25] width 337 height 18
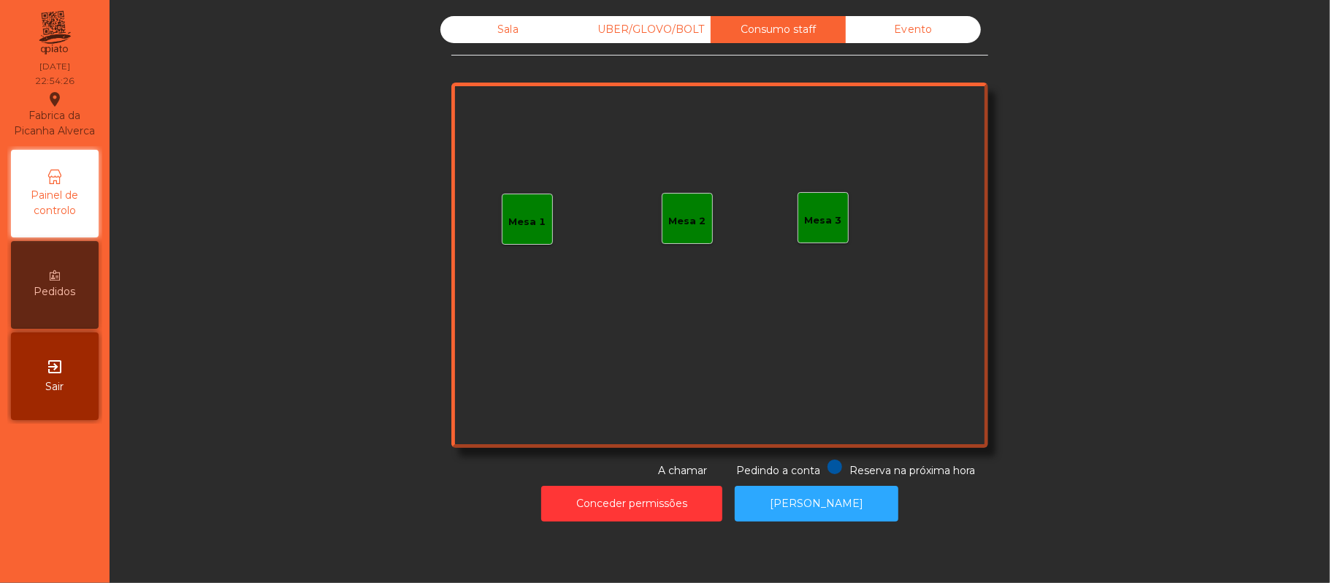
click at [512, 33] on div "Sala" at bounding box center [507, 29] width 135 height 27
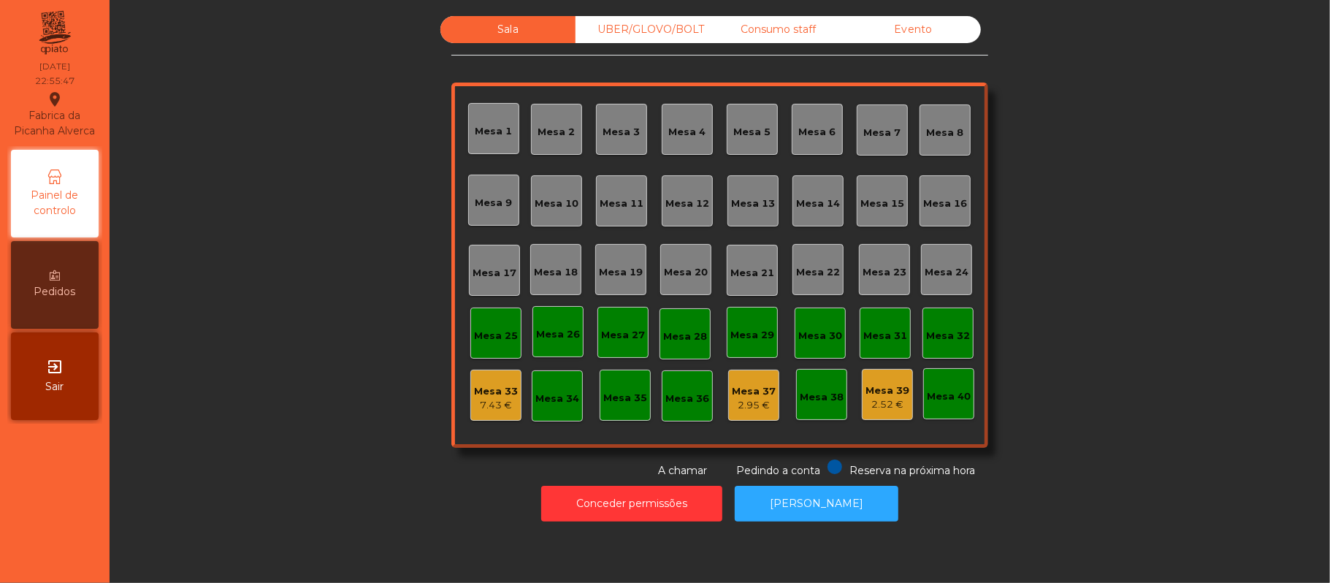
click at [483, 394] on div "Mesa 33" at bounding box center [496, 391] width 44 height 15
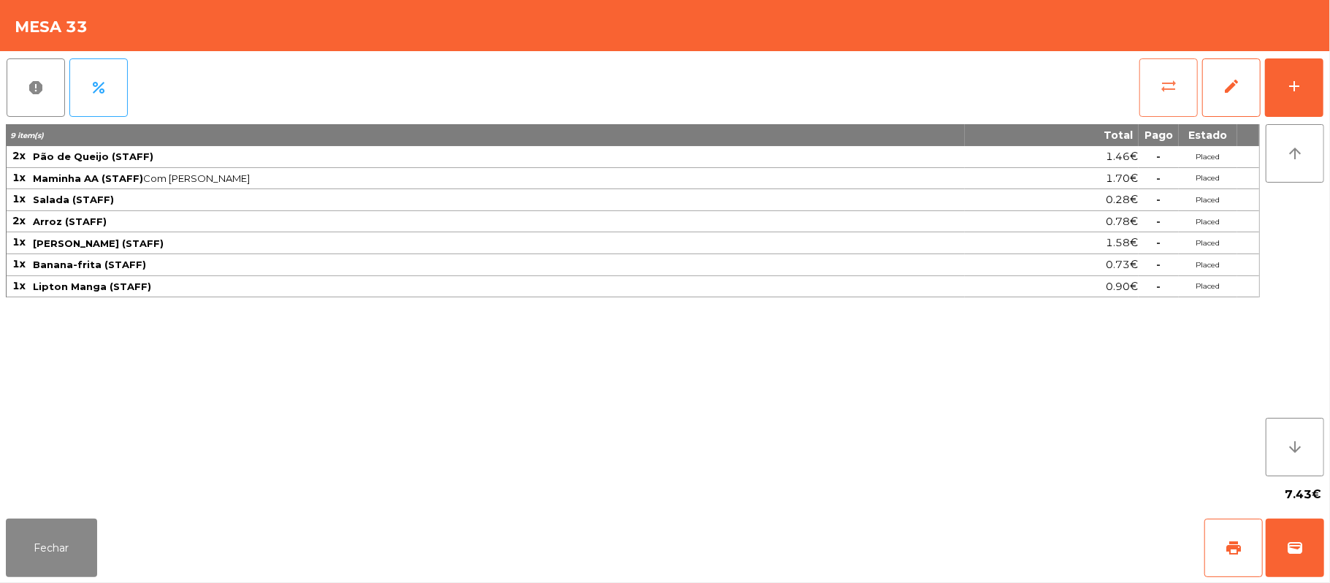
click at [1157, 88] on button "sync_alt" at bounding box center [1168, 87] width 58 height 58
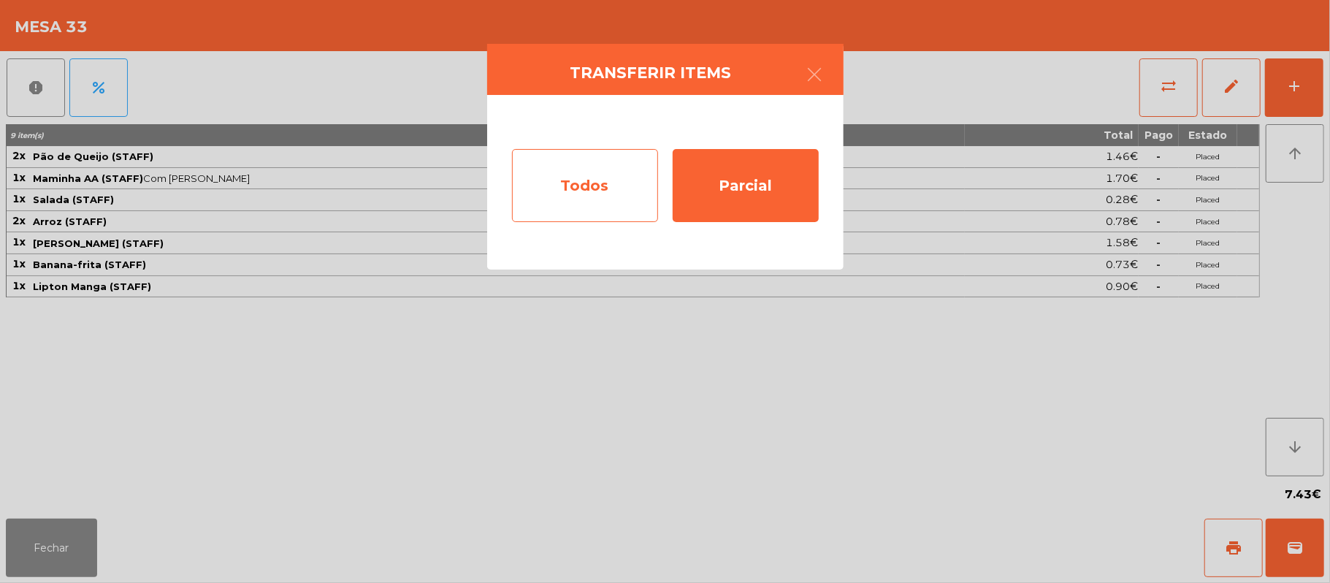
click at [596, 185] on div "Todos" at bounding box center [585, 185] width 146 height 73
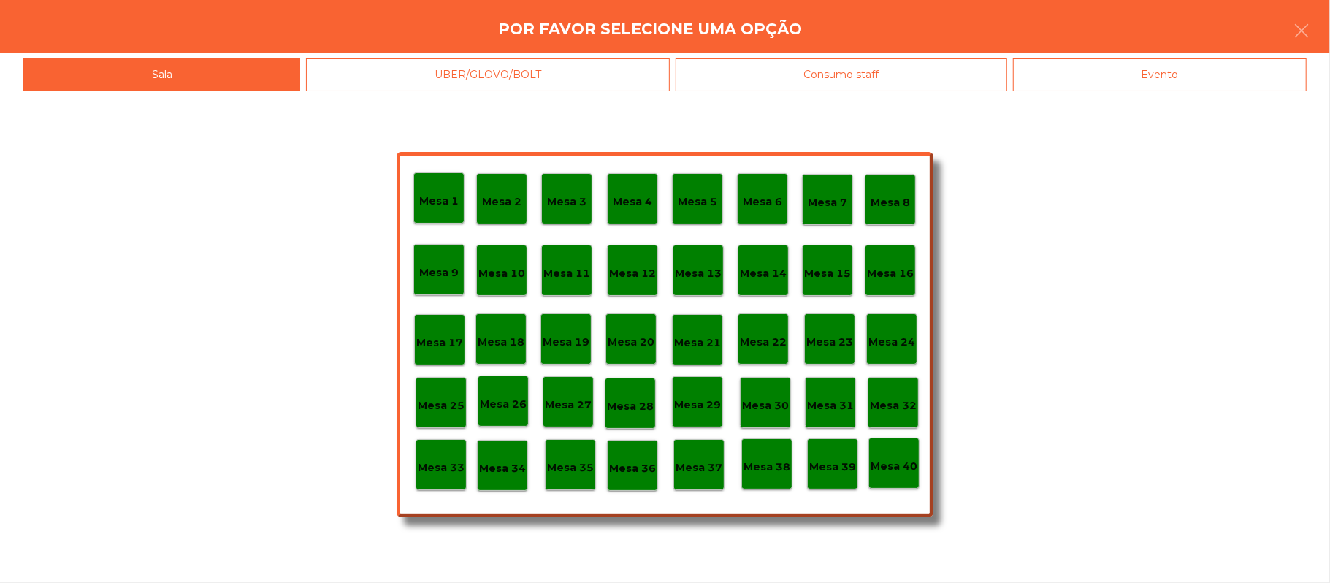
click at [827, 466] on p "Mesa 39" at bounding box center [832, 467] width 47 height 17
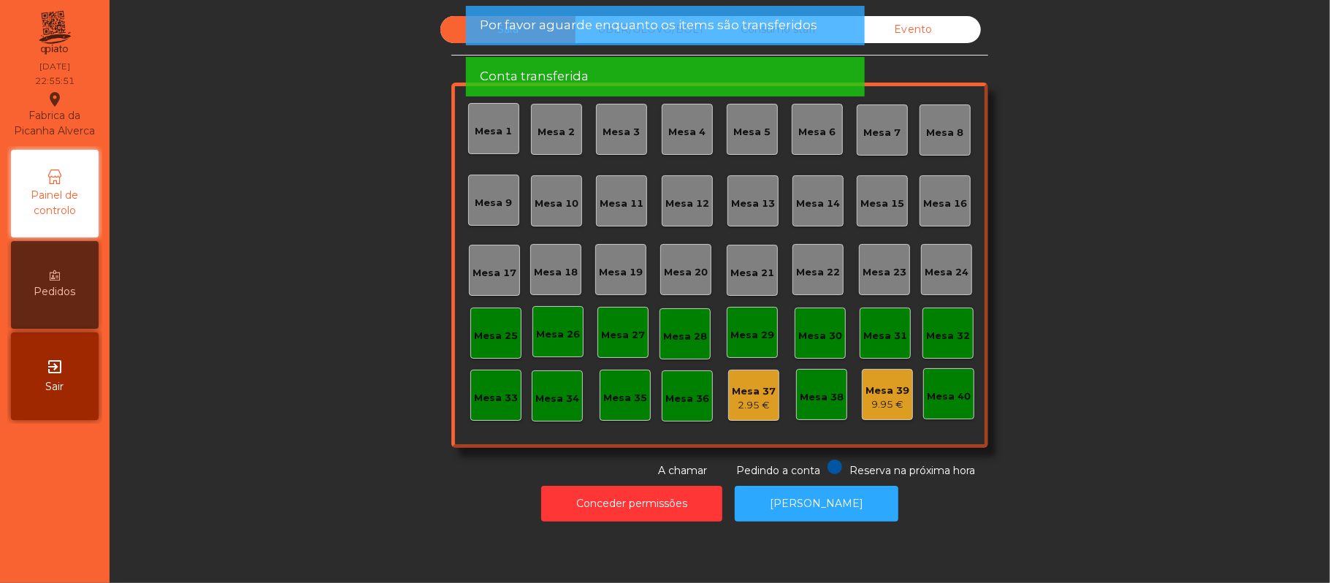
click at [690, 107] on app-alert "Por favor aguarde enquanto os items são transferidos Conta transferida" at bounding box center [664, 57] width 399 height 102
click at [696, 30] on span "Por favor aguarde enquanto os items são transferidos" at bounding box center [648, 25] width 337 height 18
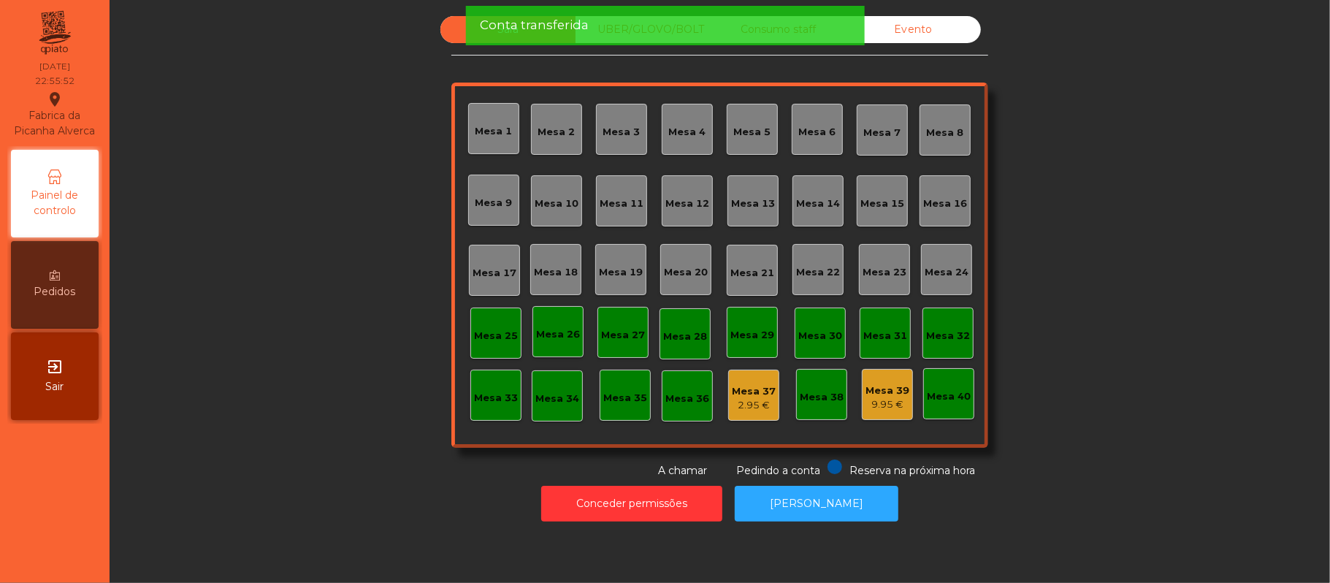
click at [675, 30] on div "Conta transferida" at bounding box center [665, 25] width 370 height 18
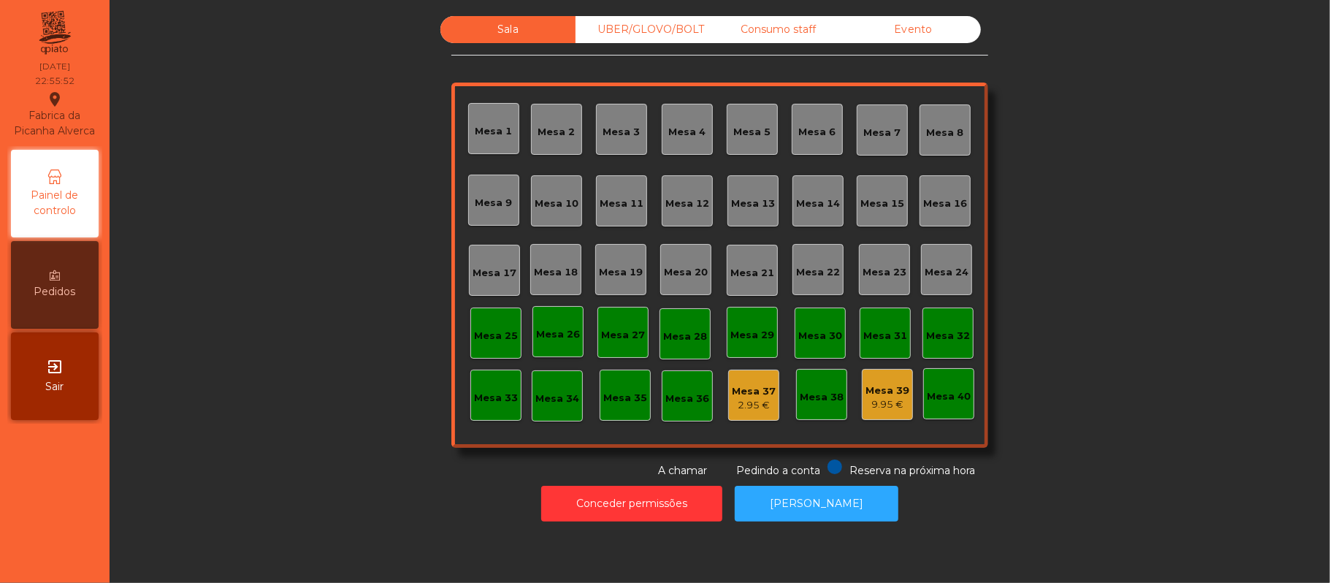
click at [667, 32] on div "UBER/GLOVO/BOLT" at bounding box center [642, 29] width 135 height 27
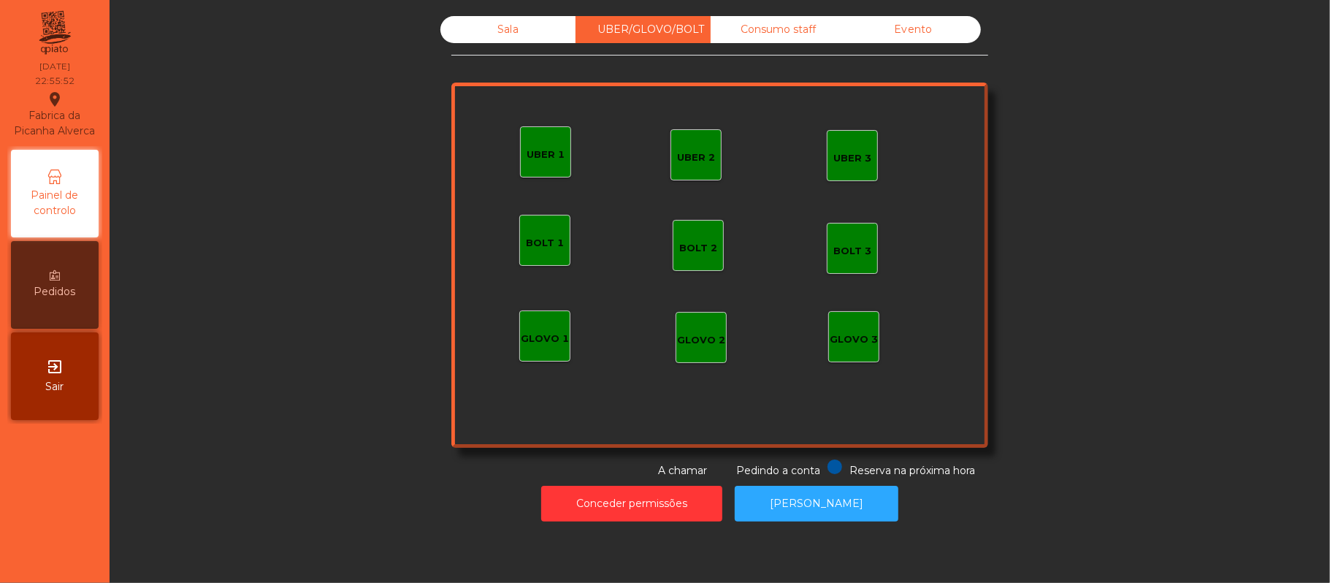
click at [764, 35] on div "Consumo staff" at bounding box center [778, 29] width 135 height 27
click at [927, 33] on div "Evento" at bounding box center [913, 29] width 135 height 27
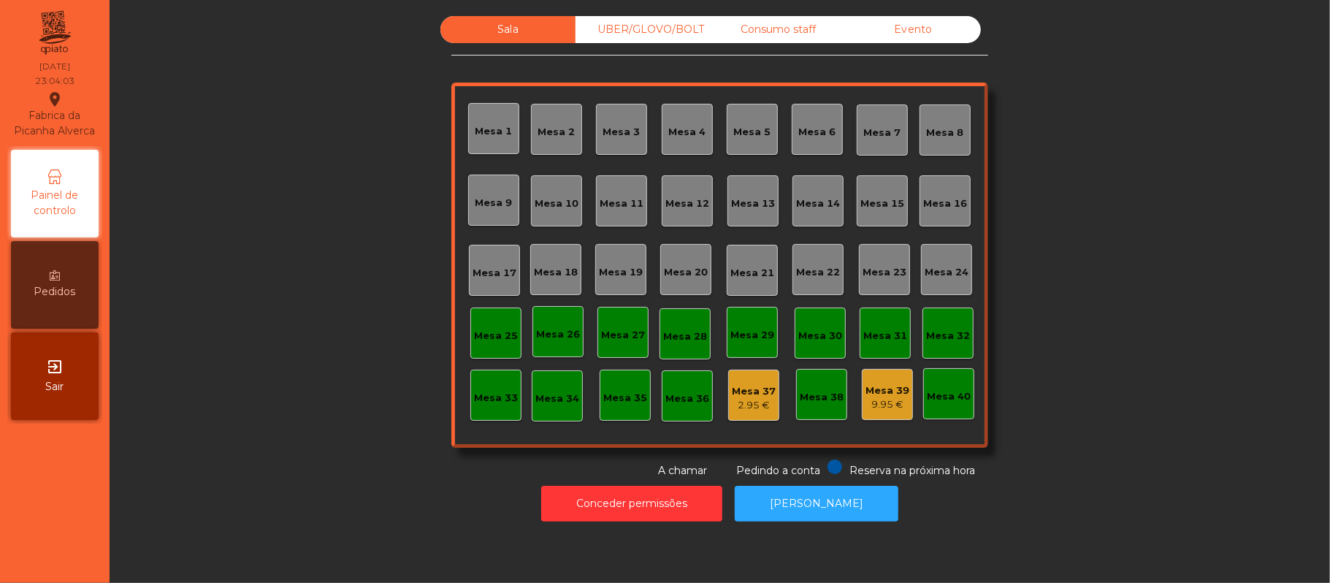
click at [897, 25] on div "Evento" at bounding box center [913, 29] width 135 height 27
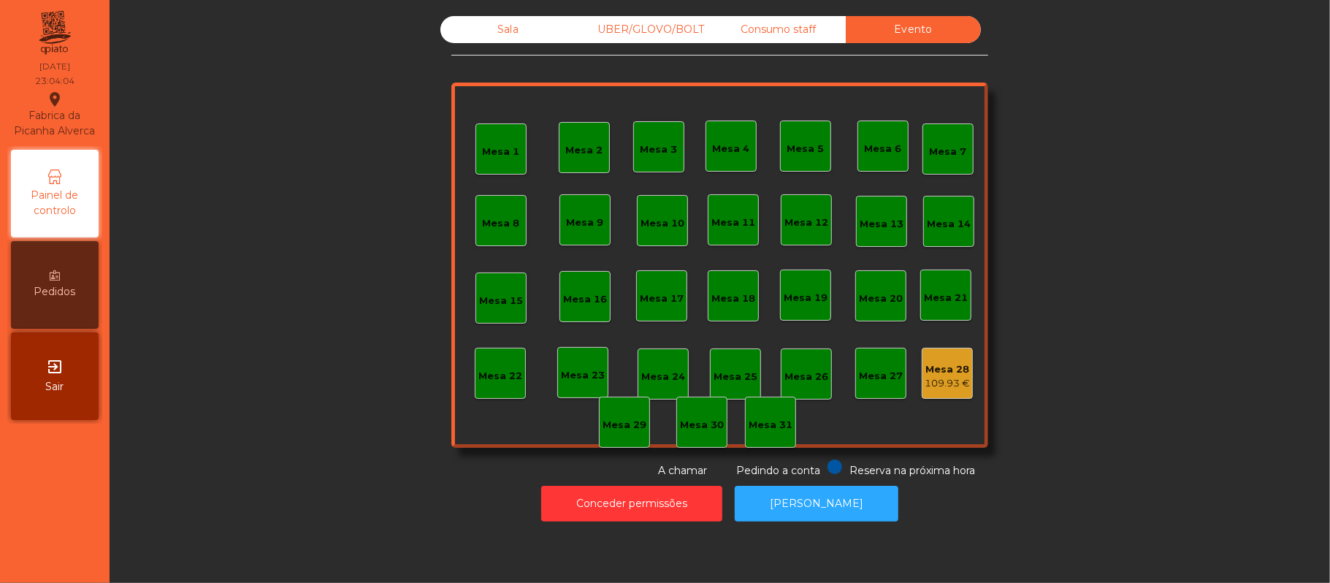
click at [481, 34] on div "Sala" at bounding box center [507, 29] width 135 height 27
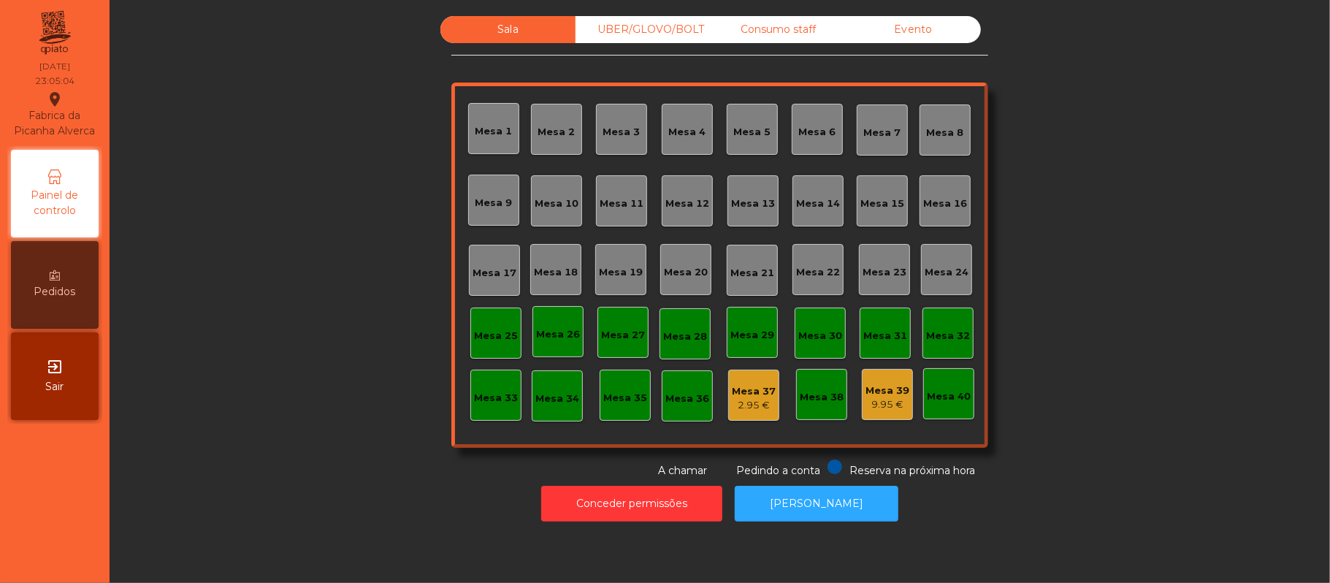
click at [952, 36] on div "Evento" at bounding box center [913, 29] width 135 height 27
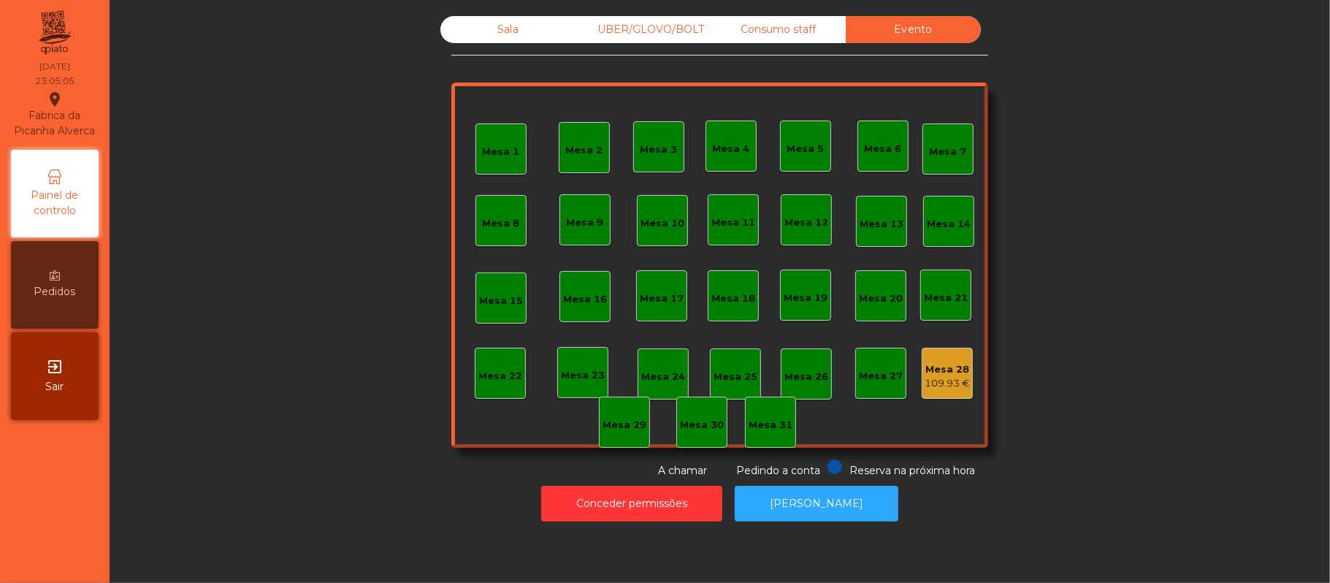
click at [537, 41] on div "Sala" at bounding box center [507, 29] width 135 height 27
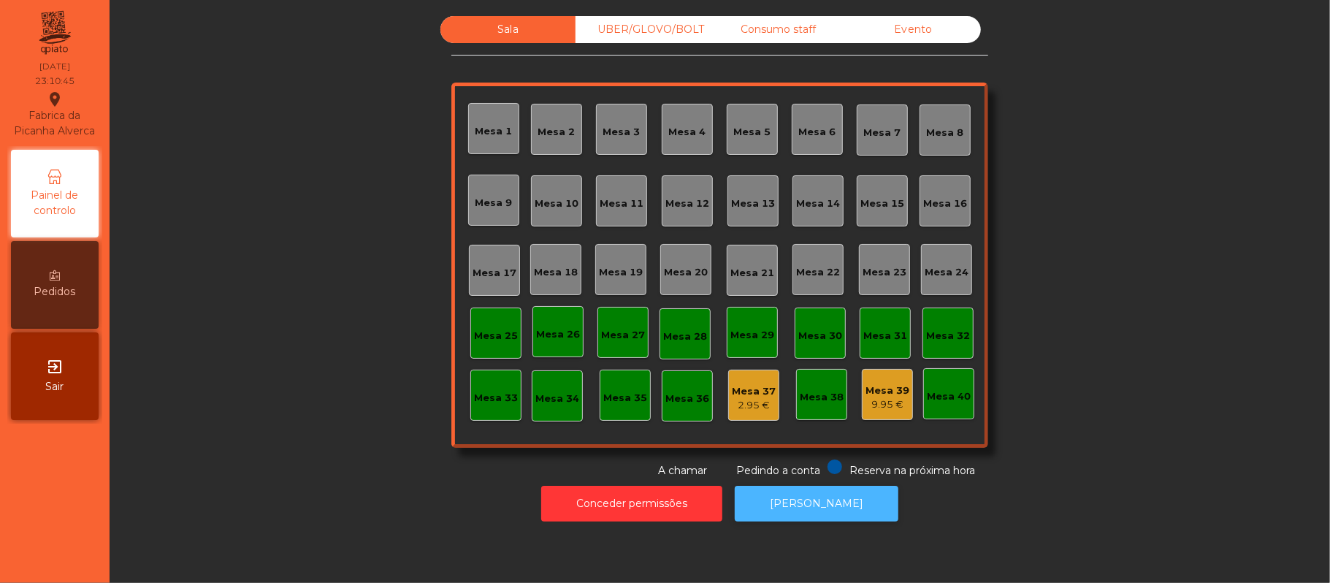
click at [834, 489] on button "[PERSON_NAME]" at bounding box center [817, 504] width 164 height 36
click at [839, 507] on button "[PERSON_NAME]" at bounding box center [817, 504] width 164 height 36
click at [853, 516] on button "[PERSON_NAME]" at bounding box center [817, 504] width 164 height 36
click at [743, 399] on div "2.95 €" at bounding box center [754, 405] width 44 height 15
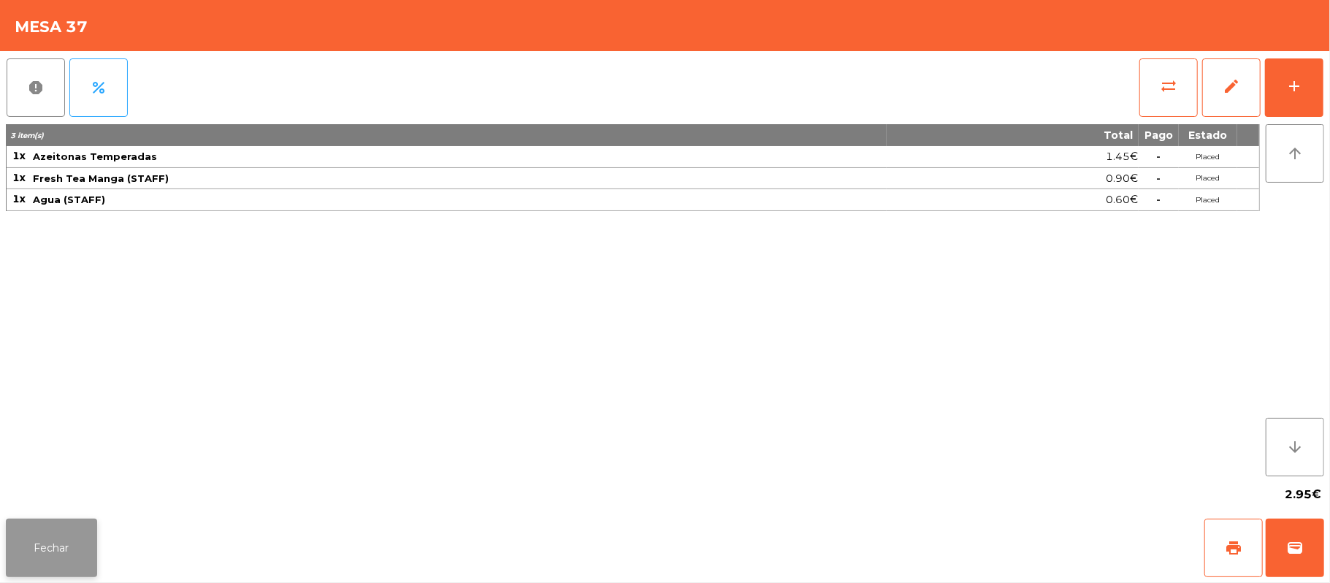
click at [42, 532] on button "Fechar" at bounding box center [51, 547] width 91 height 58
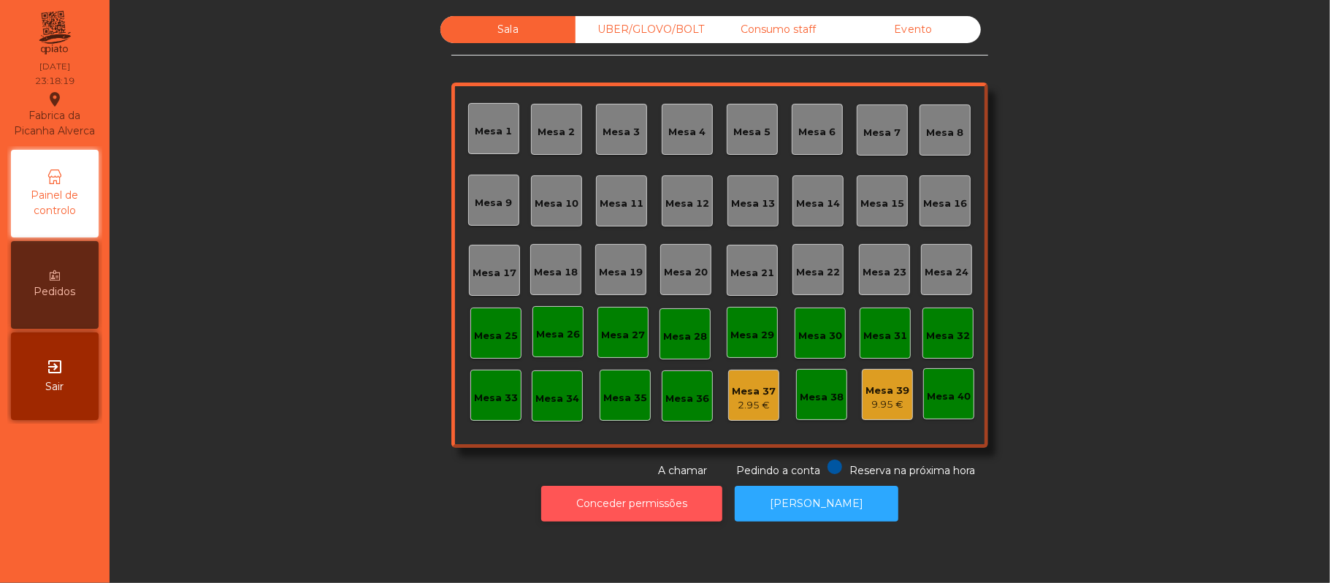
click at [637, 514] on button "Conceder permissões" at bounding box center [631, 504] width 181 height 36
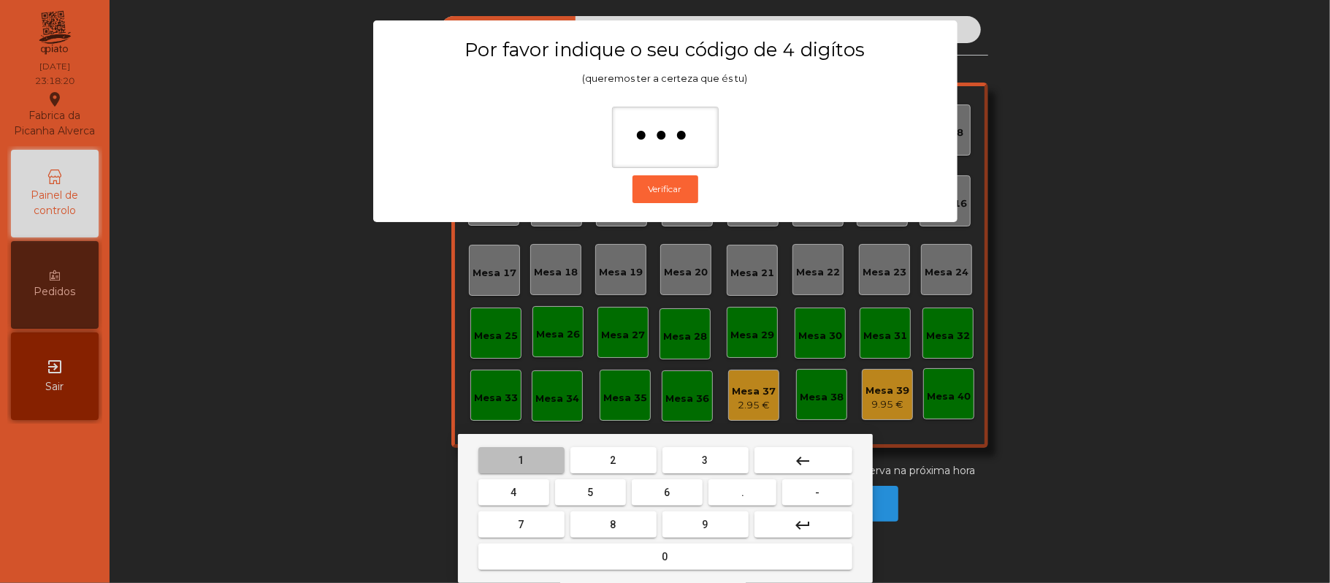
type input "****"
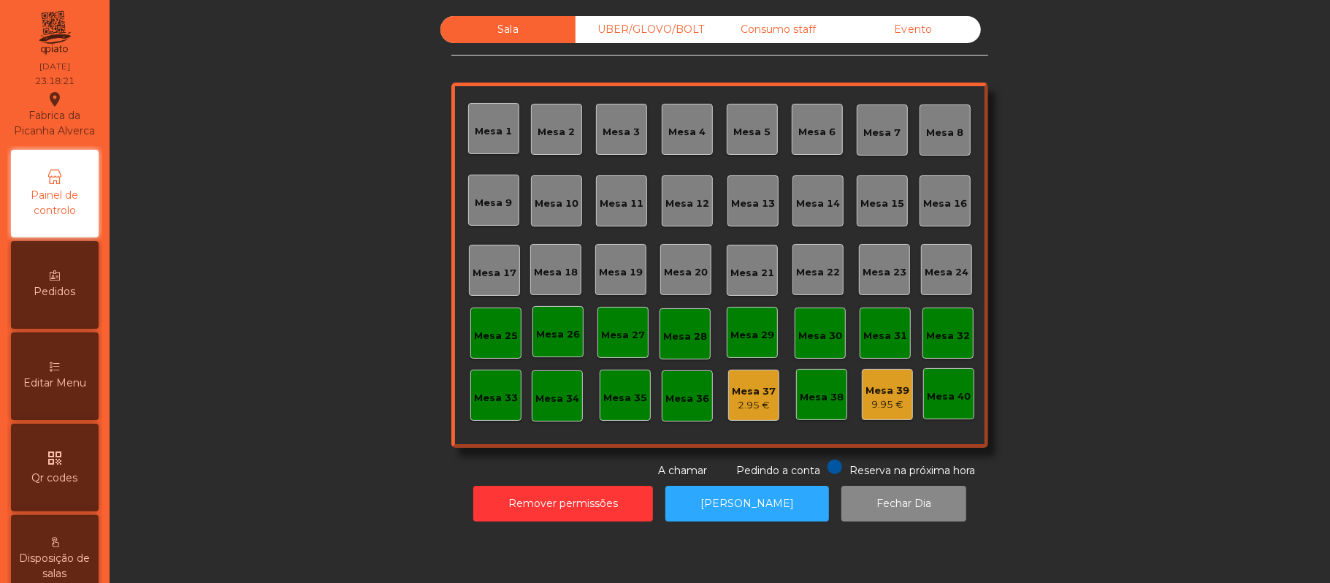
click at [749, 393] on div "Mesa 37" at bounding box center [754, 391] width 44 height 15
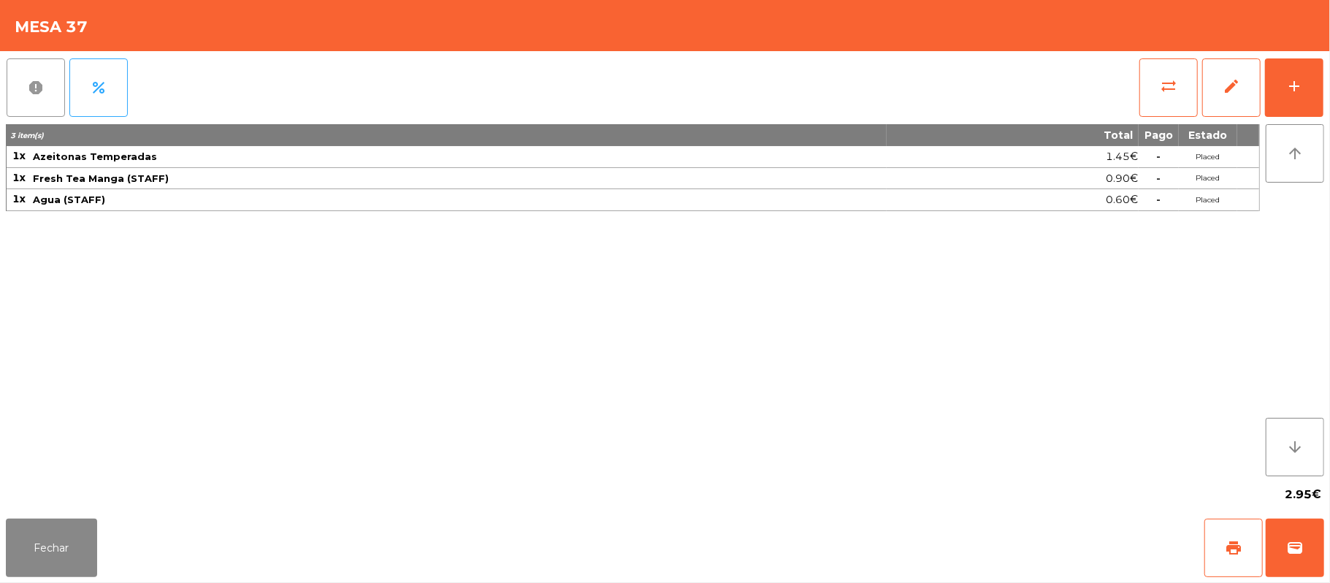
click at [15, 74] on button "report" at bounding box center [36, 87] width 58 height 58
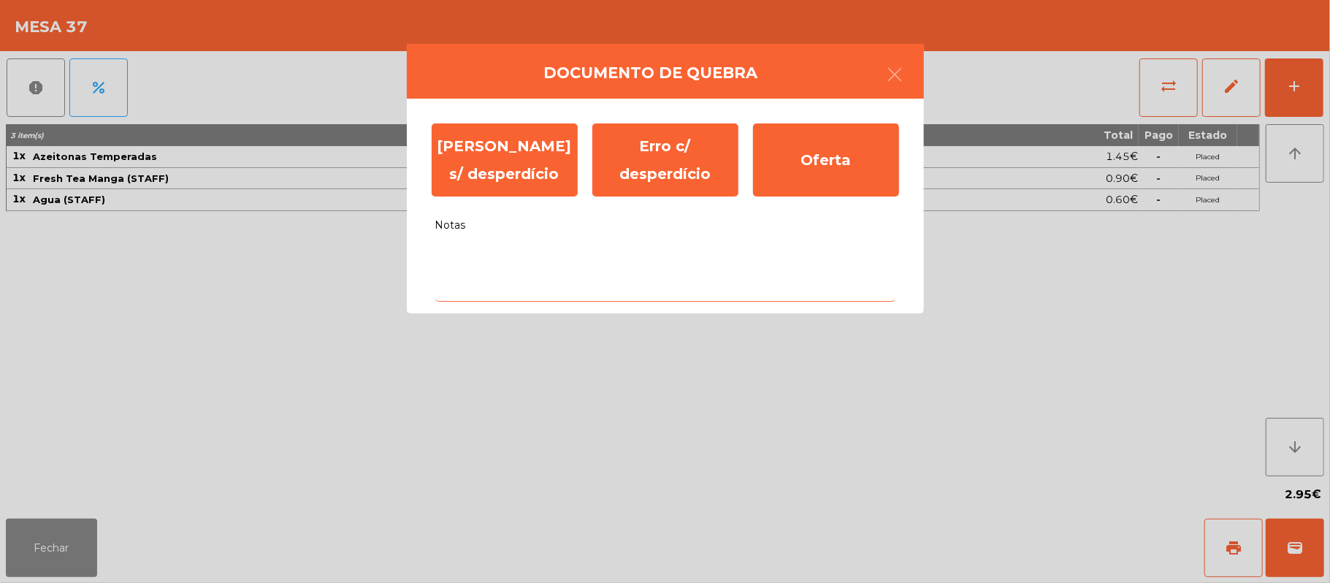
click at [732, 255] on textarea "Notas" at bounding box center [665, 271] width 460 height 61
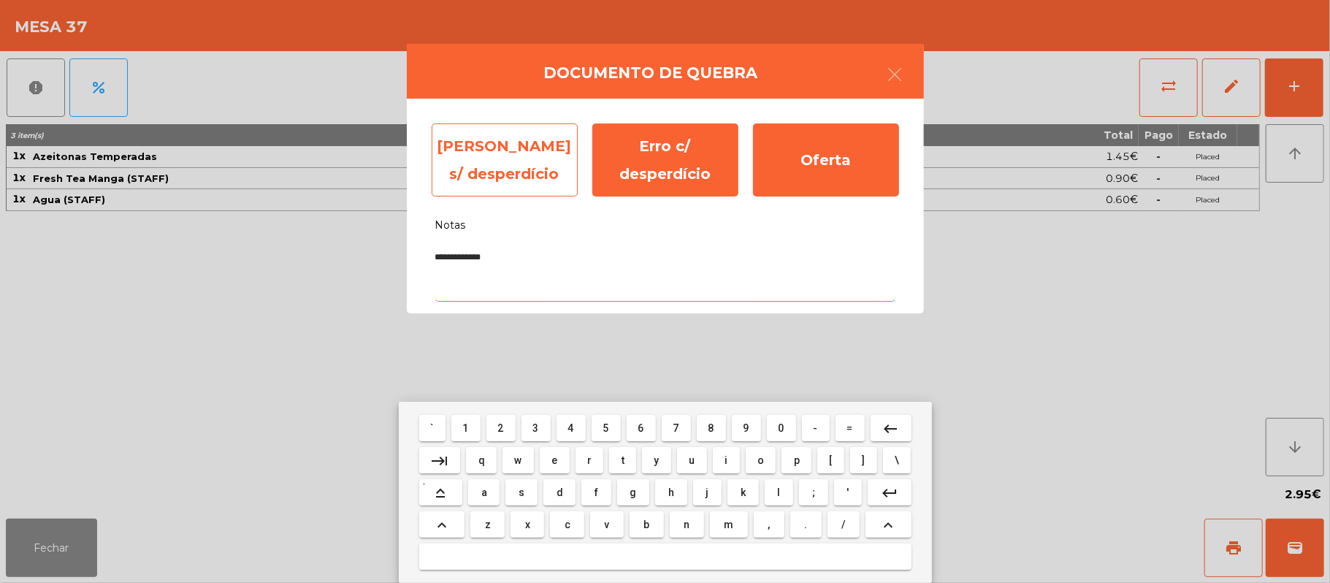
type textarea "**********"
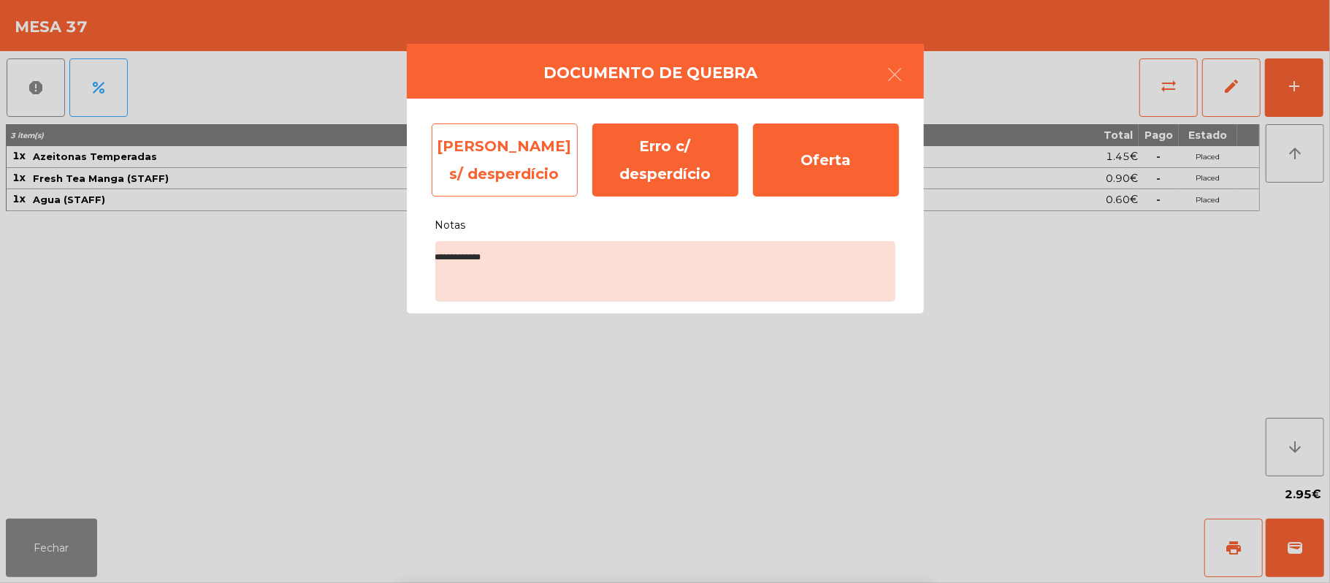
click at [510, 144] on div "[PERSON_NAME] s/ desperdício" at bounding box center [505, 159] width 146 height 73
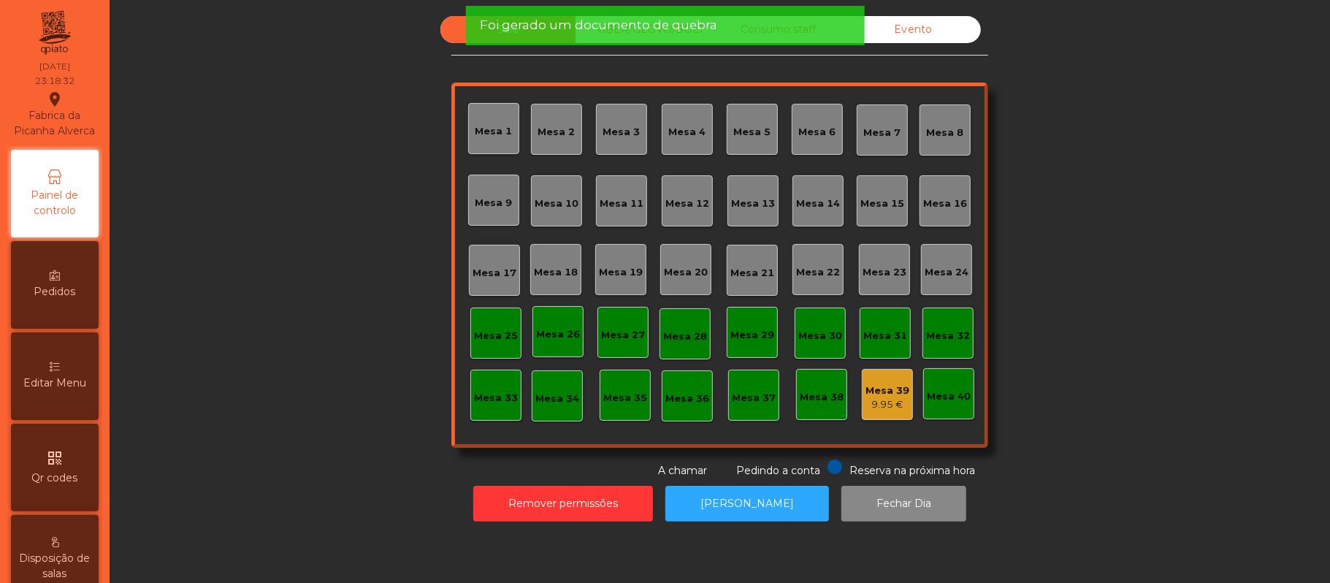
click at [892, 400] on div "9.95 €" at bounding box center [887, 404] width 44 height 15
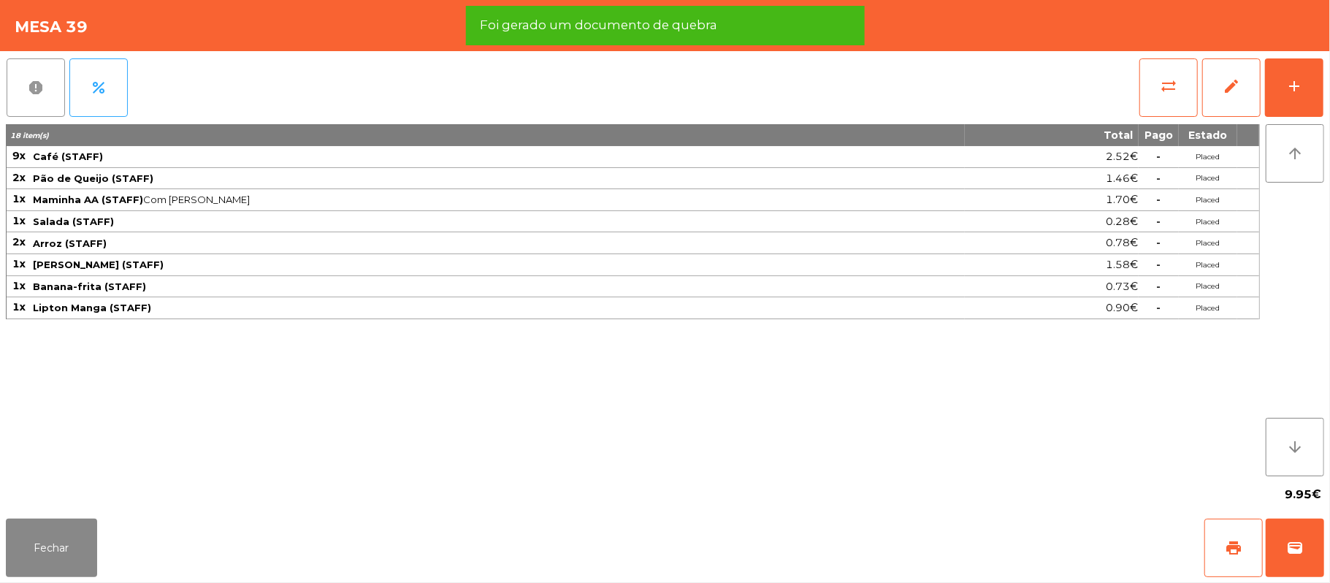
click at [41, 88] on span "report" at bounding box center [36, 88] width 18 height 18
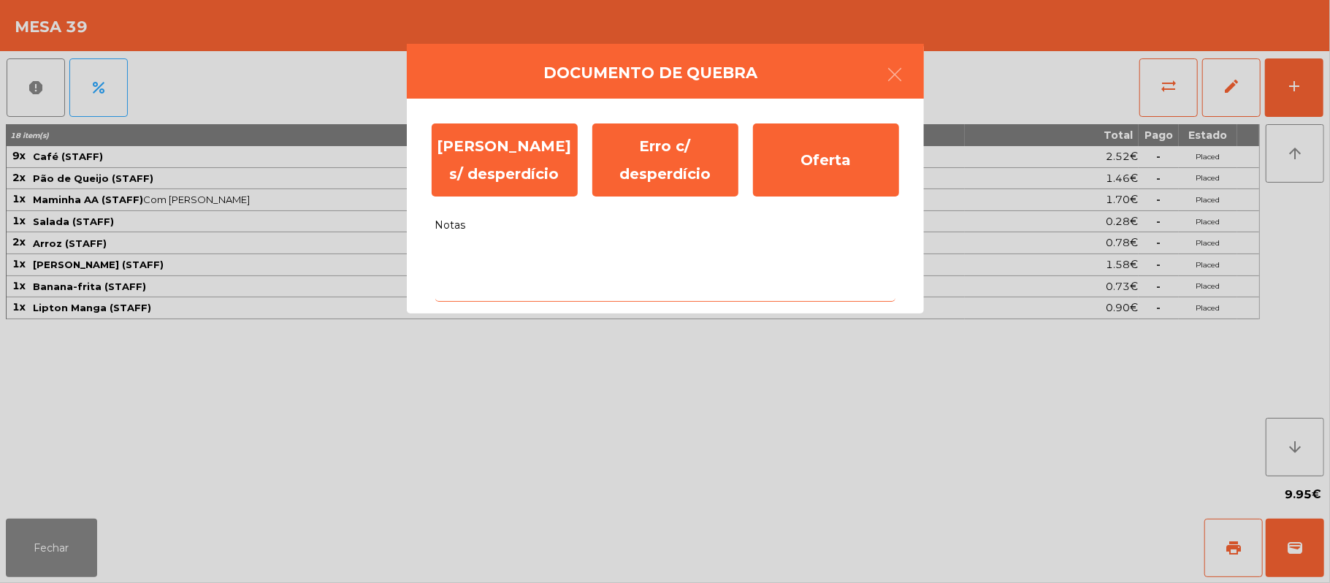
click at [617, 258] on textarea "Notas" at bounding box center [665, 271] width 460 height 61
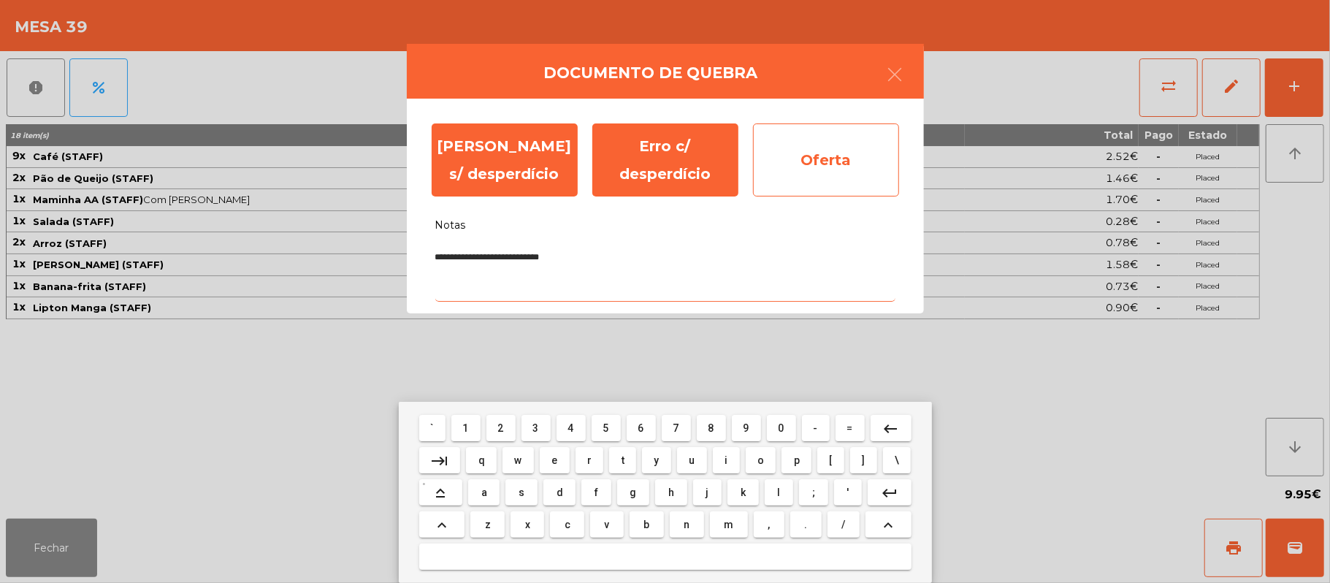
type textarea "**********"
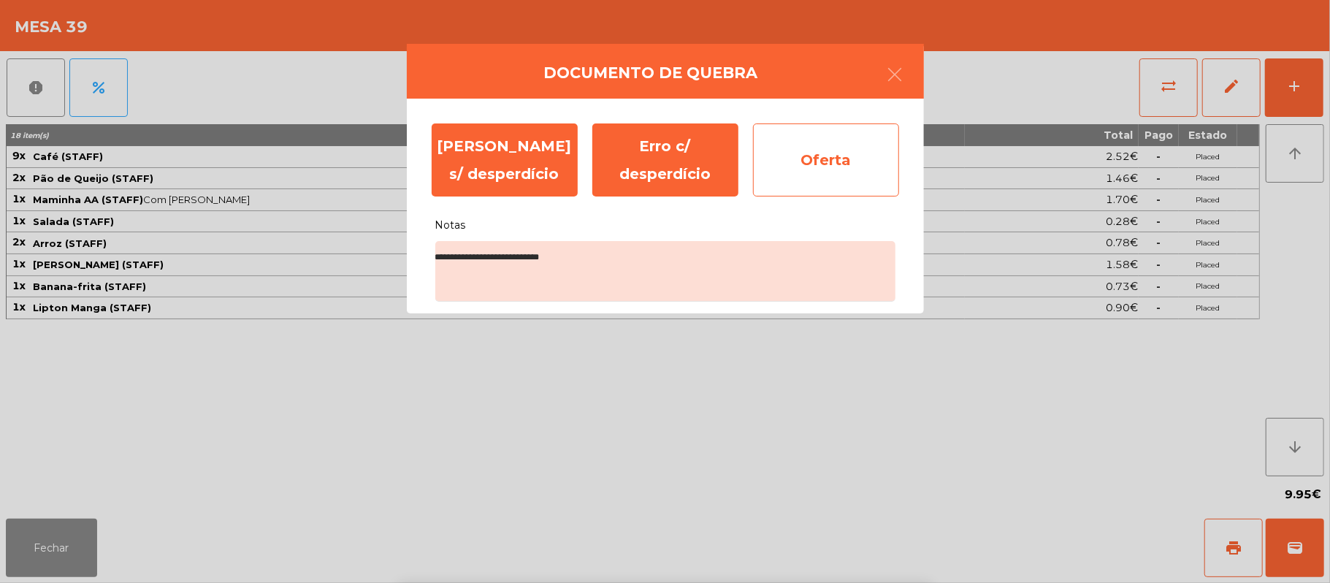
click at [840, 161] on div "Oferta" at bounding box center [826, 159] width 146 height 73
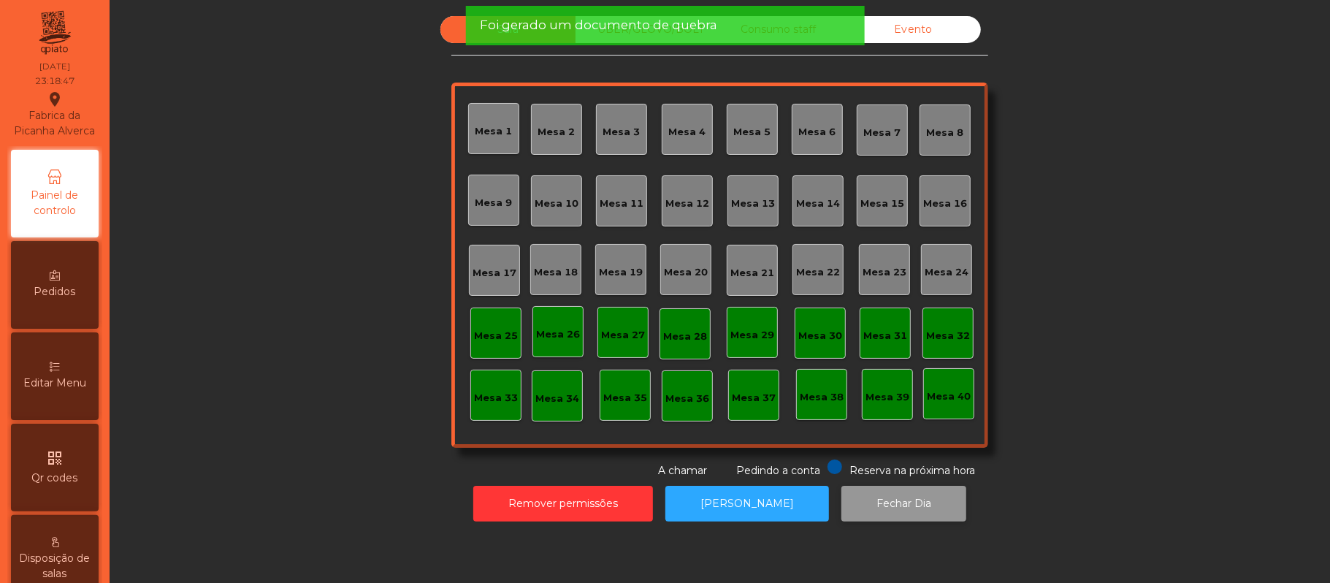
click at [885, 501] on button "Fechar Dia" at bounding box center [903, 504] width 125 height 36
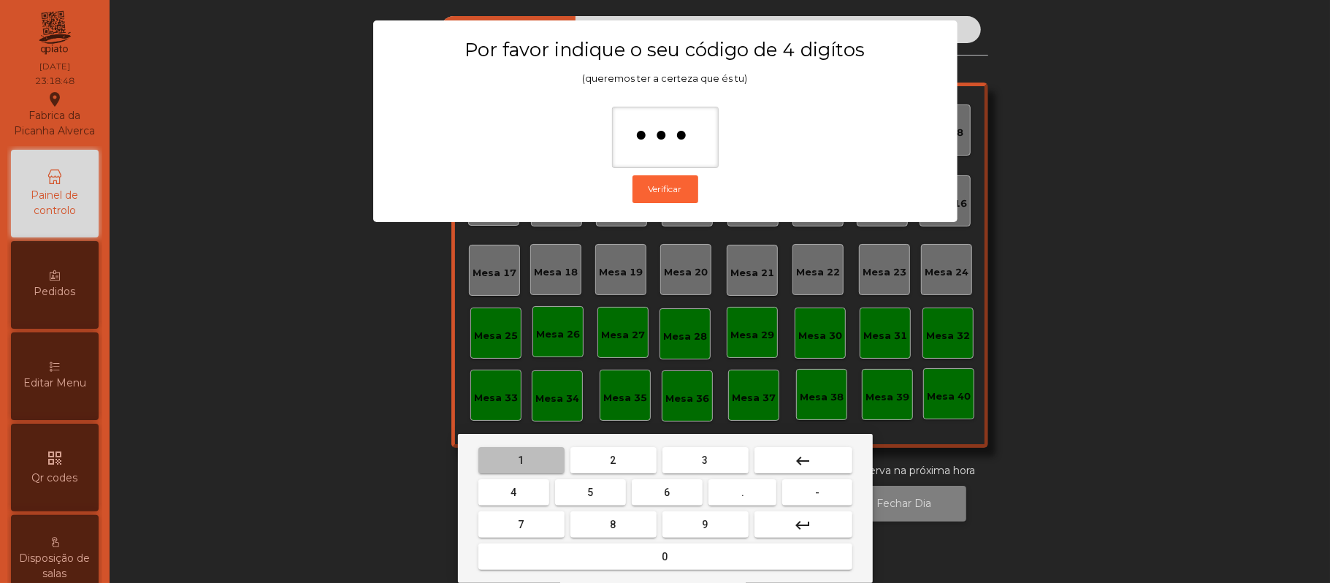
type input "****"
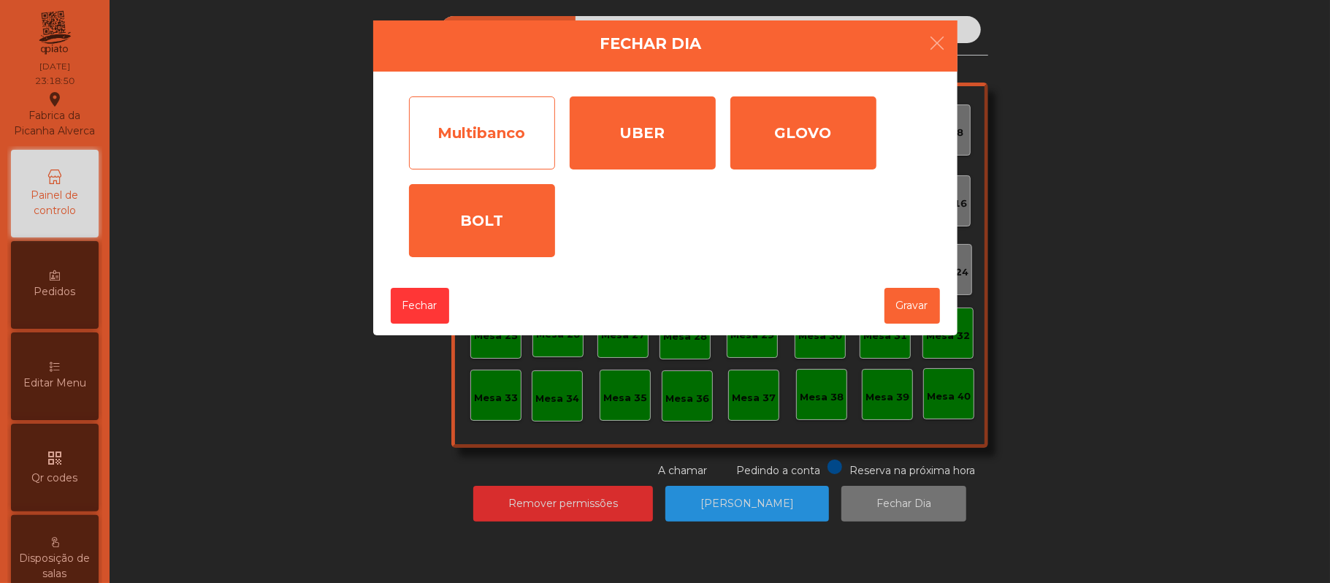
click at [500, 135] on div "Multibanco" at bounding box center [482, 132] width 146 height 73
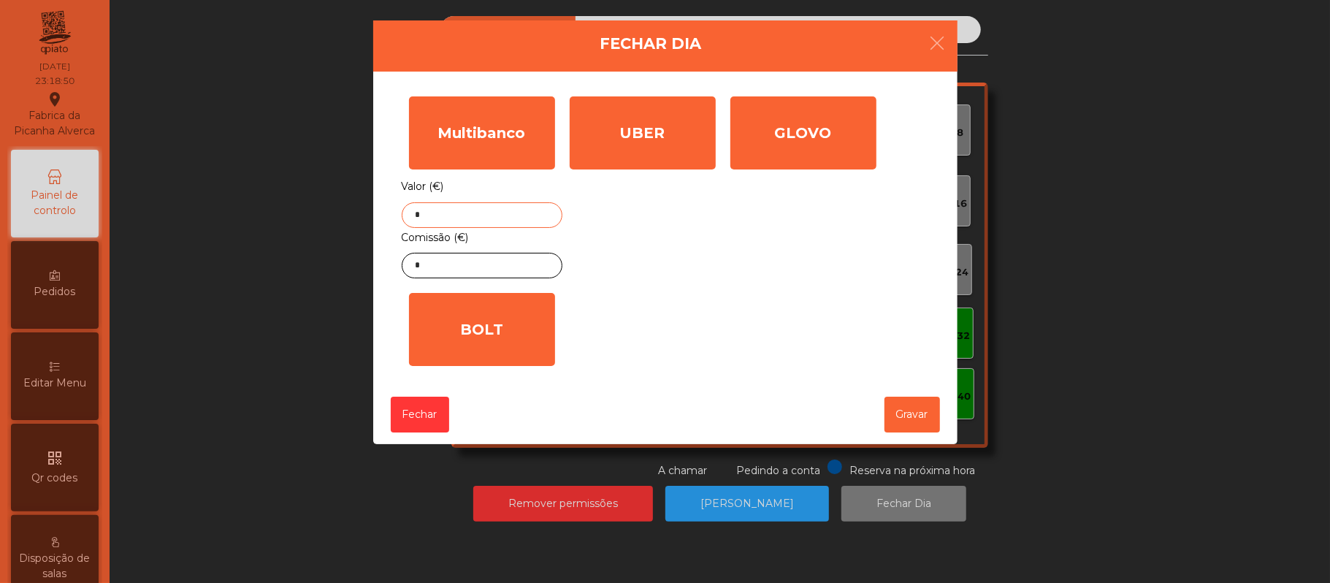
click at [504, 210] on input "*" at bounding box center [482, 215] width 161 height 26
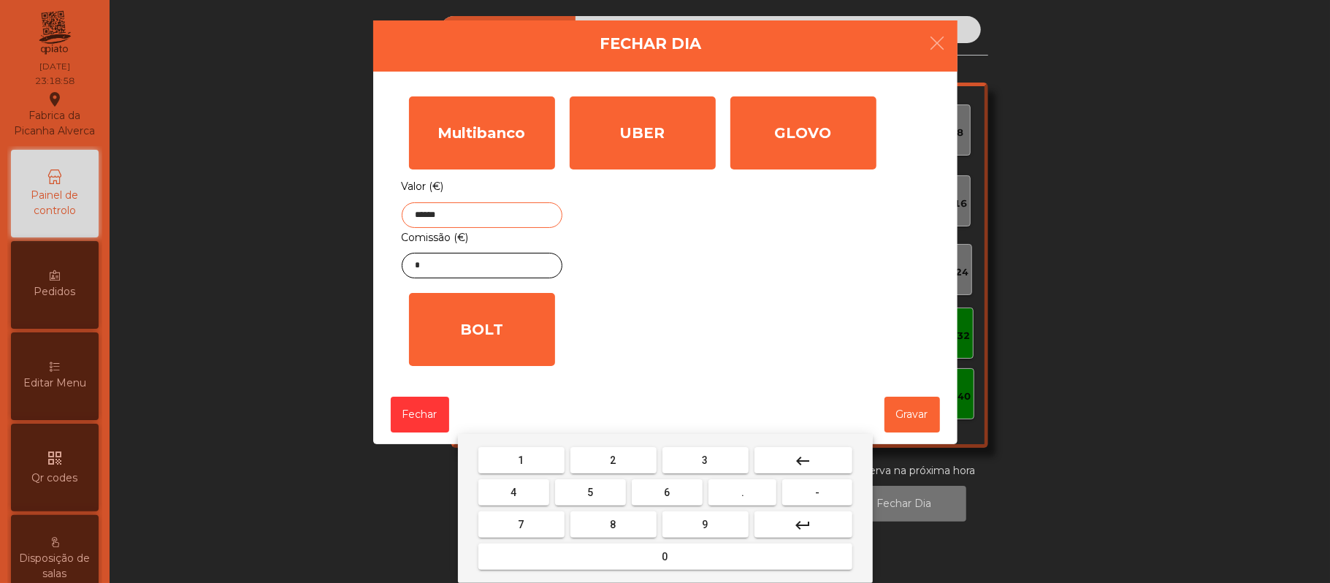
type input "******"
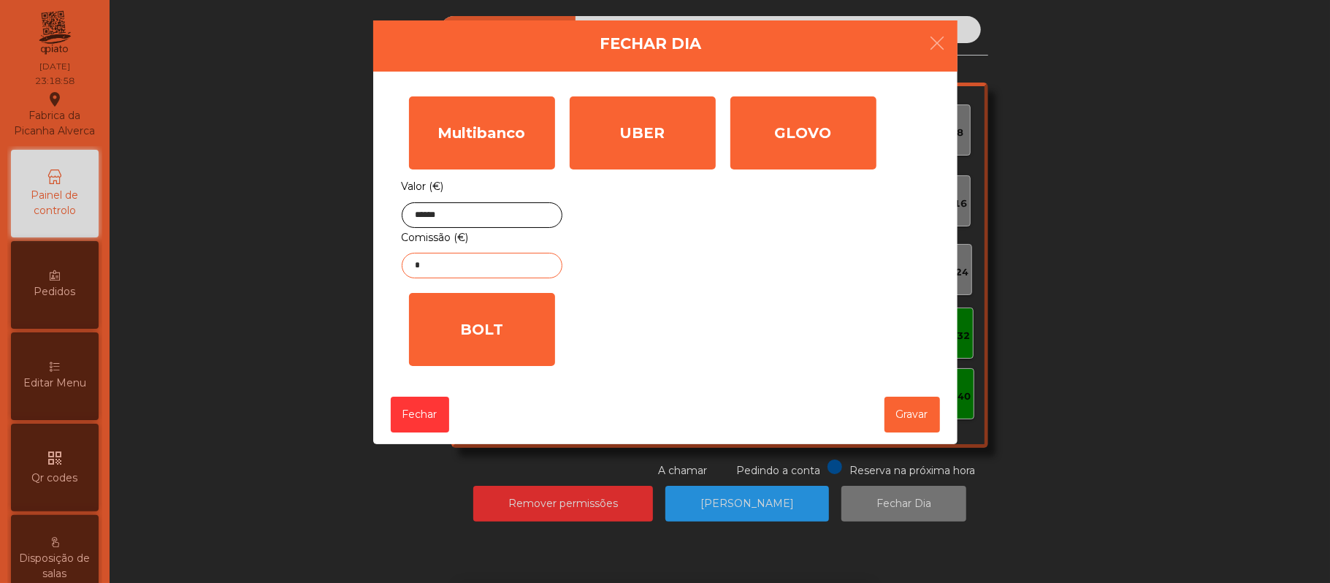
click at [492, 267] on input "*" at bounding box center [482, 266] width 161 height 26
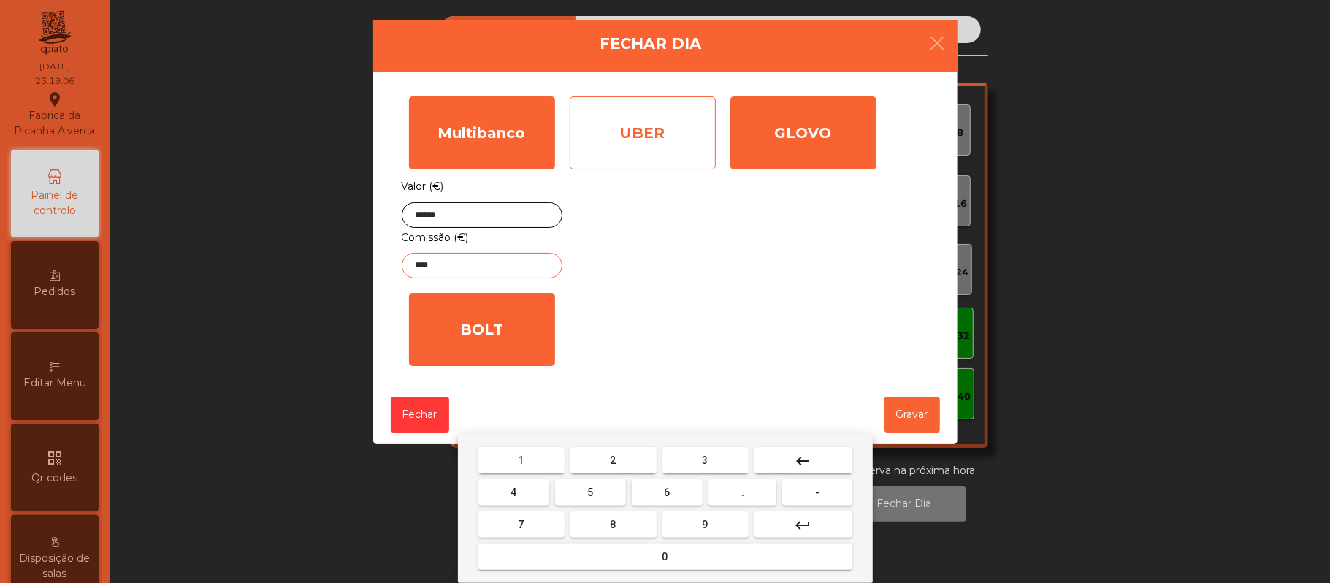
type input "****"
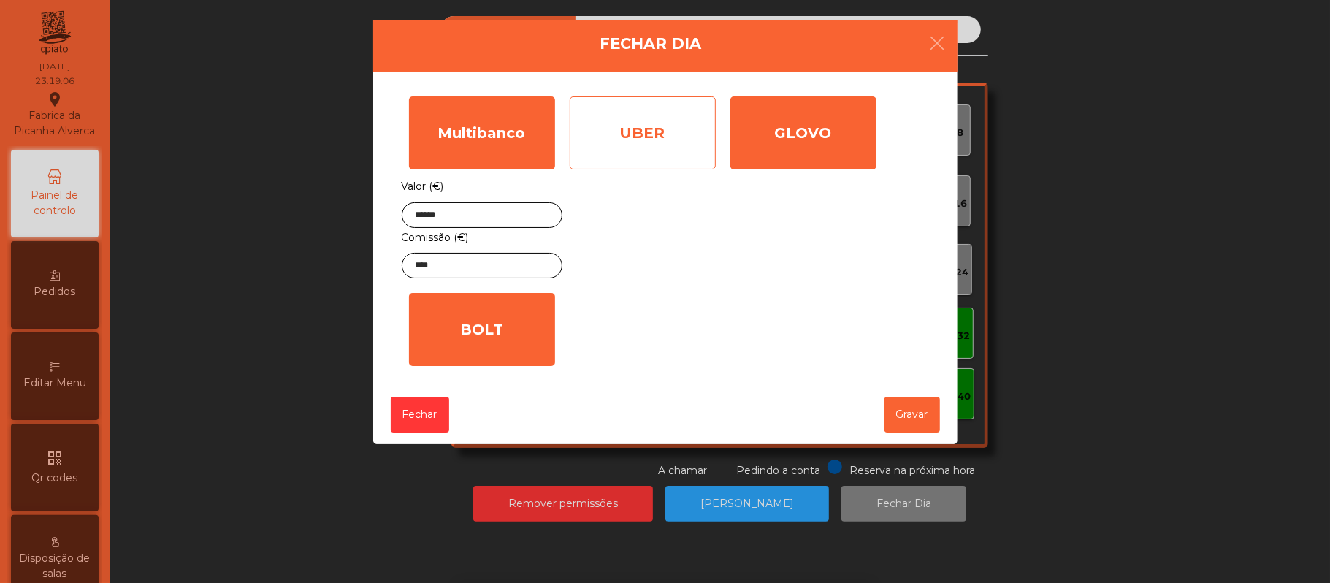
click at [665, 123] on div "UBER" at bounding box center [643, 132] width 146 height 73
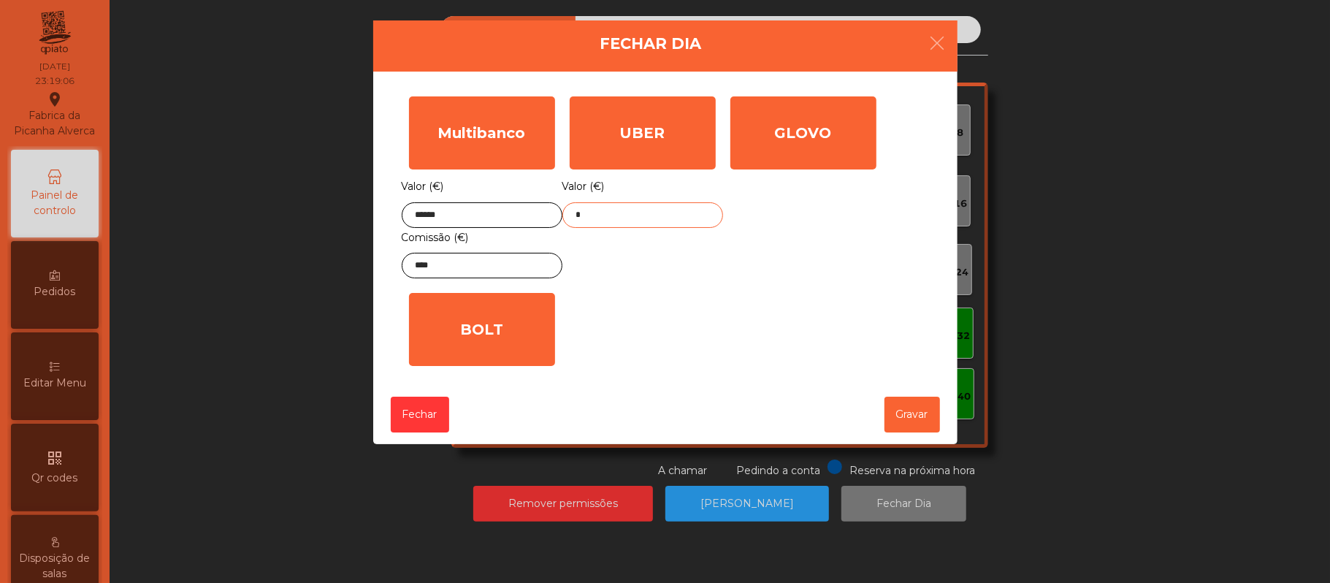
click at [632, 215] on input "*" at bounding box center [642, 215] width 161 height 26
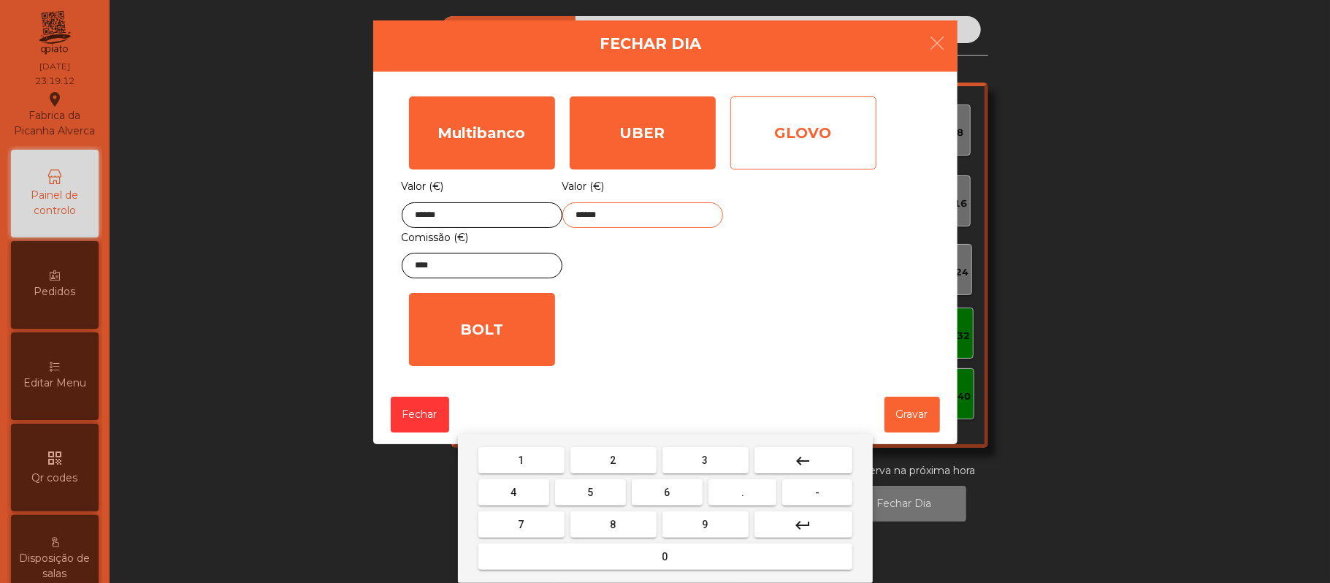
type input "******"
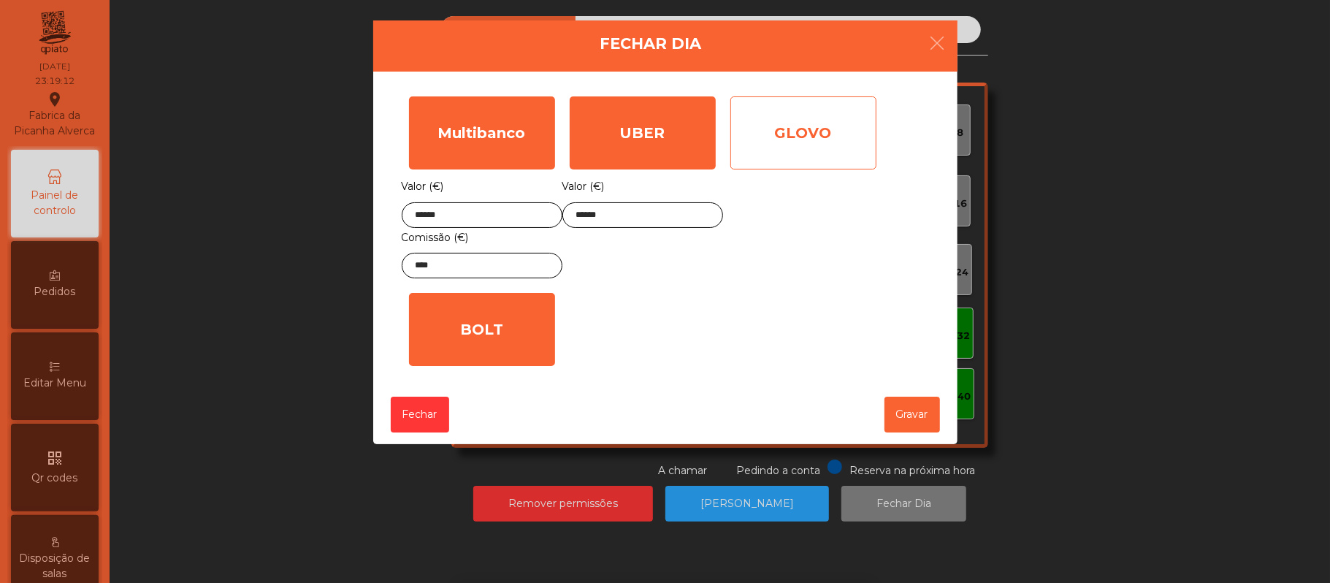
click at [813, 129] on div "GLOVO" at bounding box center [803, 132] width 146 height 73
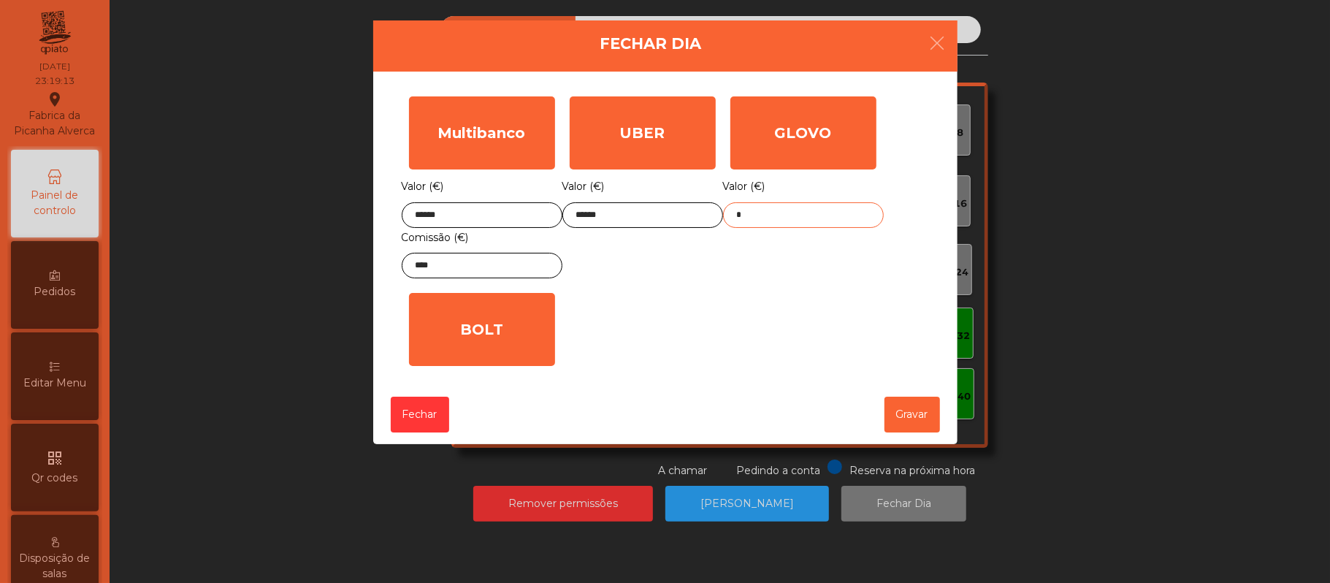
click at [787, 217] on input "*" at bounding box center [803, 215] width 161 height 26
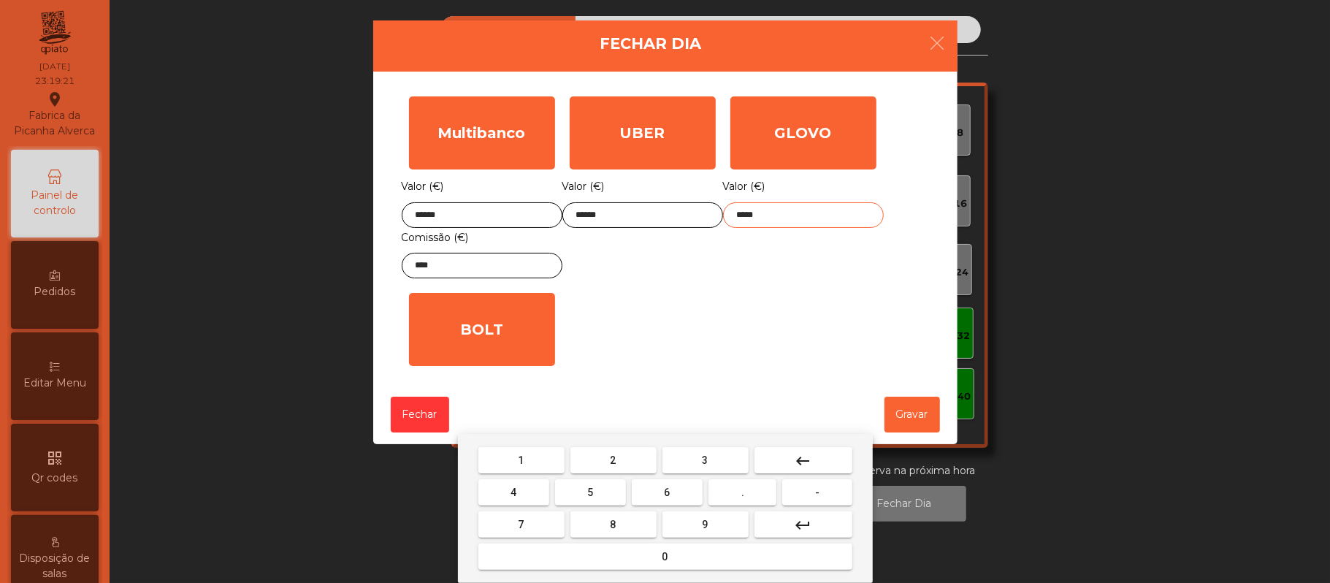
type input "*****"
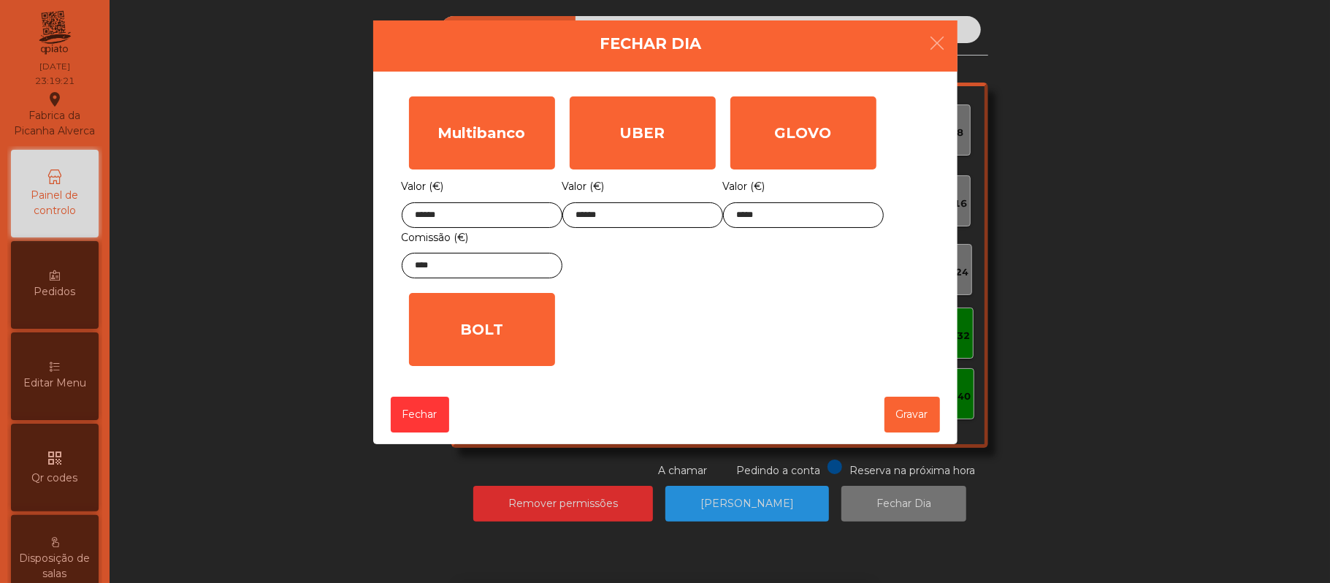
click at [763, 302] on div "Multibanco Valor (€) ****** Comissão (€) **** UBER Valor (€) ****** GLOVO Valor…" at bounding box center [665, 231] width 527 height 284
click at [920, 425] on button "Gravar" at bounding box center [912, 415] width 56 height 36
